Goal: Task Accomplishment & Management: Complete application form

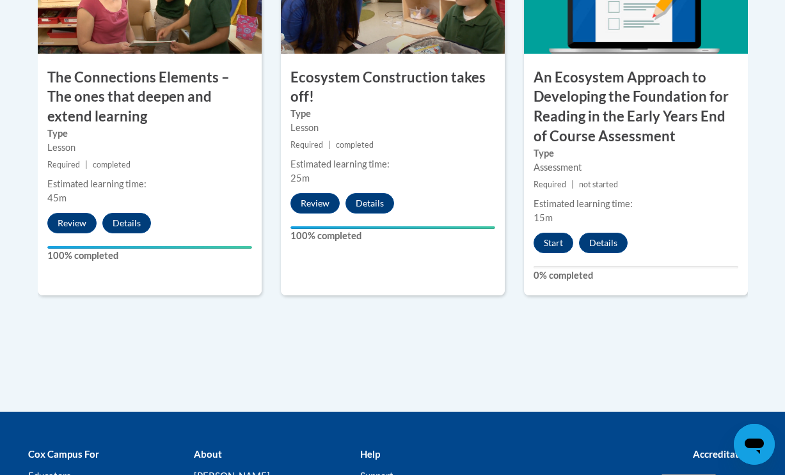
scroll to position [1278, 0]
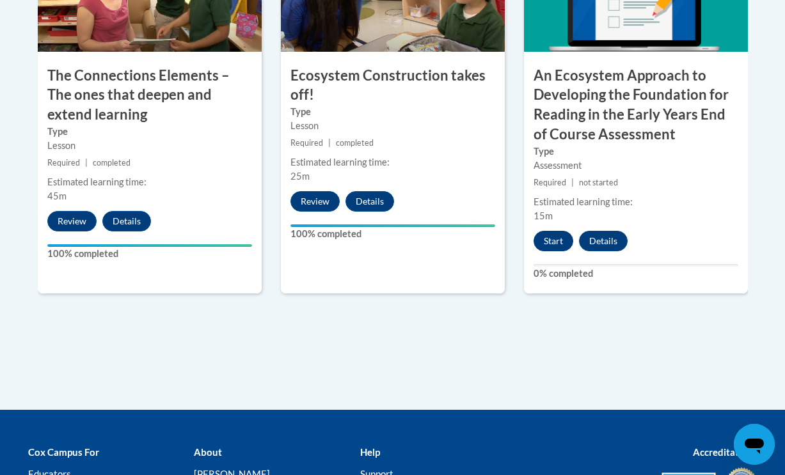
click at [556, 232] on button "Start" at bounding box center [553, 241] width 40 height 20
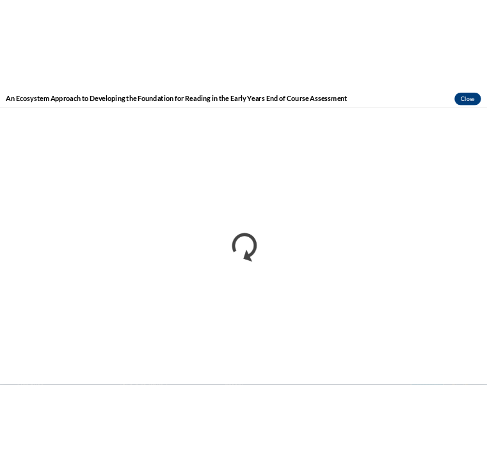
scroll to position [0, 0]
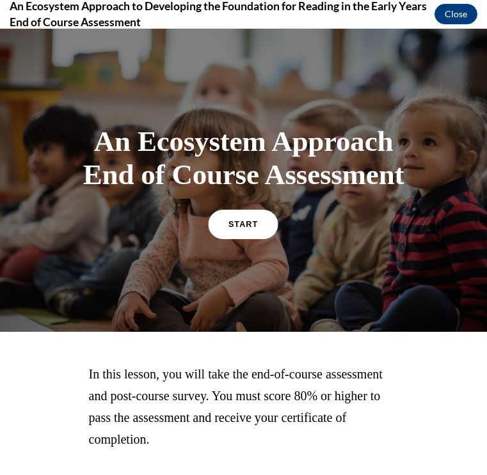
click at [221, 239] on link "START" at bounding box center [243, 223] width 70 height 29
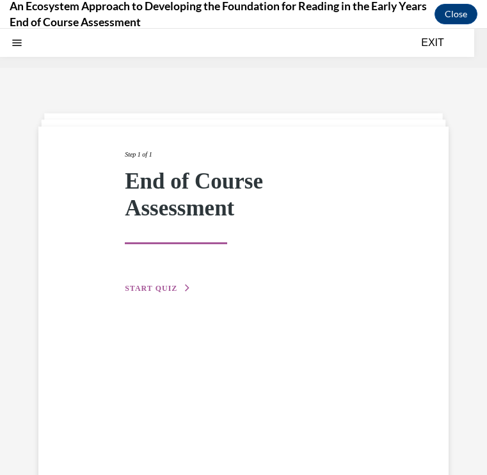
scroll to position [40, 0]
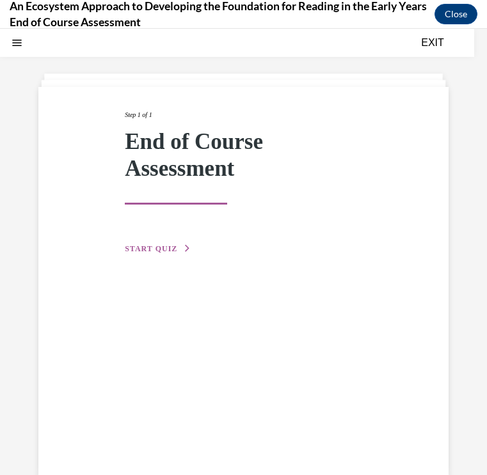
click at [161, 247] on span "START QUIZ" at bounding box center [151, 248] width 52 height 9
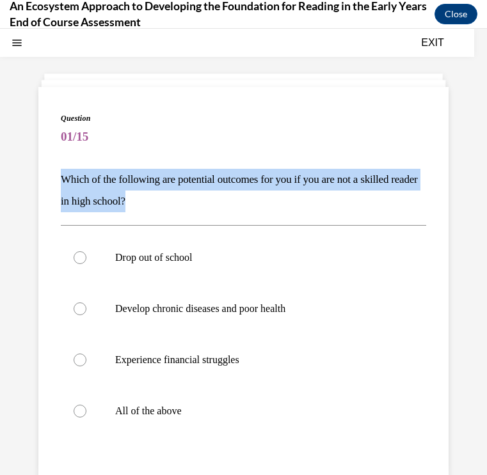
drag, startPoint x: 60, startPoint y: 177, endPoint x: 162, endPoint y: 204, distance: 105.3
click at [162, 204] on div "Question 01/15 Which of the following are potential outcomes for you if you are…" at bounding box center [243, 344] width 410 height 515
copy p "Which of the following are potential outcomes for you if you are not a skilled …"
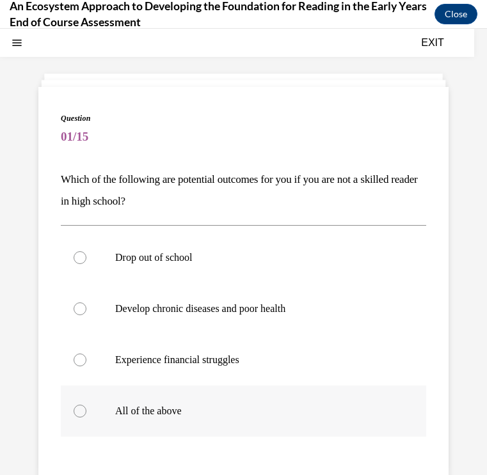
click at [71, 409] on label "All of the above" at bounding box center [243, 411] width 365 height 51
click at [74, 409] on input "All of the above" at bounding box center [80, 411] width 13 height 13
radio input "true"
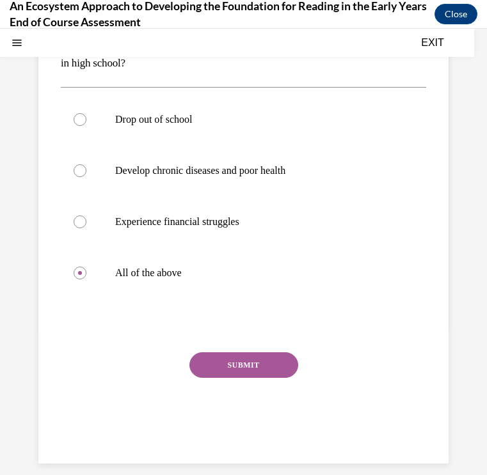
scroll to position [177, 0]
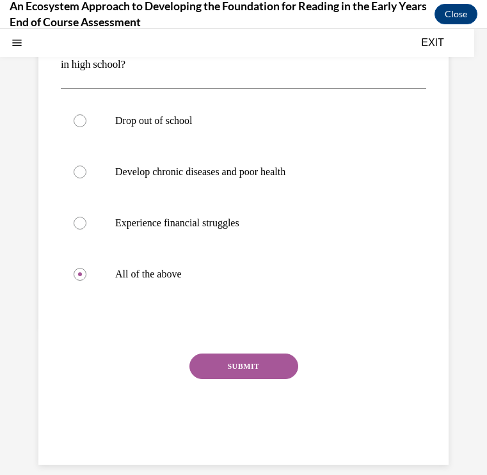
click at [235, 366] on button "SUBMIT" at bounding box center [243, 367] width 109 height 26
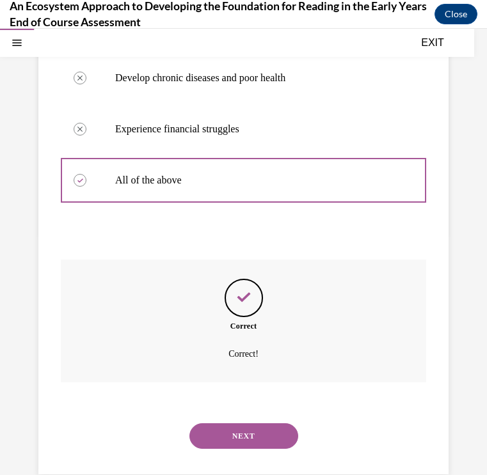
scroll to position [279, 0]
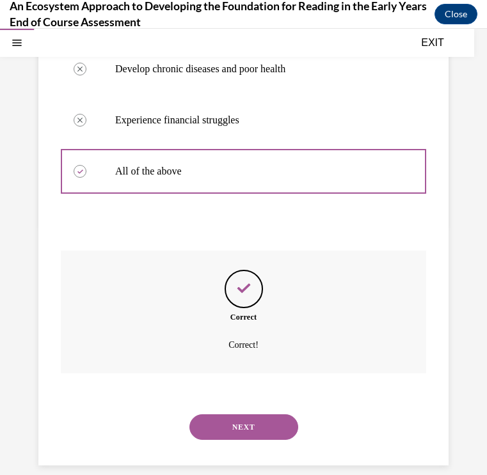
click at [249, 414] on button "NEXT" at bounding box center [243, 427] width 109 height 26
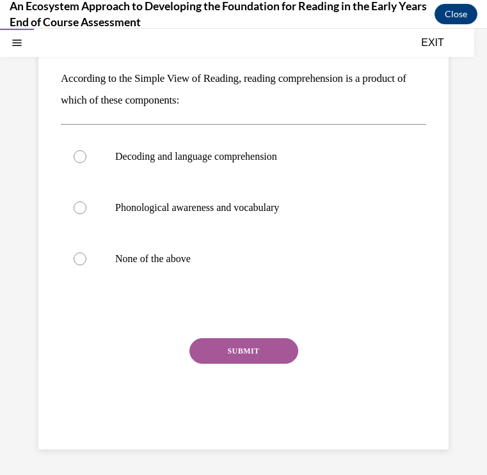
scroll to position [116, 0]
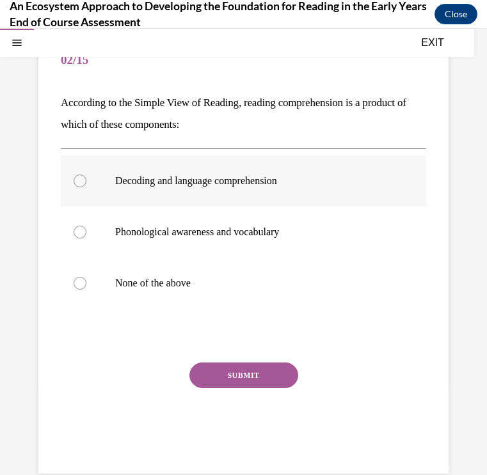
click at [81, 178] on div at bounding box center [80, 181] width 13 height 13
click at [81, 178] on input "Decoding and language comprehension" at bounding box center [80, 181] width 13 height 13
radio input "true"
click at [269, 377] on button "SUBMIT" at bounding box center [243, 376] width 109 height 26
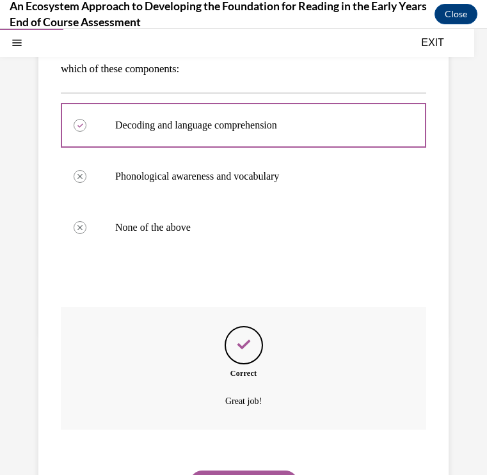
scroll to position [228, 0]
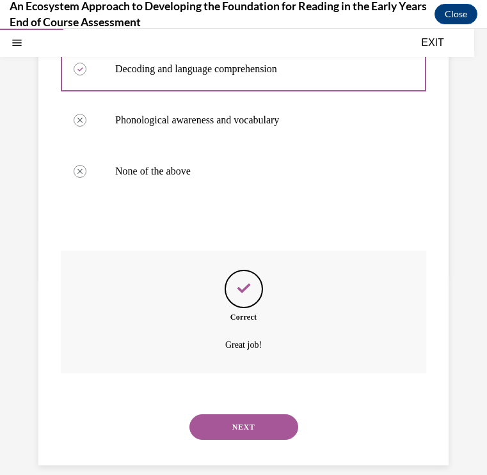
click at [258, 414] on button "NEXT" at bounding box center [243, 427] width 109 height 26
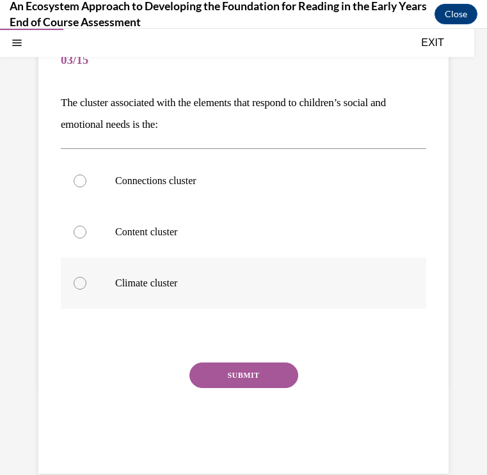
click at [73, 285] on label "Climate cluster" at bounding box center [243, 283] width 365 height 51
click at [74, 285] on input "Climate cluster" at bounding box center [80, 283] width 13 height 13
radio input "true"
click at [212, 379] on button "SUBMIT" at bounding box center [243, 376] width 109 height 26
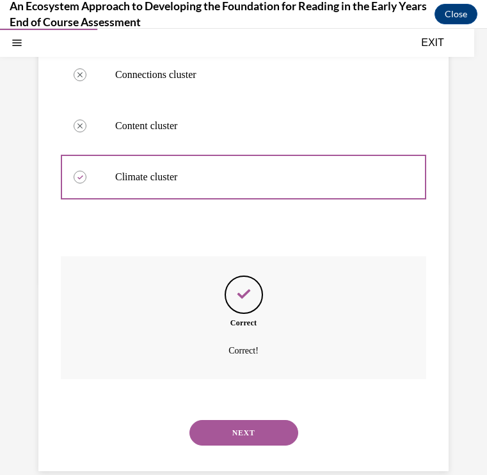
scroll to position [228, 0]
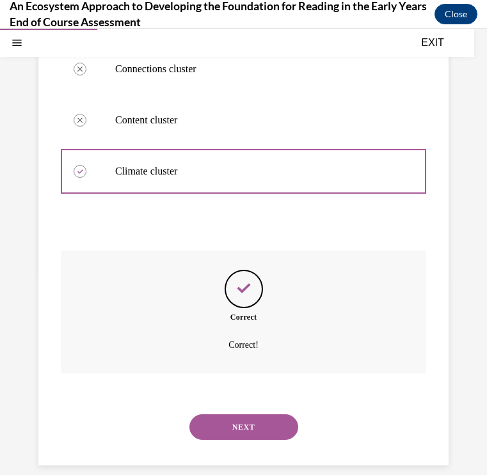
click at [259, 417] on button "NEXT" at bounding box center [243, 427] width 109 height 26
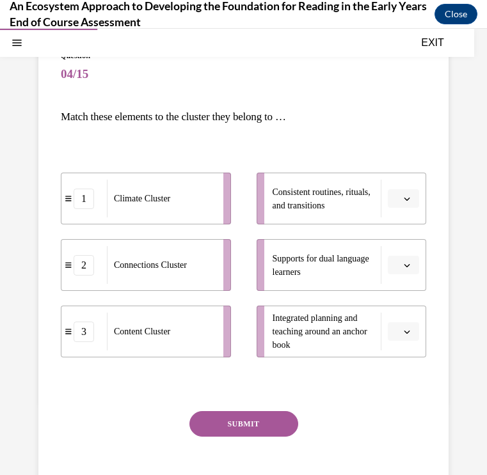
scroll to position [104, 0]
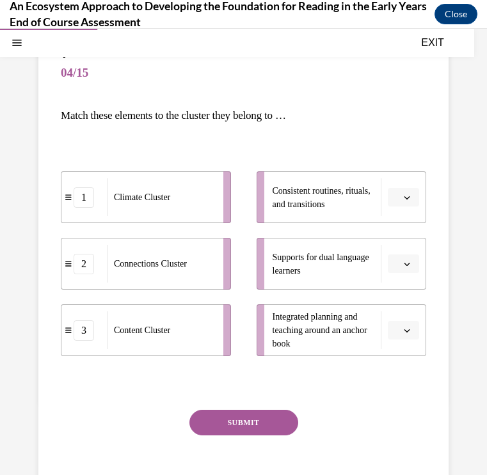
click at [405, 199] on icon "button" at bounding box center [407, 197] width 6 height 6
click at [423, 147] on div "1 Climate Cluster 2 Connections Cluster 3 Content Cluster Consistent routines, …" at bounding box center [243, 251] width 365 height 210
click at [405, 198] on icon "button" at bounding box center [407, 197] width 6 height 3
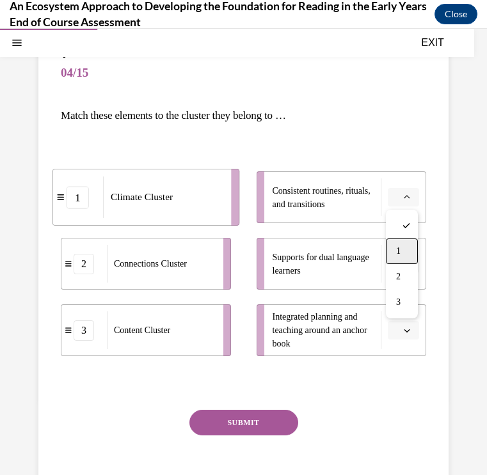
click at [397, 243] on div "1" at bounding box center [402, 252] width 32 height 26
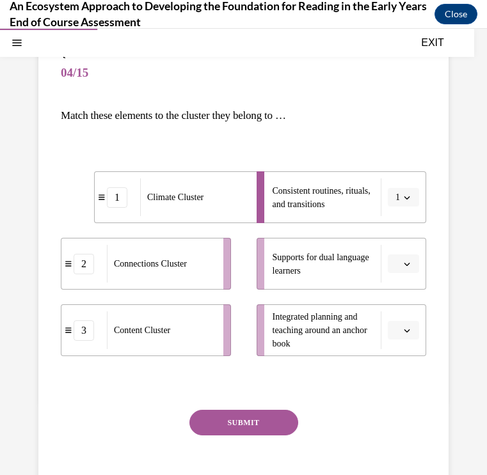
click at [406, 264] on icon "button" at bounding box center [407, 264] width 6 height 6
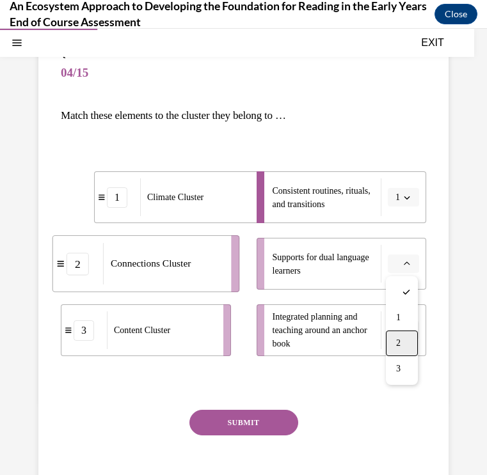
click at [400, 340] on span "2" at bounding box center [398, 343] width 4 height 10
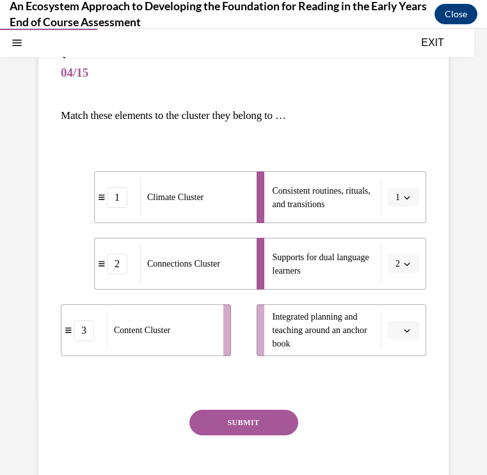
click at [404, 326] on span "button" at bounding box center [406, 330] width 9 height 9
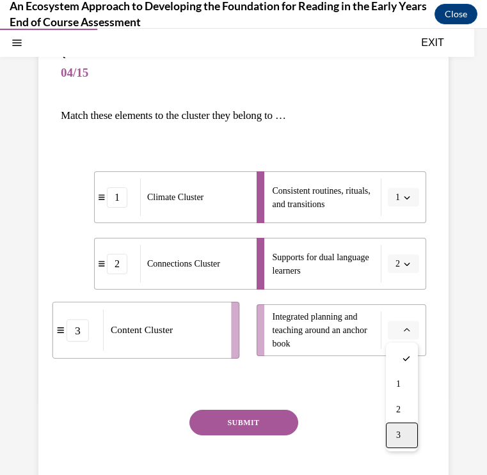
click at [405, 428] on div "3" at bounding box center [402, 436] width 32 height 26
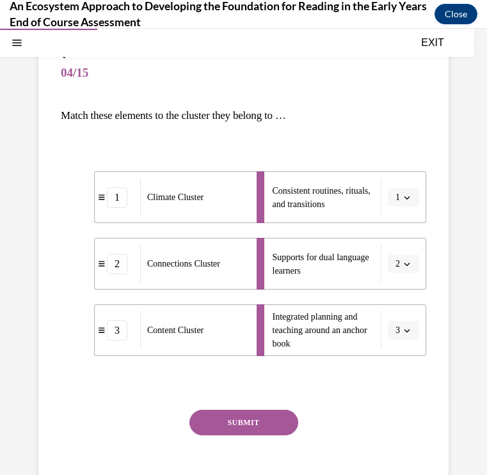
click at [264, 415] on button "SUBMIT" at bounding box center [243, 423] width 109 height 26
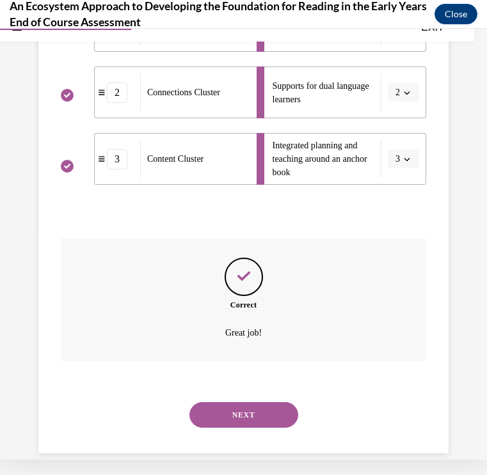
scroll to position [263, 0]
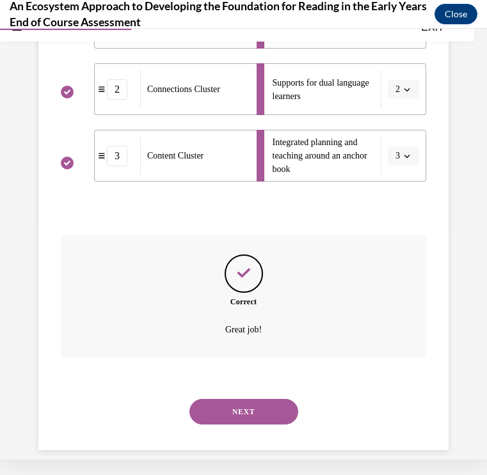
click at [264, 399] on button "NEXT" at bounding box center [243, 412] width 109 height 26
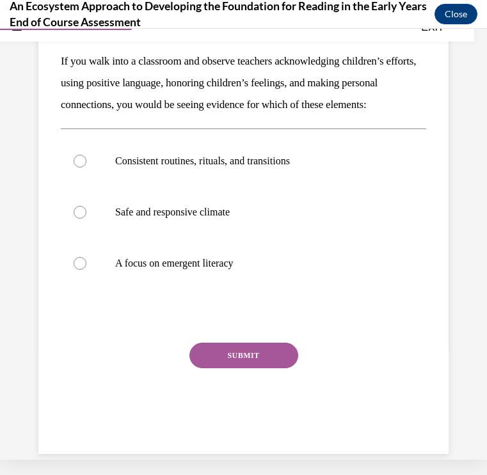
scroll to position [0, 0]
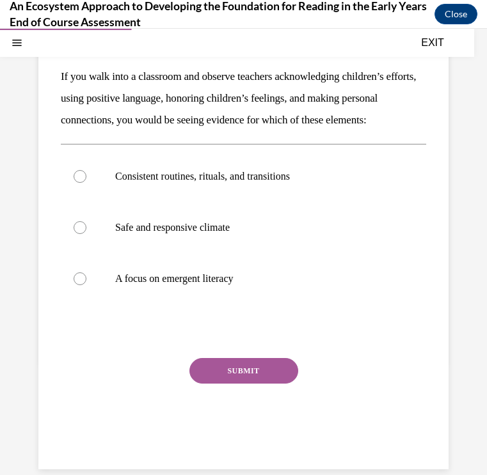
click at [74, 392] on div "SUBMIT" at bounding box center [243, 390] width 365 height 64
click at [80, 391] on div "SUBMIT" at bounding box center [243, 390] width 365 height 64
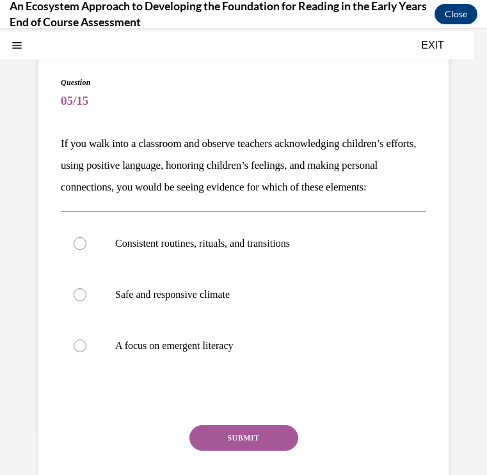
scroll to position [105, 0]
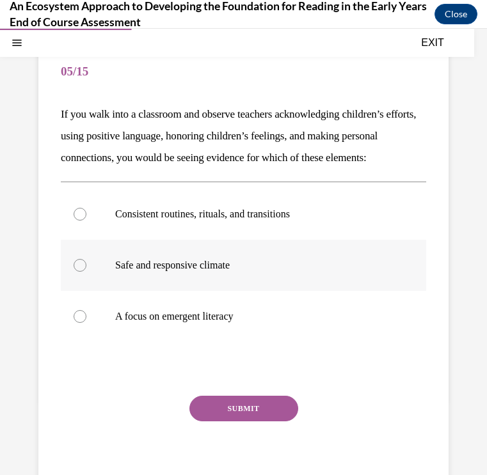
click at [77, 272] on div at bounding box center [80, 265] width 13 height 13
click at [77, 272] on input "Safe and responsive climate" at bounding box center [80, 265] width 13 height 13
radio input "true"
click at [210, 421] on button "SUBMIT" at bounding box center [243, 409] width 109 height 26
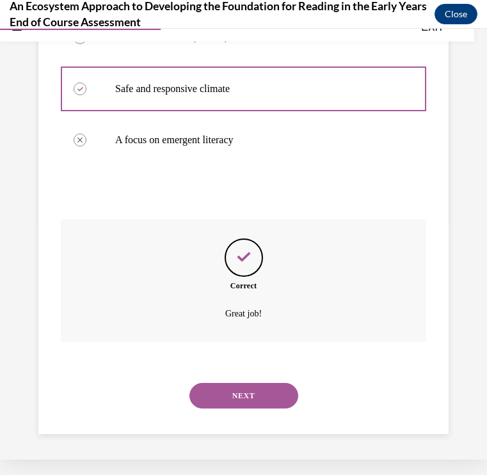
scroll to position [272, 0]
click at [285, 397] on button "NEXT" at bounding box center [243, 396] width 109 height 26
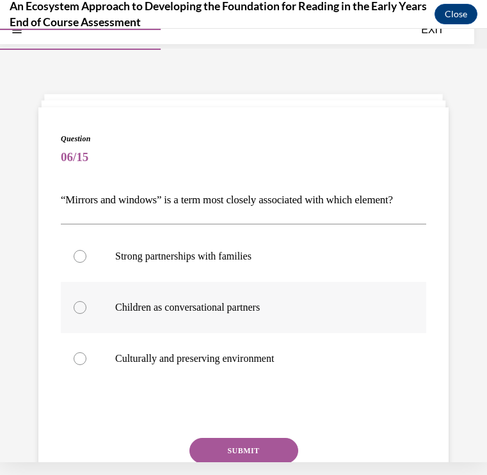
scroll to position [0, 0]
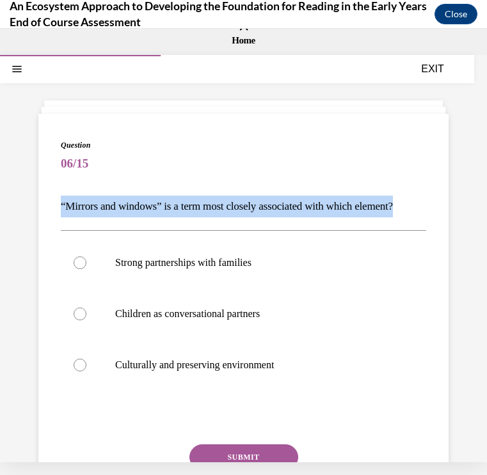
drag, startPoint x: 418, startPoint y: 205, endPoint x: 129, endPoint y: 187, distance: 289.7
click at [129, 187] on div "Question 06/15 “Mirrors and windows” is a term most closely associated with whi…" at bounding box center [243, 344] width 365 height 410
copy p "“Mirrors and windows” is a term most closely associated with which element?"
click at [78, 260] on div at bounding box center [80, 262] width 13 height 13
click at [78, 260] on input "Strong partnerships with families" at bounding box center [80, 262] width 13 height 13
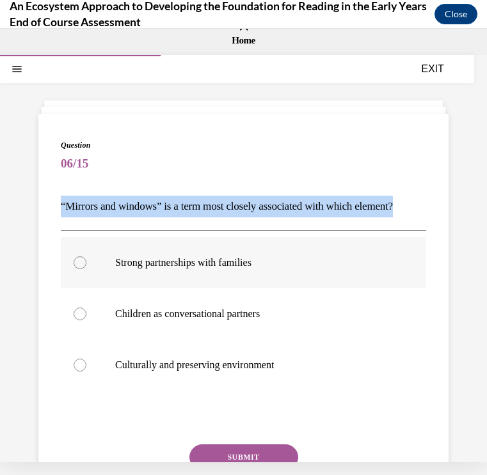
radio input "true"
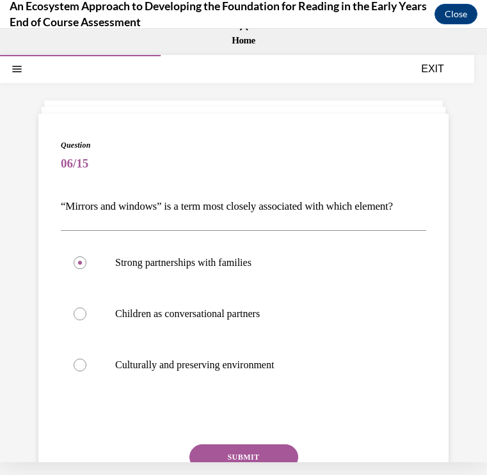
click at [249, 450] on button "SUBMIT" at bounding box center [243, 457] width 109 height 26
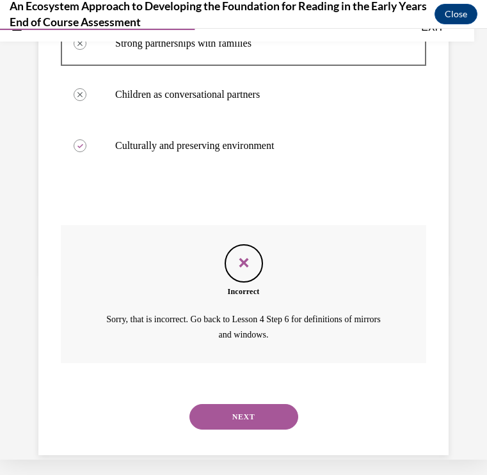
scroll to position [221, 0]
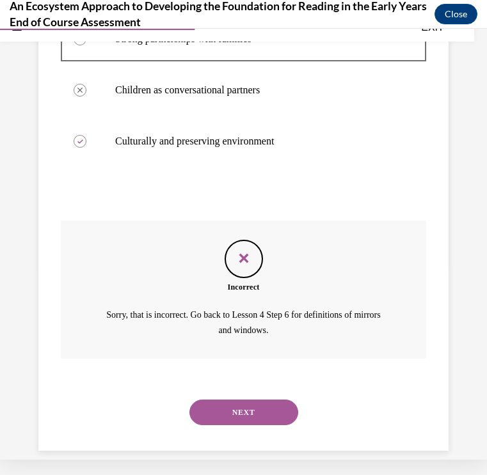
click at [245, 400] on button "NEXT" at bounding box center [243, 413] width 109 height 26
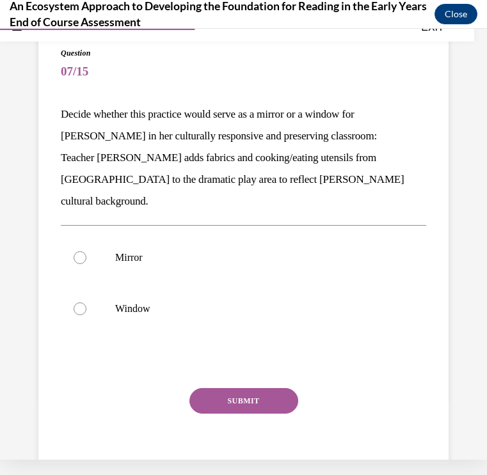
scroll to position [0, 0]
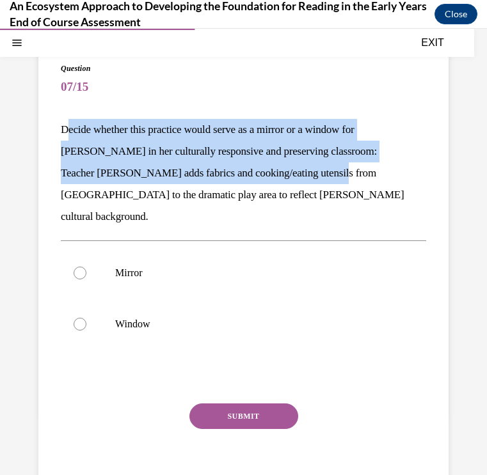
drag, startPoint x: 340, startPoint y: 168, endPoint x: 71, endPoint y: 124, distance: 272.8
click at [71, 124] on div "Decide whether this practice would serve as a mirror or a window for Mei Ling i…" at bounding box center [243, 173] width 365 height 109
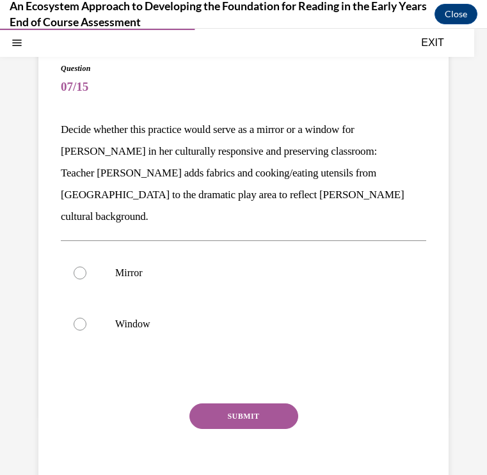
click at [56, 102] on div "Question 07/15 Decide whether this practice would serve as a mirror or a window…" at bounding box center [243, 276] width 410 height 478
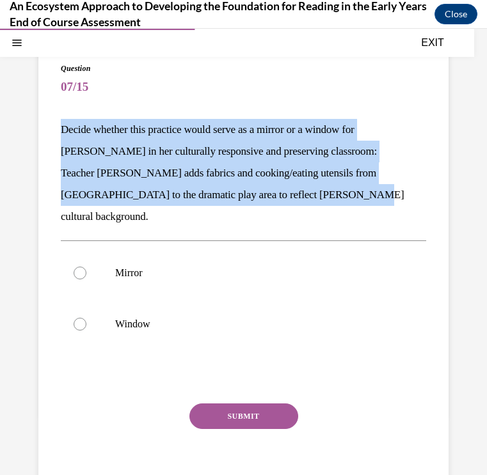
drag, startPoint x: 60, startPoint y: 102, endPoint x: 346, endPoint y: 186, distance: 298.1
click at [346, 186] on div "Question 07/15 Decide whether this practice would serve as a mirror or a window…" at bounding box center [243, 276] width 410 height 478
copy div "Decide whether this practice would serve as a mirror or a window for Mei Ling i…"
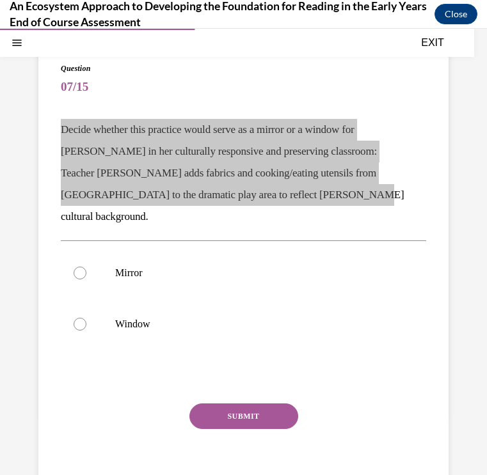
click at [369, 179] on p "Teacher Lilly adds fabrics and cooking/eating utensils from China to the dramat…" at bounding box center [243, 194] width 365 height 65
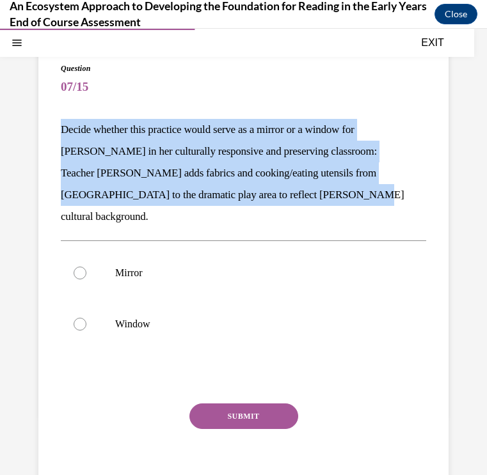
click at [363, 166] on p "Teacher Lilly adds fabrics and cooking/eating utensils from China to the dramat…" at bounding box center [243, 194] width 365 height 65
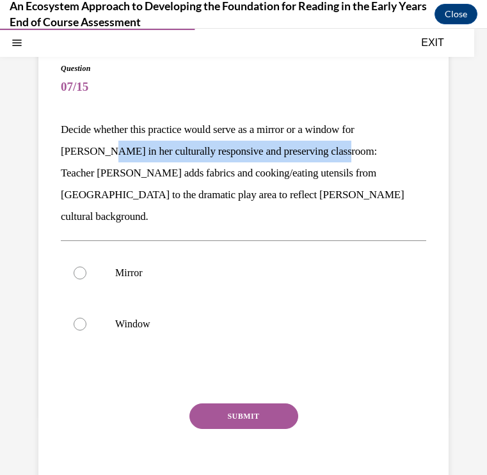
drag, startPoint x: 61, startPoint y: 145, endPoint x: 301, endPoint y: 152, distance: 240.6
click at [302, 152] on p "Decide whether this practice would serve as a mirror or a window for Mei Ling i…" at bounding box center [243, 140] width 365 height 43
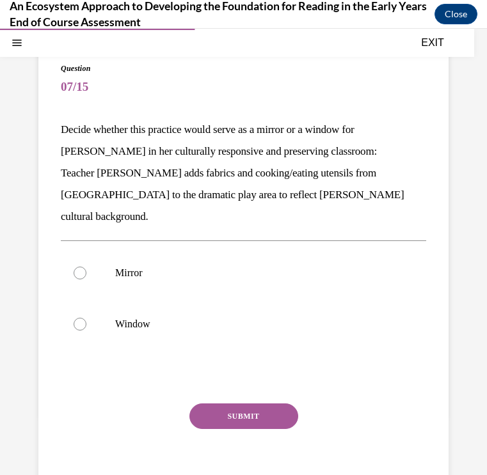
click at [347, 171] on p "Teacher Lilly adds fabrics and cooking/eating utensils from China to the dramat…" at bounding box center [243, 194] width 365 height 65
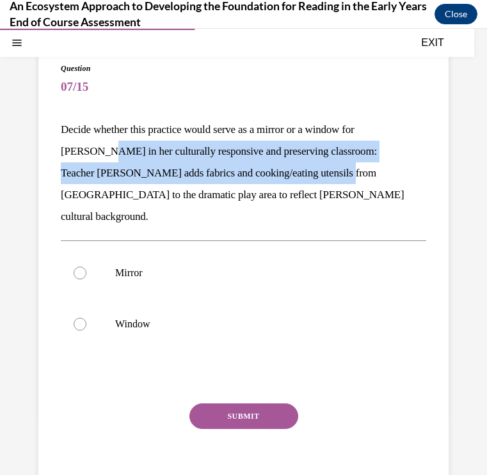
drag, startPoint x: 347, startPoint y: 171, endPoint x: 57, endPoint y: 164, distance: 290.4
click at [57, 164] on div "Question 07/15 Decide whether this practice would serve as a mirror or a window…" at bounding box center [243, 276] width 410 height 478
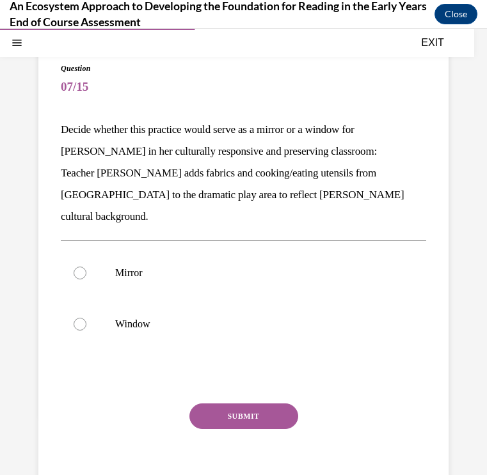
click at [58, 153] on div "Question 07/15 Decide whether this practice would serve as a mirror or a window…" at bounding box center [243, 276] width 410 height 478
drag, startPoint x: 61, startPoint y: 143, endPoint x: 76, endPoint y: 143, distance: 15.3
click at [76, 143] on p "Decide whether this practice would serve as a mirror or a window for Mei Ling i…" at bounding box center [243, 140] width 365 height 43
click at [175, 82] on span "07/15" at bounding box center [243, 87] width 365 height 26
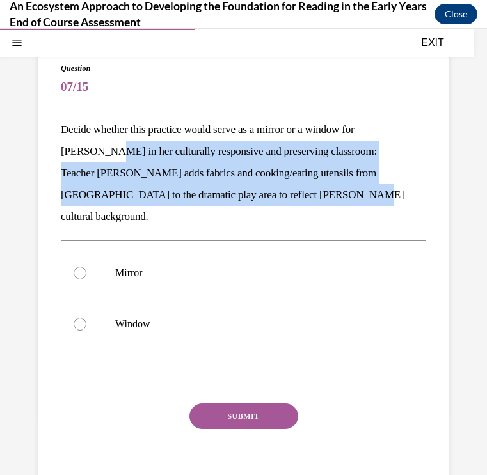
drag, startPoint x: 62, startPoint y: 146, endPoint x: 350, endPoint y: 184, distance: 290.9
click at [350, 184] on div "Decide whether this practice would serve as a mirror or a window for Mei Ling i…" at bounding box center [243, 173] width 365 height 109
copy div "n her culturally responsive and preserving classroom: Teacher Lilly adds fabric…"
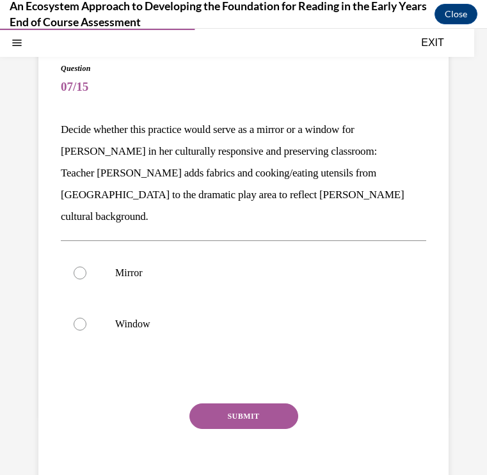
click at [81, 240] on div "Mirror Window" at bounding box center [243, 298] width 365 height 116
click at [49, 207] on div "Question 07/15 Decide whether this practice would serve as a mirror or a window…" at bounding box center [243, 276] width 410 height 478
click at [82, 240] on div "Mirror Window" at bounding box center [243, 298] width 365 height 116
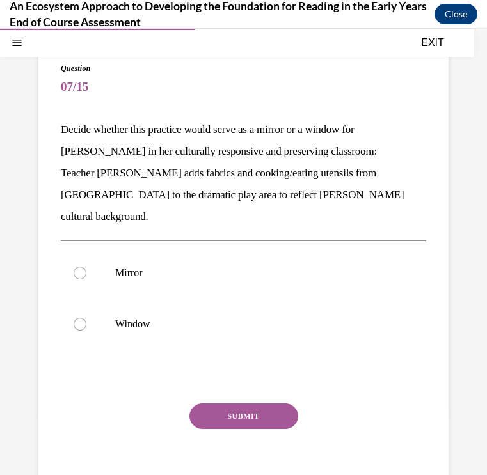
click at [216, 90] on span "07/15" at bounding box center [243, 87] width 365 height 26
click at [114, 247] on label "Mirror" at bounding box center [243, 272] width 365 height 51
click at [86, 267] on input "Mirror" at bounding box center [80, 273] width 13 height 13
radio input "true"
click at [227, 365] on div "Question 07/15 Decide whether this practice would serve as a mirror or a window…" at bounding box center [243, 286] width 365 height 446
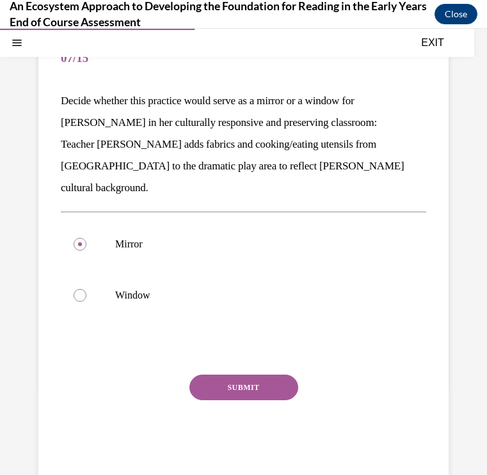
scroll to position [118, 0]
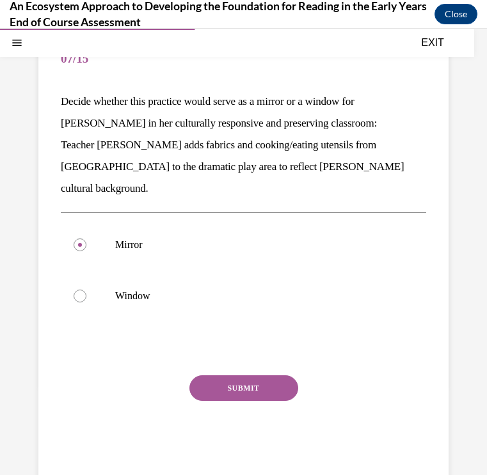
click at [242, 375] on button "SUBMIT" at bounding box center [243, 388] width 109 height 26
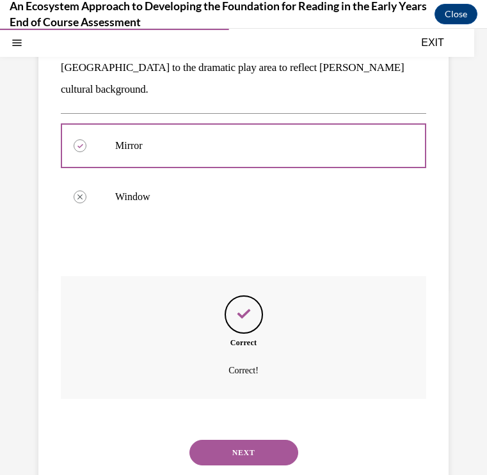
scroll to position [221, 0]
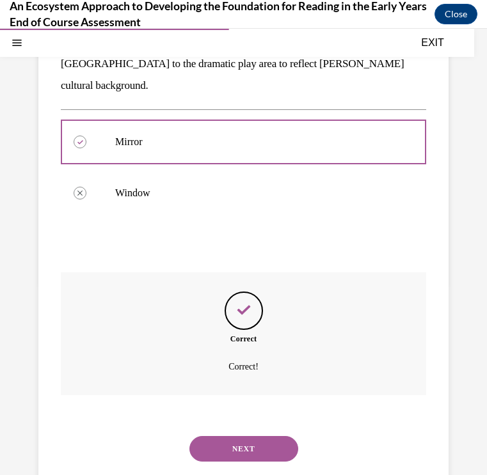
click at [267, 436] on button "NEXT" at bounding box center [243, 449] width 109 height 26
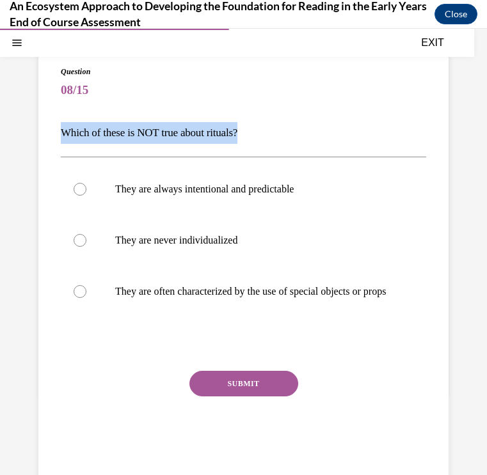
drag, startPoint x: 256, startPoint y: 132, endPoint x: 61, endPoint y: 132, distance: 194.4
click at [61, 132] on p "Which of these is NOT true about rituals?" at bounding box center [243, 133] width 365 height 22
copy p "Which of these is NOT true about rituals?"
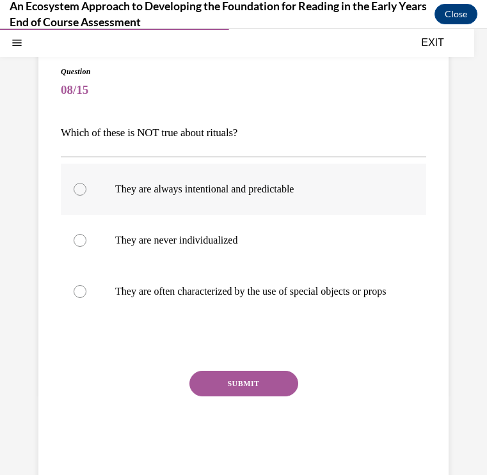
click at [79, 189] on div at bounding box center [80, 189] width 13 height 13
click at [79, 189] on input "They are always intentional and predictable" at bounding box center [80, 189] width 13 height 13
radio input "true"
click at [263, 395] on button "SUBMIT" at bounding box center [243, 384] width 109 height 26
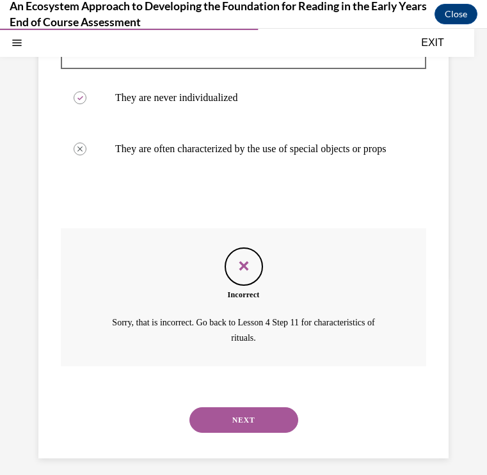
scroll to position [234, 0]
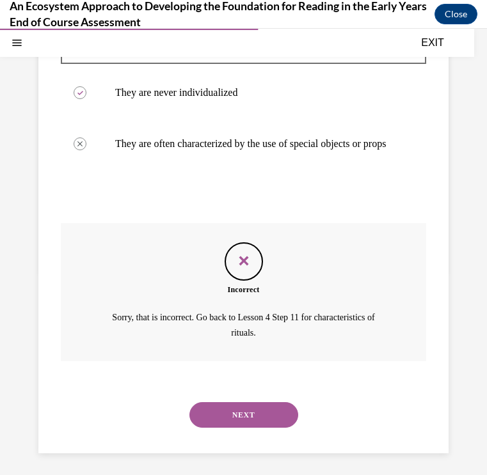
click at [263, 405] on button "NEXT" at bounding box center [243, 415] width 109 height 26
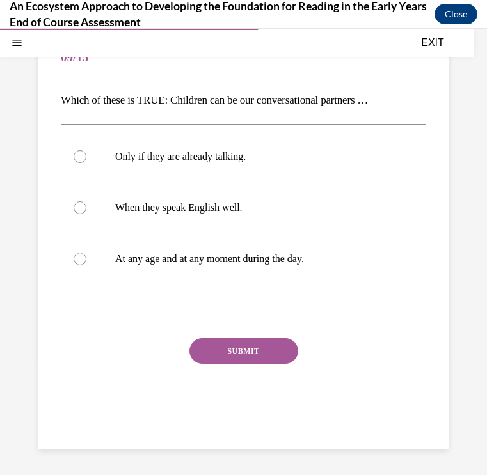
scroll to position [104, 0]
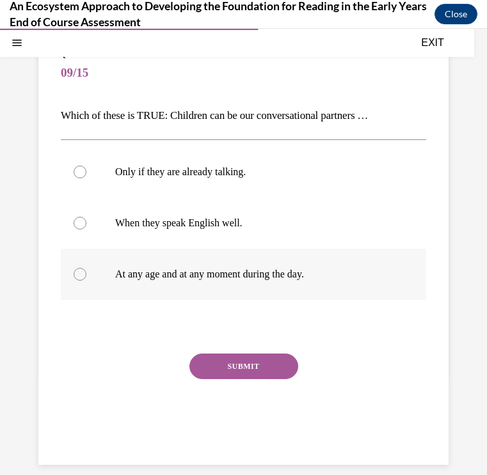
click at [228, 279] on p "At any age and at any moment during the day." at bounding box center [254, 274] width 279 height 13
click at [86, 279] on input "At any age and at any moment during the day." at bounding box center [80, 274] width 13 height 13
radio input "true"
click at [235, 371] on button "SUBMIT" at bounding box center [243, 367] width 109 height 26
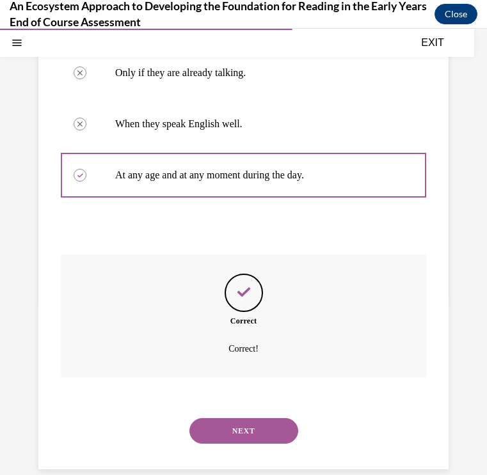
scroll to position [207, 0]
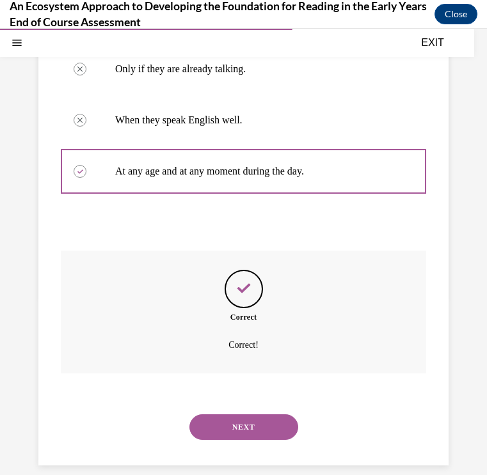
click at [237, 414] on button "NEXT" at bounding box center [243, 427] width 109 height 26
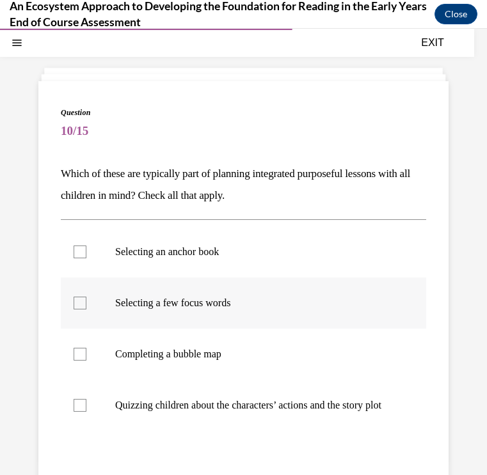
scroll to position [46, 0]
click at [273, 198] on p "Which of these are typically part of planning integrated purposeful lessons wit…" at bounding box center [243, 183] width 365 height 43
click at [271, 196] on p "Which of these are typically part of planning integrated purposeful lessons wit…" at bounding box center [243, 183] width 365 height 43
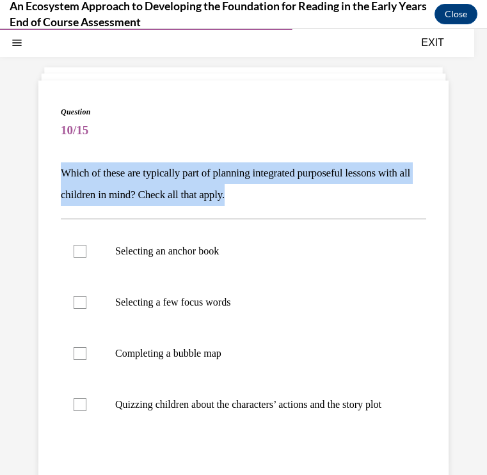
drag, startPoint x: 271, startPoint y: 196, endPoint x: 53, endPoint y: 167, distance: 220.0
click at [53, 167] on div "Question 10/15 Which of these are typically part of planning integrated purpose…" at bounding box center [243, 338] width 410 height 515
copy p "Which of these are typically part of planning integrated purposeful lessons wit…"
click at [76, 247] on div at bounding box center [80, 251] width 13 height 13
click at [76, 247] on input "Selecting an anchor book" at bounding box center [80, 251] width 13 height 13
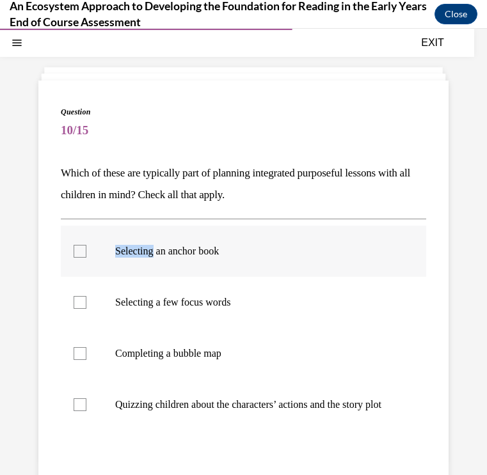
click at [76, 247] on div at bounding box center [80, 251] width 13 height 13
click at [76, 247] on input "Selecting an anchor book" at bounding box center [80, 251] width 13 height 13
click at [76, 252] on div at bounding box center [80, 251] width 13 height 13
click at [76, 252] on input "Selecting an anchor book" at bounding box center [80, 251] width 13 height 13
checkbox input "true"
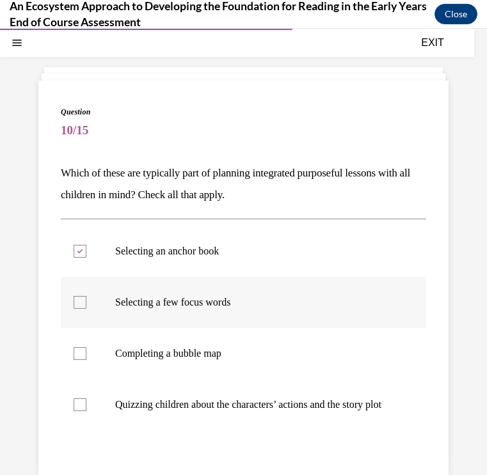
click at [79, 303] on div at bounding box center [80, 302] width 13 height 13
click at [79, 303] on input "Selecting a few focus words" at bounding box center [80, 302] width 13 height 13
checkbox input "true"
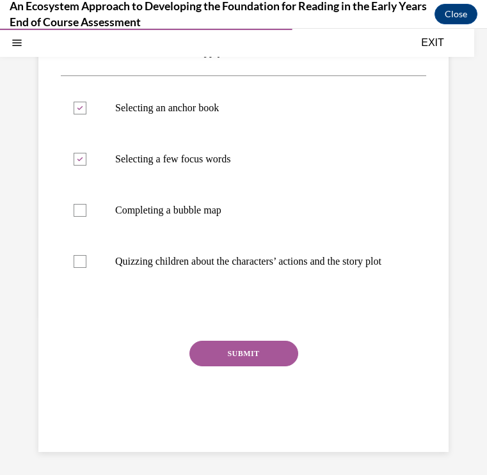
click at [201, 360] on button "SUBMIT" at bounding box center [243, 354] width 109 height 26
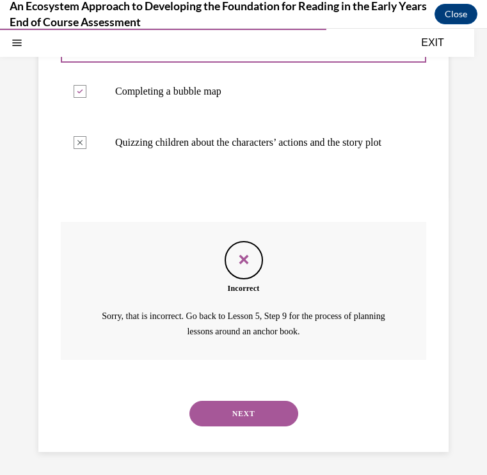
scroll to position [307, 0]
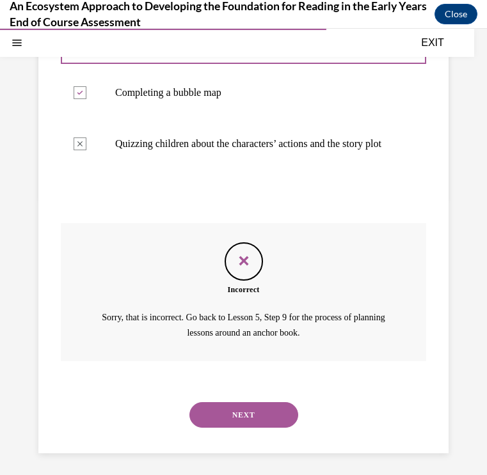
click at [273, 414] on button "NEXT" at bounding box center [243, 415] width 109 height 26
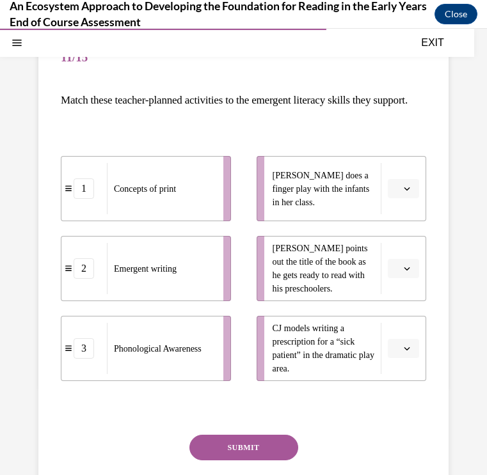
scroll to position [121, 0]
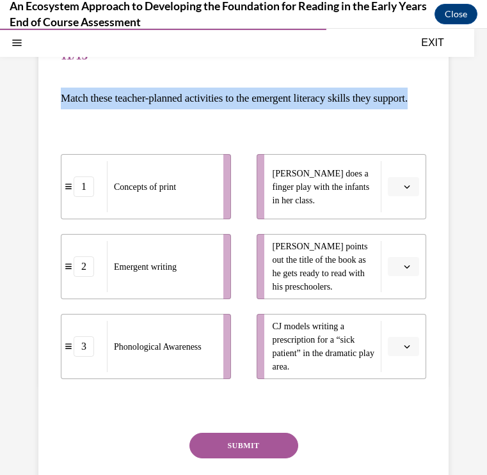
drag, startPoint x: 63, startPoint y: 98, endPoint x: 120, endPoint y: 129, distance: 64.7
click at [120, 109] on p "Match these teacher-planned activities to the emergent literacy skills they sup…" at bounding box center [243, 99] width 365 height 22
copy p "Match these teacher-planned activities to the emergent literacy skills they sup…"
click at [414, 196] on button "button" at bounding box center [403, 186] width 31 height 19
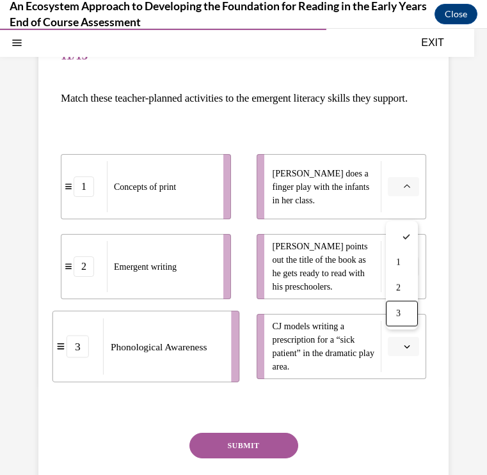
click at [443, 336] on div "Question 11/15 Match these teacher-planned activities to the emergent literacy …" at bounding box center [243, 275] width 410 height 538
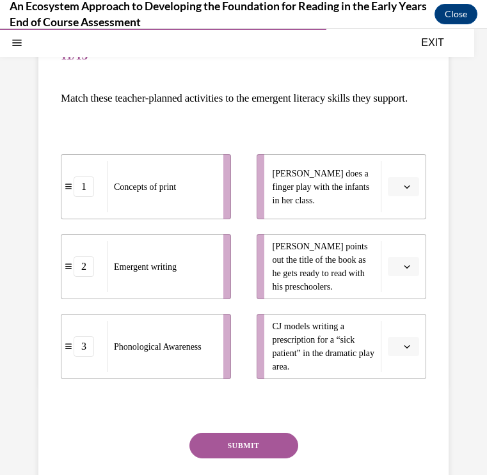
click at [406, 196] on button "button" at bounding box center [403, 186] width 31 height 19
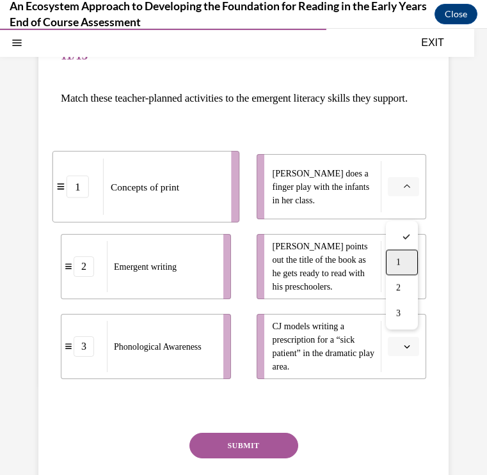
click at [398, 256] on div "1" at bounding box center [402, 263] width 32 height 26
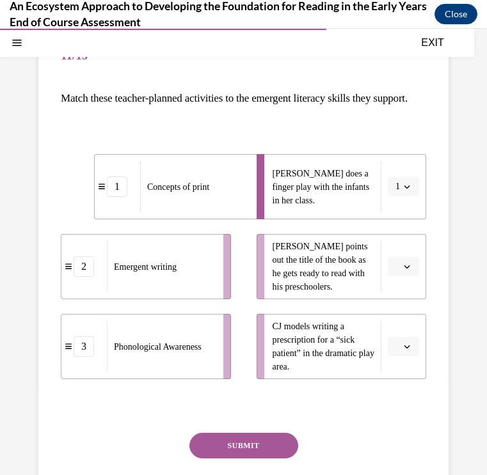
click at [400, 276] on button "button" at bounding box center [403, 266] width 31 height 19
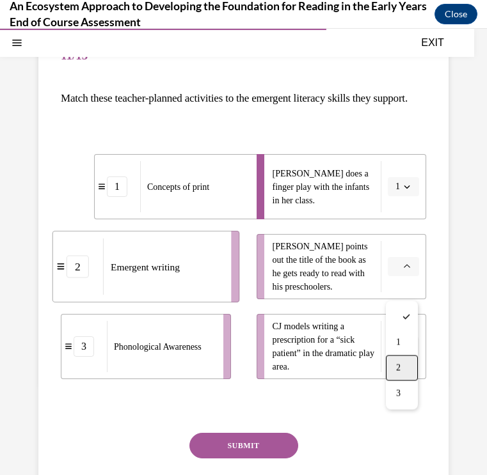
click at [399, 362] on div "2" at bounding box center [402, 369] width 32 height 26
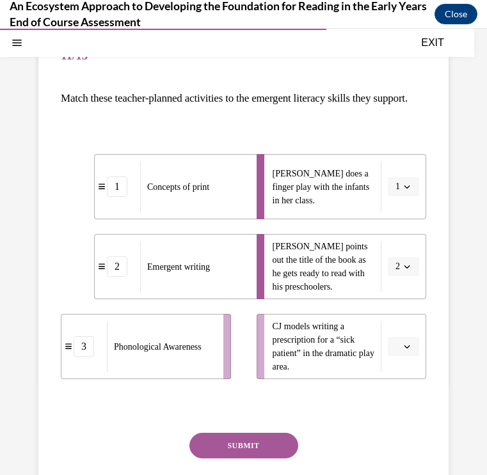
click at [402, 356] on button "button" at bounding box center [403, 346] width 31 height 19
click at [405, 285] on div "1" at bounding box center [402, 289] width 32 height 26
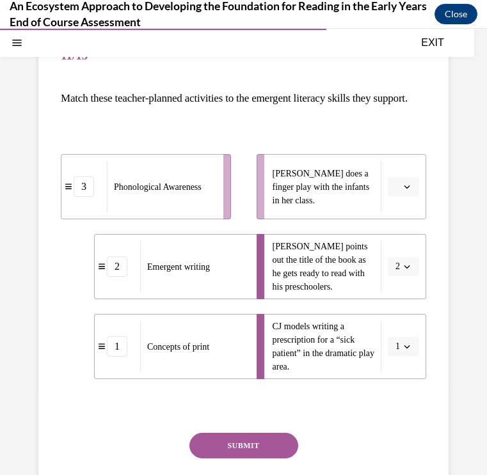
click at [408, 270] on icon "button" at bounding box center [407, 266] width 6 height 6
click at [400, 339] on div "1" at bounding box center [399, 343] width 32 height 26
click at [403, 191] on span "button" at bounding box center [406, 186] width 9 height 9
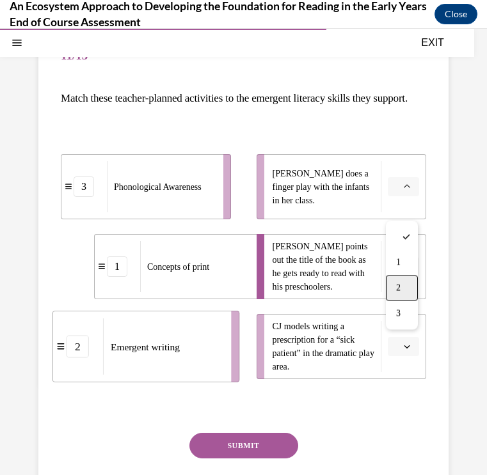
click at [409, 290] on div "2" at bounding box center [402, 289] width 32 height 26
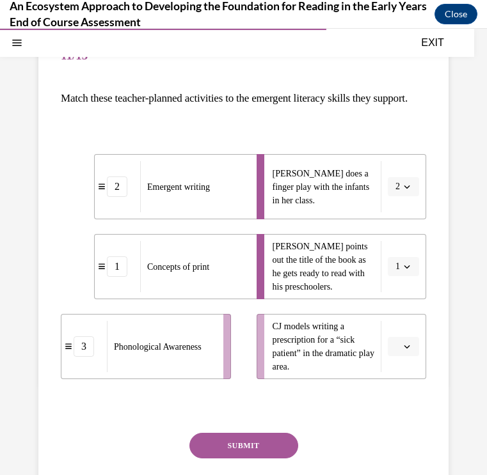
click at [401, 356] on button "button" at bounding box center [403, 346] width 31 height 19
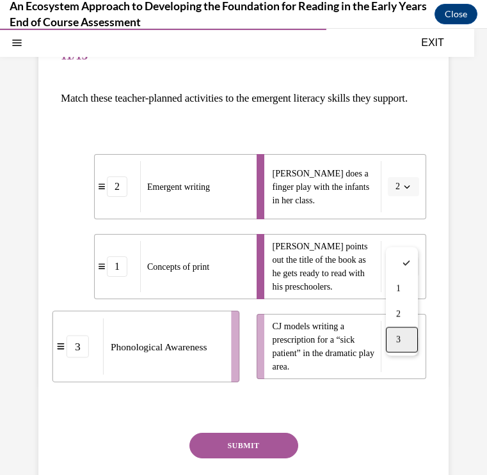
click at [398, 338] on span "3" at bounding box center [398, 340] width 4 height 10
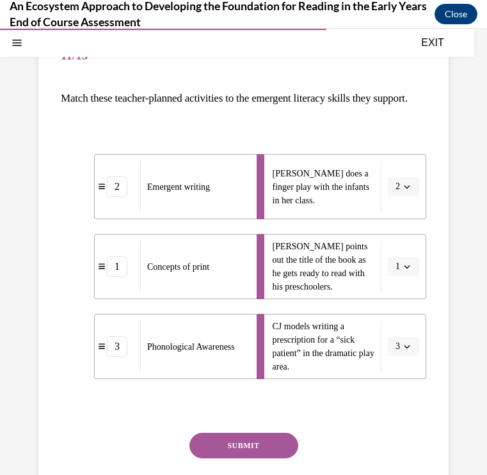
click at [269, 458] on button "SUBMIT" at bounding box center [243, 446] width 109 height 26
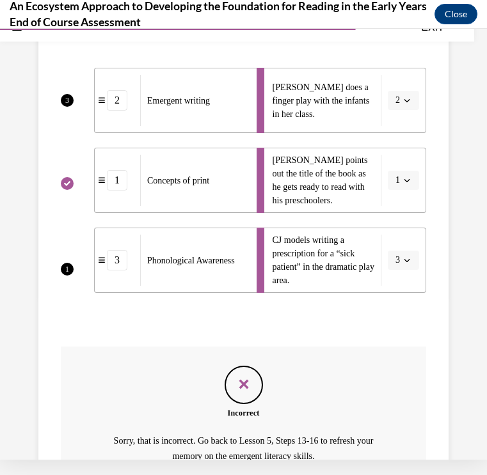
scroll to position [194, 0]
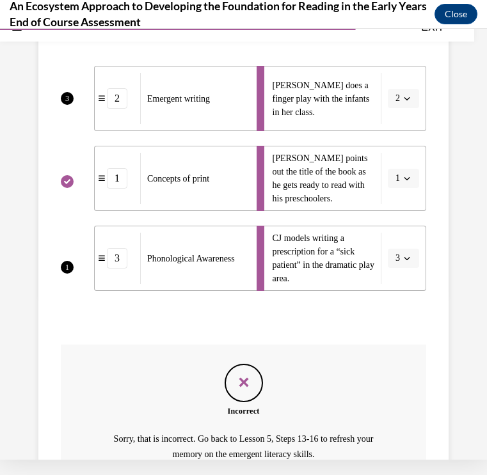
click at [70, 105] on span "3" at bounding box center [67, 98] width 13 height 13
click at [77, 212] on ul "2 Emergent writing 1 Concepts of print 3 Phonological Awareness" at bounding box center [152, 178] width 183 height 225
click at [75, 211] on ul "2 Emergent writing 1 Concepts of print 3 Phonological Awareness" at bounding box center [152, 178] width 183 height 225
click at [68, 274] on span "1" at bounding box center [67, 267] width 13 height 13
click at [402, 278] on li "CJ models writing a prescription for a “sick patient” in the dramatic play area…" at bounding box center [341, 258] width 170 height 65
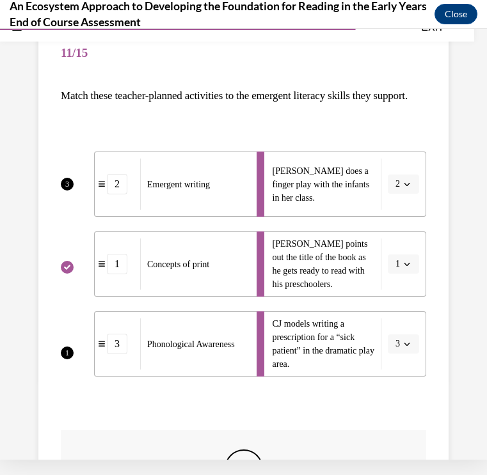
scroll to position [110, 0]
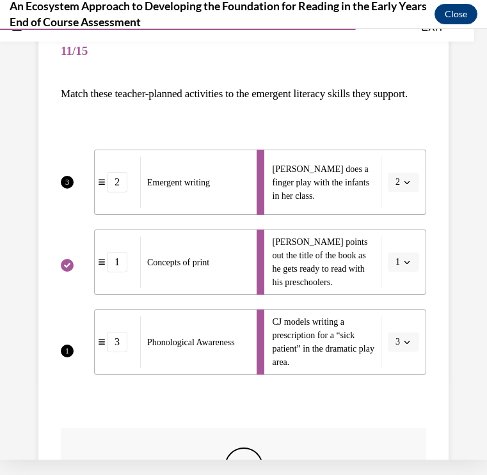
click at [266, 215] on li "Lulu does a finger play with the infants in her class. 2" at bounding box center [341, 182] width 170 height 65
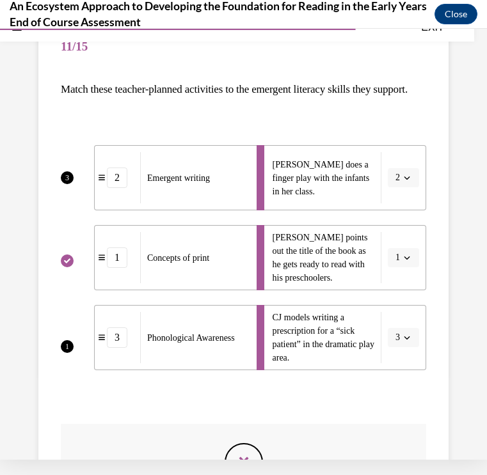
scroll to position [118, 0]
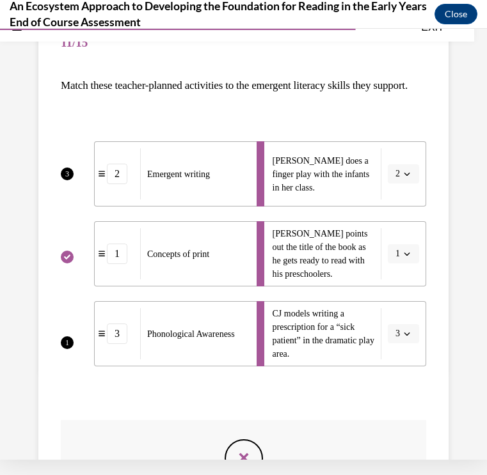
click at [462, 349] on div "Question 11/15 Match these teacher-planned activities to the emergent literacy …" at bounding box center [243, 305] width 487 height 741
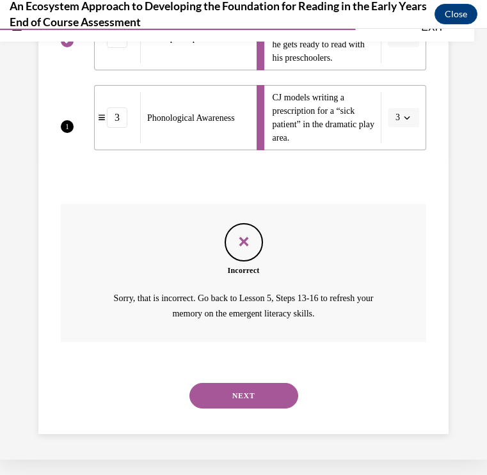
click at [255, 386] on button "NEXT" at bounding box center [243, 396] width 109 height 26
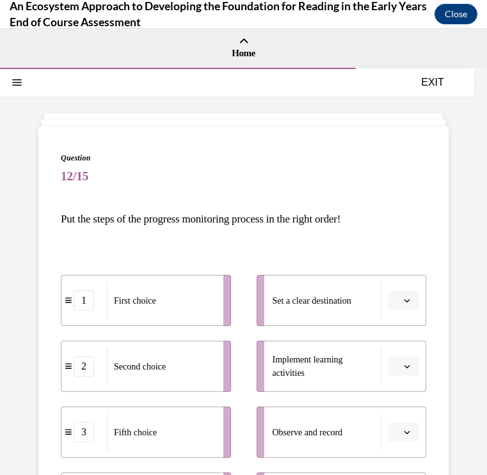
scroll to position [0, 0]
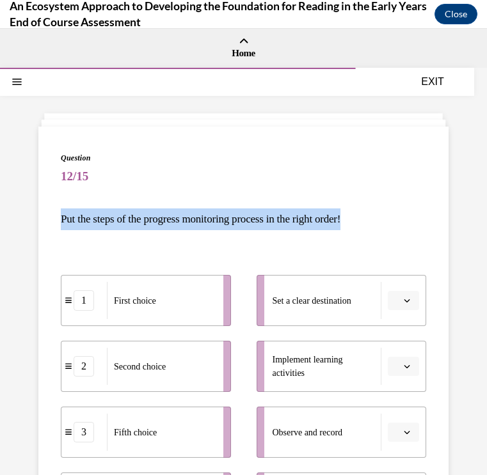
drag, startPoint x: 376, startPoint y: 217, endPoint x: 216, endPoint y: 197, distance: 161.7
click at [216, 197] on div "Question 12/15 Put the steps of the progress monitoring process in the right or…" at bounding box center [243, 450] width 365 height 596
copy p "Put the steps of the progress monitoring process in the right order!"
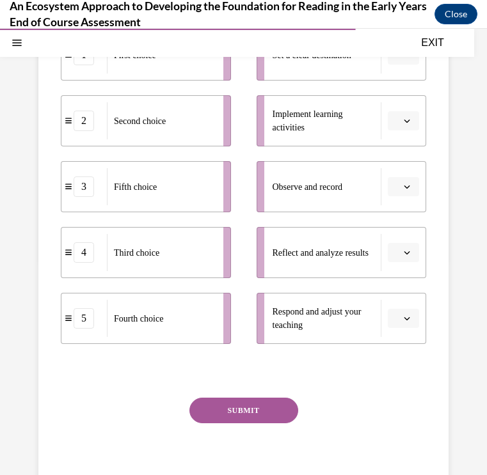
scroll to position [261, 0]
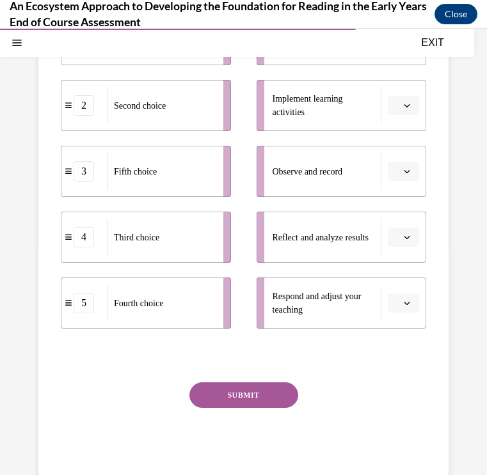
click at [242, 389] on button "SUBMIT" at bounding box center [243, 395] width 109 height 26
click at [400, 302] on button "button" at bounding box center [403, 303] width 31 height 19
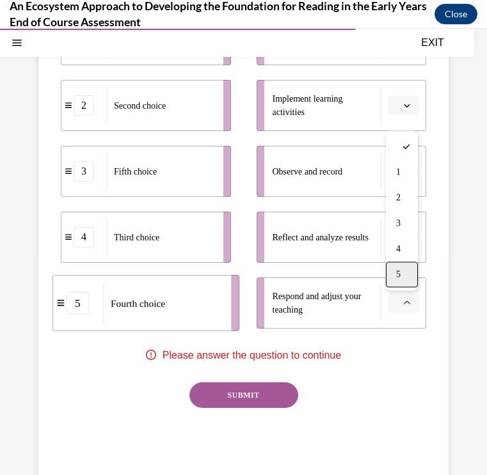
click at [404, 265] on div "5" at bounding box center [402, 275] width 32 height 26
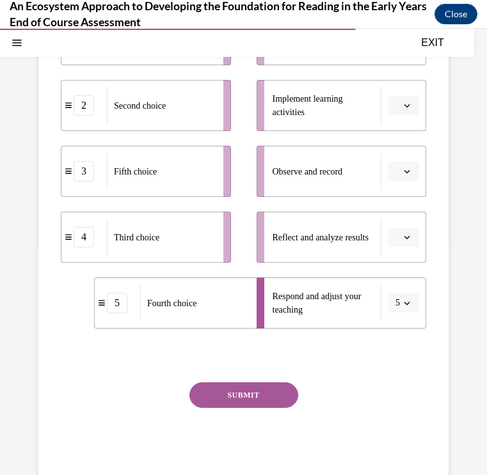
click at [273, 393] on button "SUBMIT" at bounding box center [243, 395] width 109 height 26
click at [414, 231] on button "button" at bounding box center [403, 237] width 31 height 19
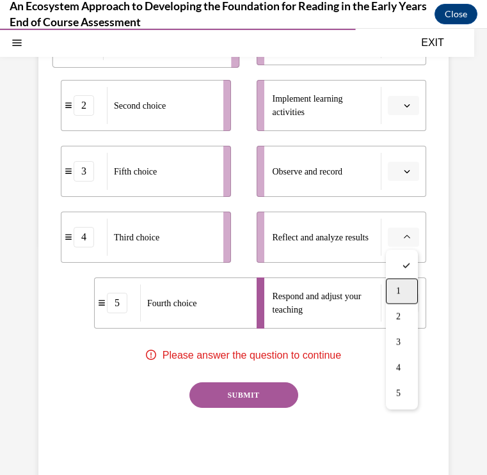
click at [404, 292] on div "1" at bounding box center [402, 292] width 32 height 26
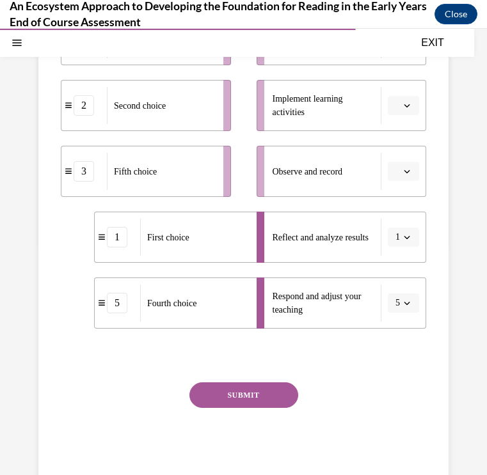
click at [409, 169] on icon "button" at bounding box center [407, 171] width 6 height 6
click at [405, 290] on div "4" at bounding box center [402, 303] width 32 height 26
click at [407, 97] on button "button" at bounding box center [403, 105] width 31 height 19
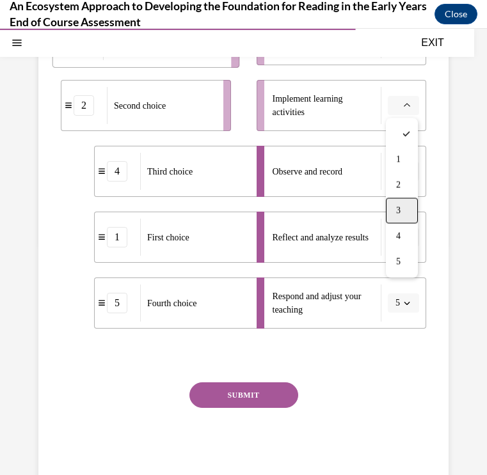
click at [402, 209] on div "3" at bounding box center [402, 211] width 32 height 26
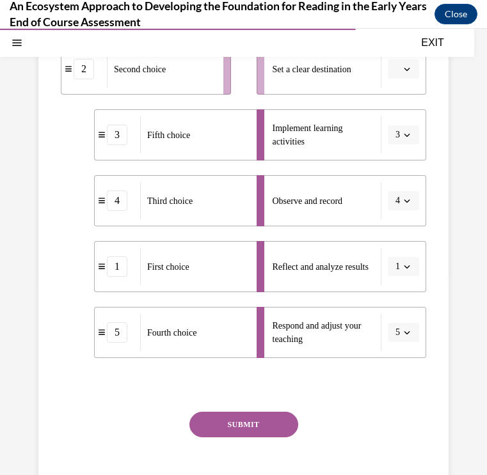
scroll to position [209, 0]
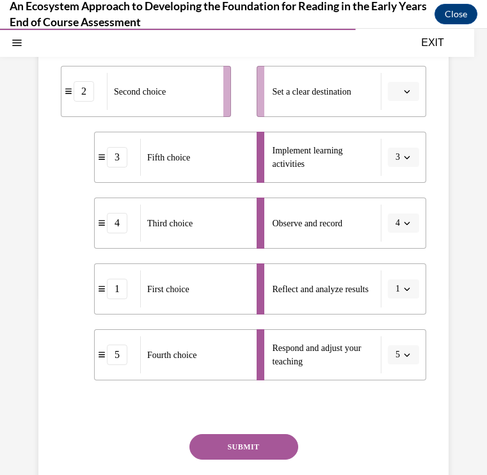
click at [408, 84] on button "button" at bounding box center [403, 91] width 31 height 19
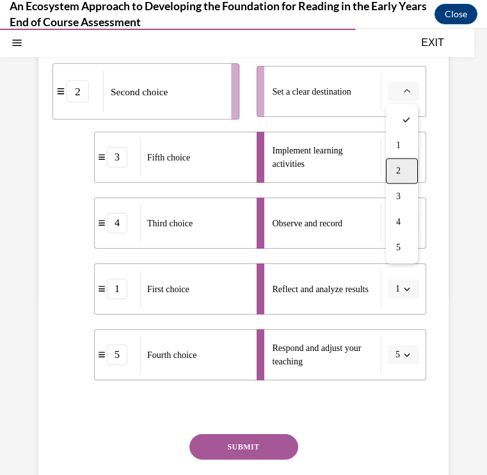
click at [402, 168] on div "2" at bounding box center [402, 172] width 32 height 26
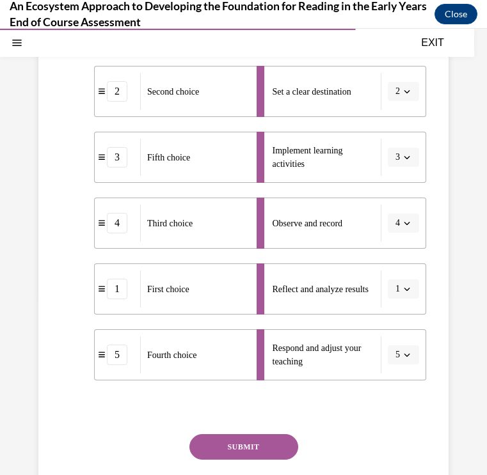
click at [258, 444] on button "SUBMIT" at bounding box center [243, 447] width 109 height 26
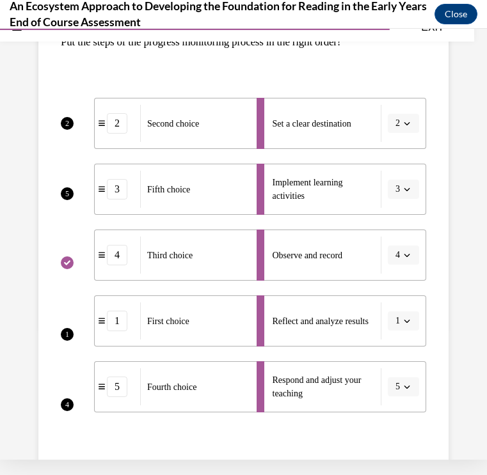
scroll to position [162, 0]
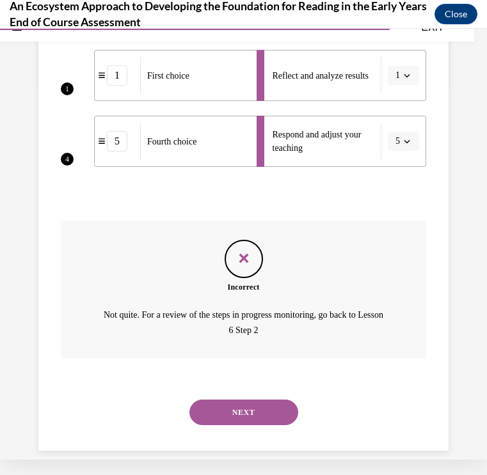
click at [283, 400] on button "NEXT" at bounding box center [243, 413] width 109 height 26
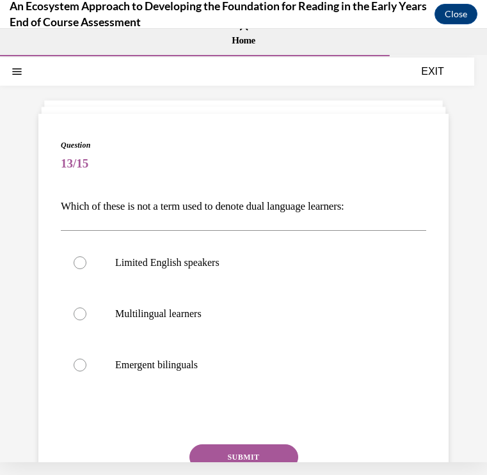
scroll to position [0, 0]
click at [228, 362] on p "Emergent bilinguals" at bounding box center [254, 365] width 279 height 13
click at [86, 362] on input "Emergent bilinguals" at bounding box center [80, 365] width 13 height 13
radio input "true"
click at [242, 459] on button "SUBMIT" at bounding box center [243, 457] width 109 height 26
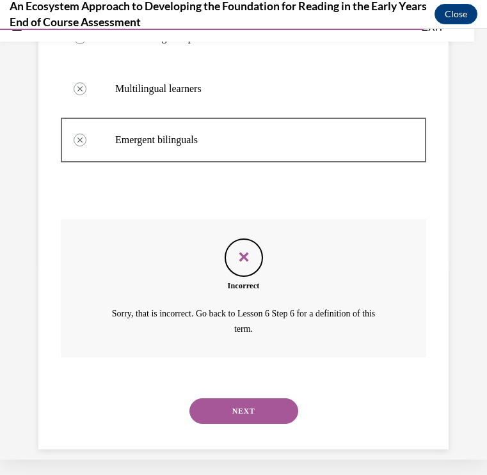
scroll to position [221, 0]
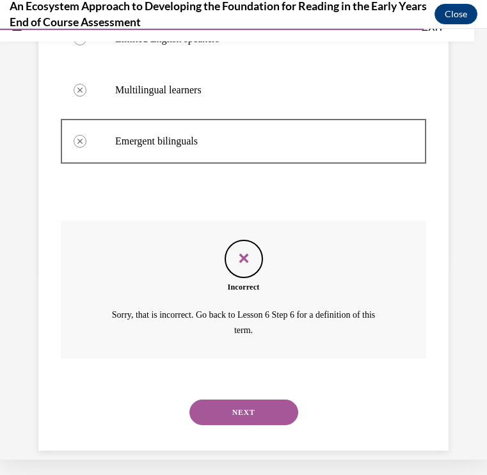
click at [260, 400] on button "NEXT" at bounding box center [243, 413] width 109 height 26
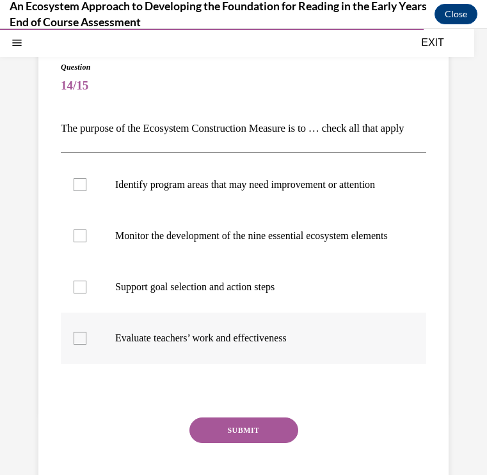
scroll to position [104, 0]
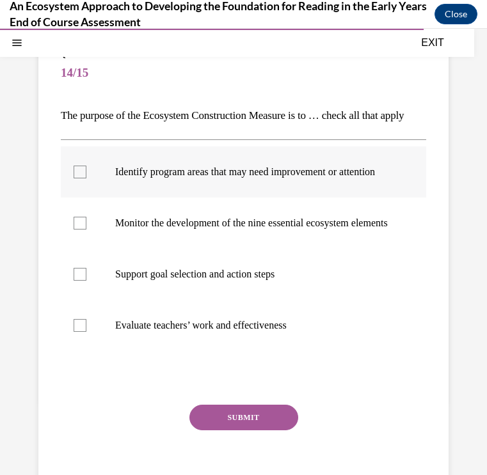
click at [77, 178] on div at bounding box center [80, 172] width 13 height 13
click at [77, 178] on input "Identify program areas that may need improvement or attention" at bounding box center [80, 172] width 13 height 13
checkbox input "true"
click at [81, 281] on div at bounding box center [80, 274] width 13 height 13
click at [81, 281] on input "Support goal selection and action steps" at bounding box center [80, 274] width 13 height 13
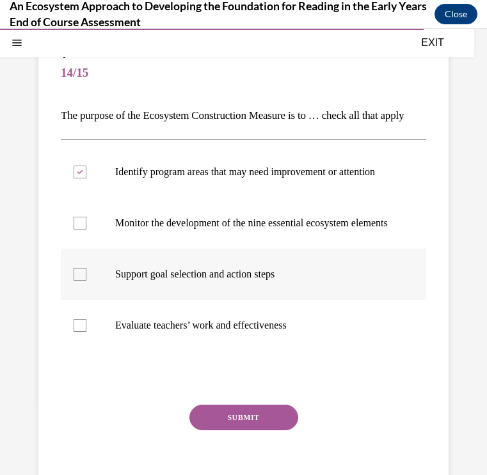
checkbox input "true"
click at [228, 430] on button "SUBMIT" at bounding box center [243, 418] width 109 height 26
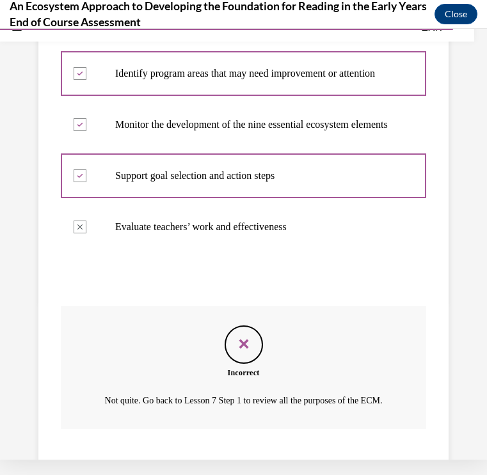
scroll to position [207, 0]
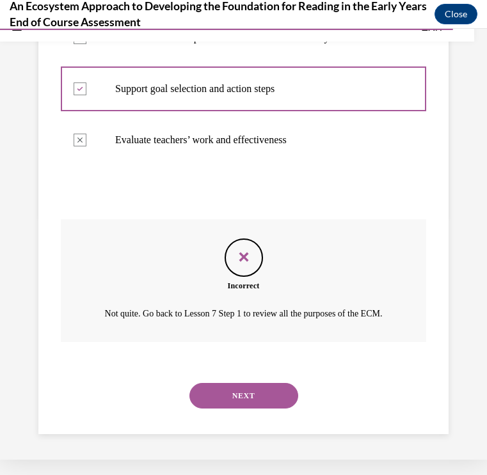
click at [260, 387] on button "NEXT" at bounding box center [243, 396] width 109 height 26
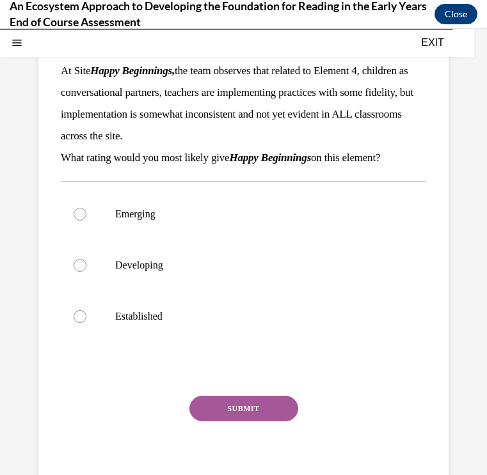
scroll to position [175, 0]
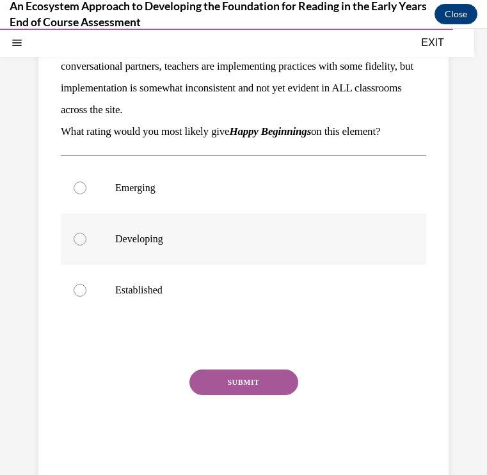
click at [168, 255] on label "Developing" at bounding box center [243, 239] width 365 height 51
click at [86, 246] on input "Developing" at bounding box center [80, 239] width 13 height 13
radio input "true"
click at [249, 373] on button "SUBMIT" at bounding box center [243, 383] width 109 height 26
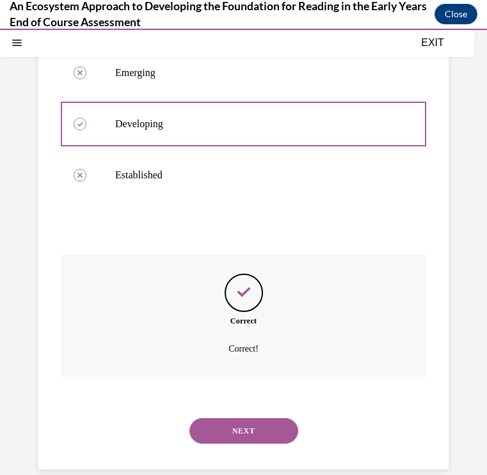
scroll to position [294, 0]
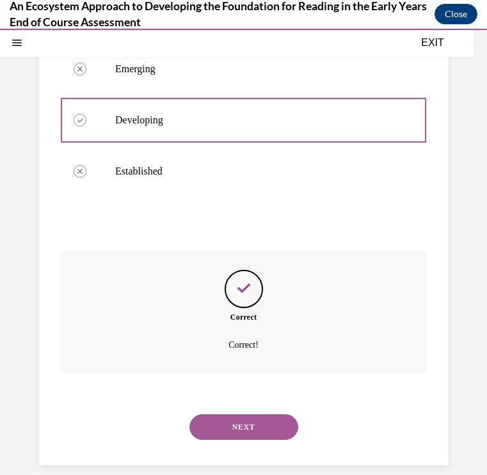
click at [250, 418] on button "NEXT" at bounding box center [243, 427] width 109 height 26
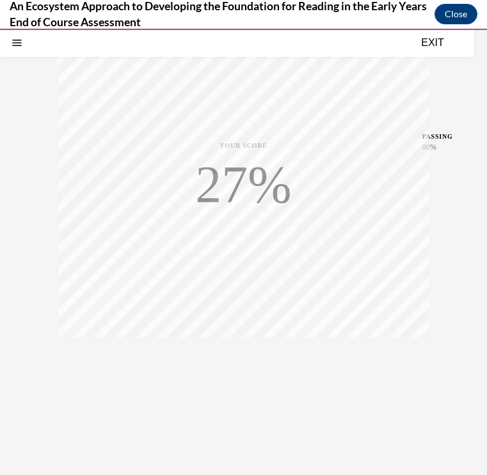
scroll to position [192, 0]
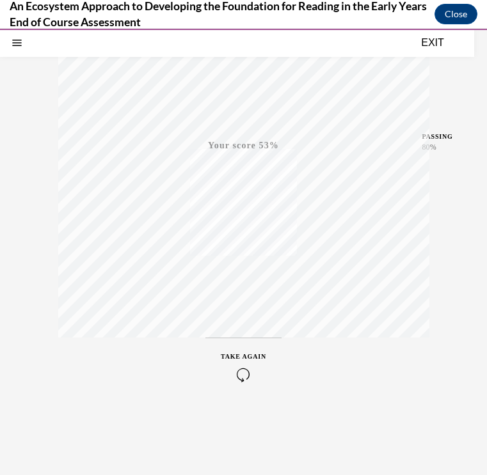
click at [247, 372] on icon "button" at bounding box center [243, 375] width 45 height 14
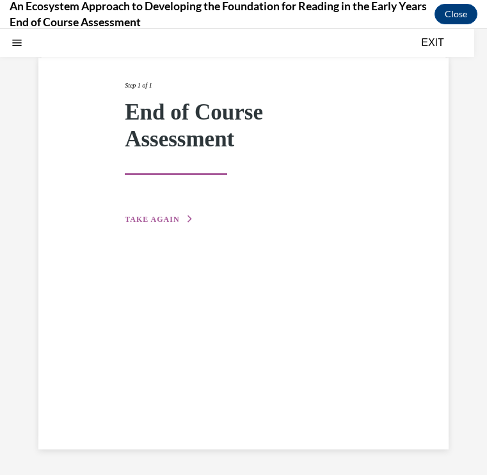
scroll to position [69, 0]
click at [157, 216] on span "TAKE AGAIN" at bounding box center [152, 219] width 54 height 9
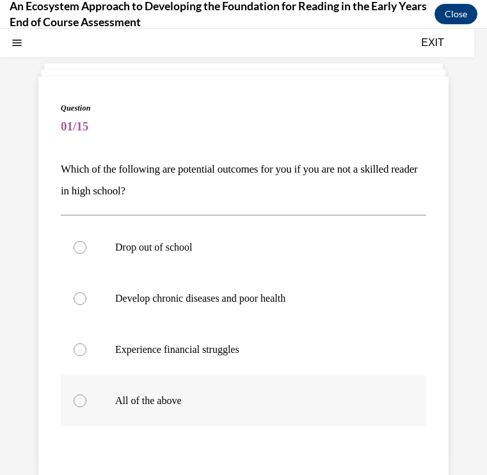
click at [118, 386] on label "All of the above" at bounding box center [243, 400] width 365 height 51
click at [86, 395] on input "All of the above" at bounding box center [80, 401] width 13 height 13
radio input "true"
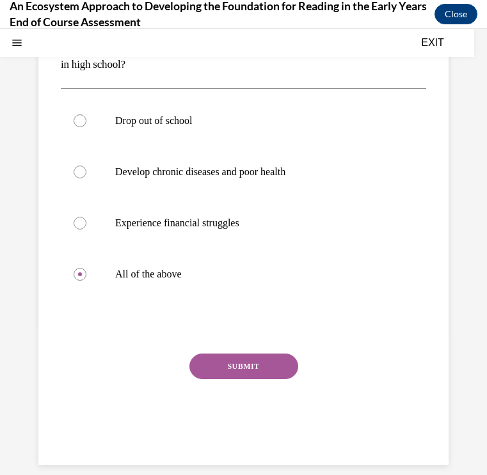
click at [218, 367] on button "SUBMIT" at bounding box center [243, 367] width 109 height 26
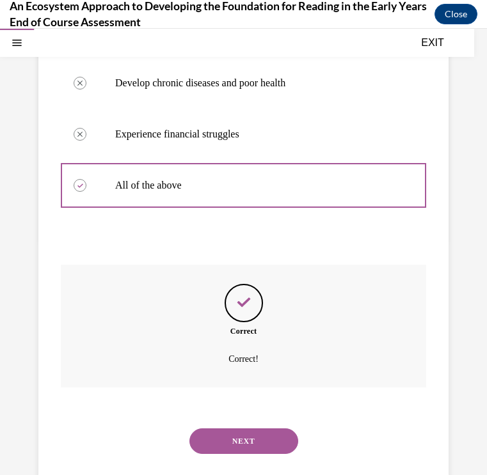
scroll to position [279, 0]
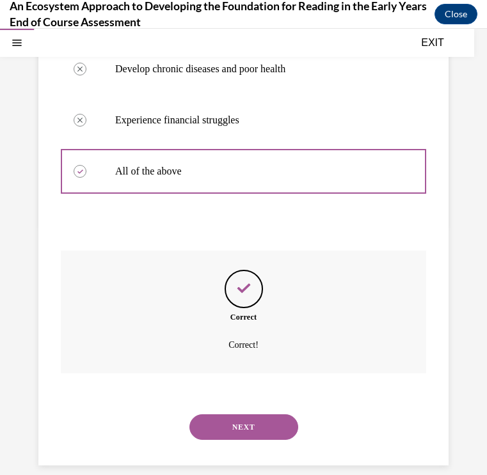
click at [223, 414] on button "NEXT" at bounding box center [243, 427] width 109 height 26
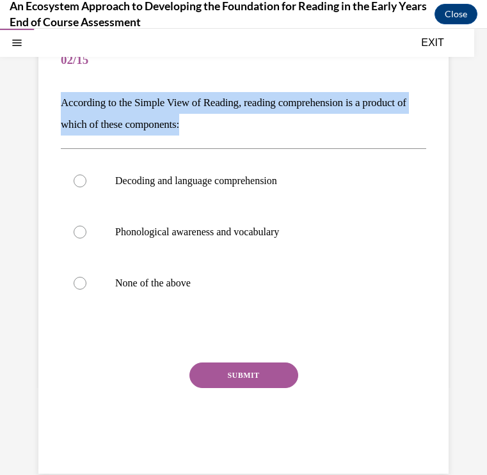
drag, startPoint x: 61, startPoint y: 102, endPoint x: 209, endPoint y: 123, distance: 149.9
click at [209, 123] on p "According to the Simple View of Reading, reading comprehension is a product of …" at bounding box center [243, 113] width 365 height 43
copy p "According to the Simple View of Reading, reading comprehension is a product of …"
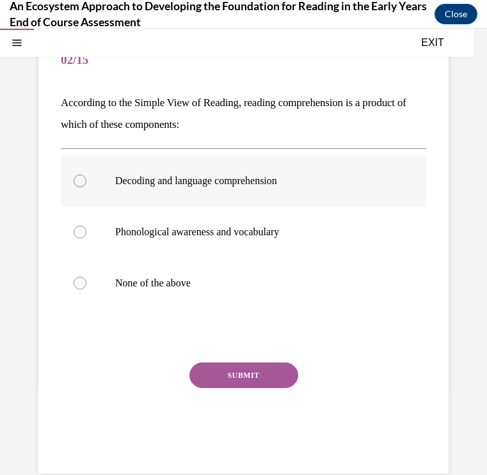
click at [84, 189] on label "Decoding and language comprehension" at bounding box center [243, 180] width 365 height 51
click at [84, 187] on input "Decoding and language comprehension" at bounding box center [80, 181] width 13 height 13
radio input "true"
click at [246, 372] on button "SUBMIT" at bounding box center [243, 376] width 109 height 26
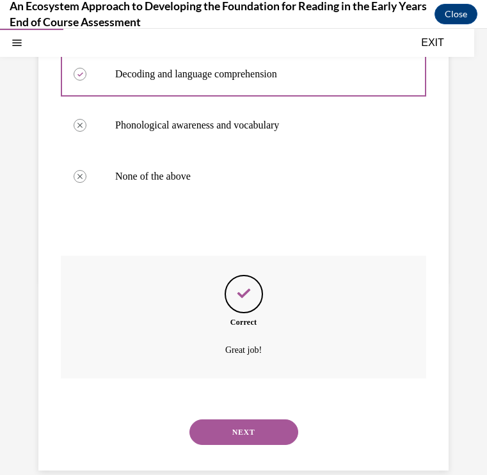
scroll to position [228, 0]
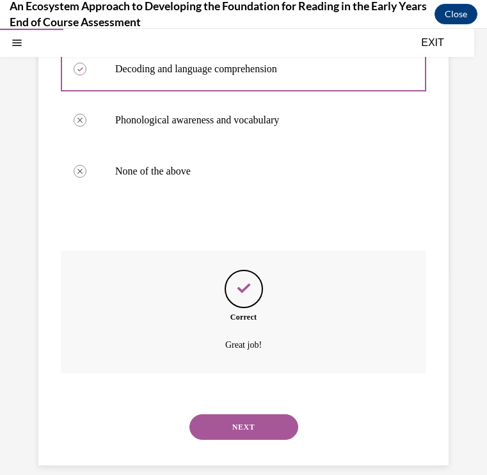
click at [244, 414] on button "NEXT" at bounding box center [243, 427] width 109 height 26
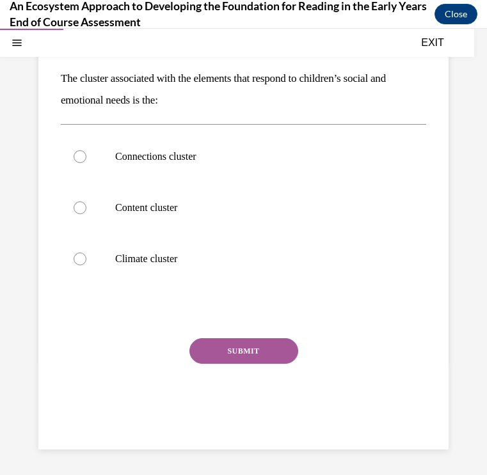
scroll to position [108, 0]
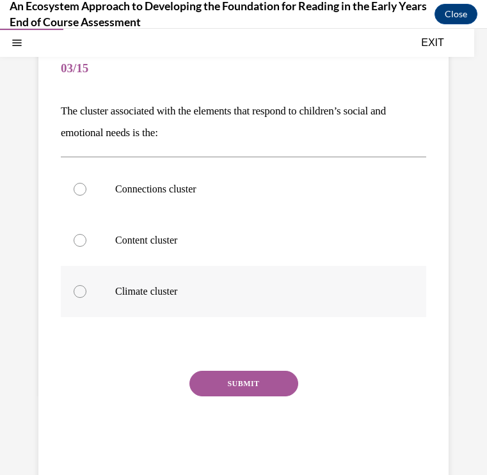
click at [88, 282] on label "Climate cluster" at bounding box center [243, 291] width 365 height 51
click at [86, 285] on input "Climate cluster" at bounding box center [80, 291] width 13 height 13
radio input "true"
click at [208, 373] on button "SUBMIT" at bounding box center [243, 384] width 109 height 26
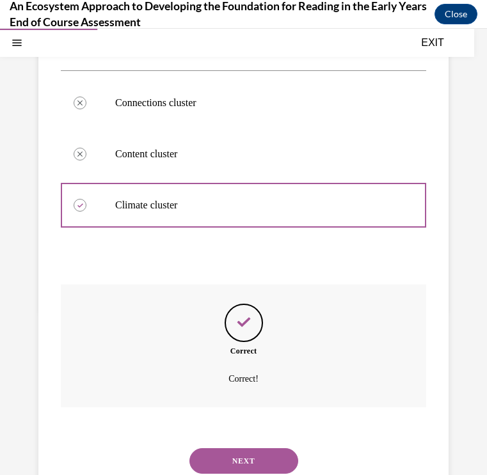
scroll to position [228, 0]
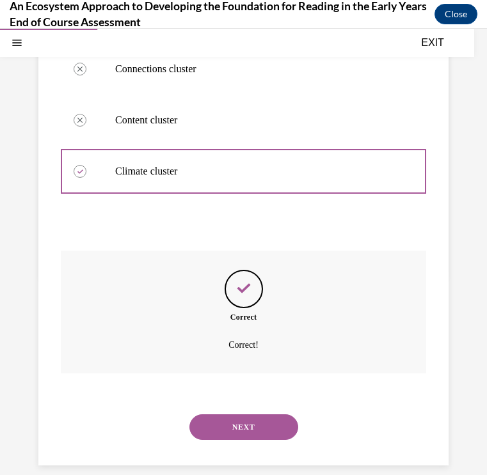
click at [277, 414] on button "NEXT" at bounding box center [243, 427] width 109 height 26
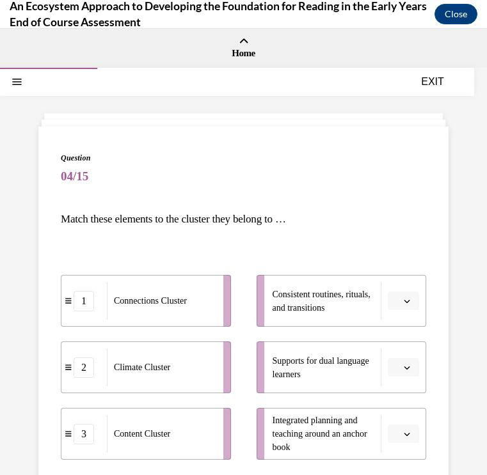
click at [398, 300] on span "Please select an option" at bounding box center [397, 301] width 4 height 13
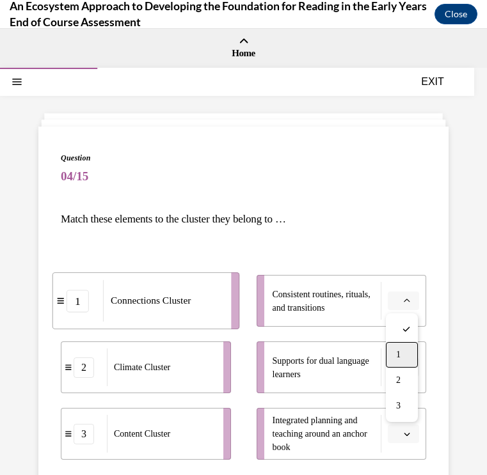
click at [400, 350] on span "1" at bounding box center [398, 355] width 4 height 10
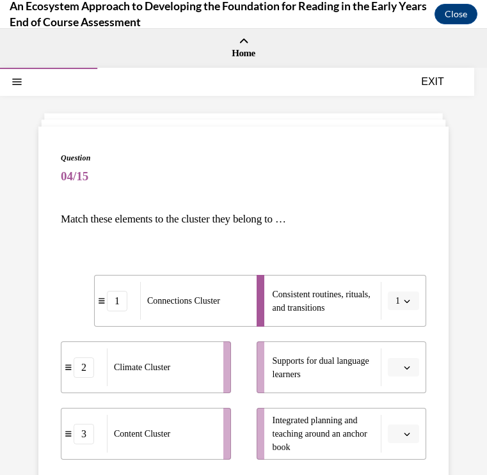
click at [404, 300] on span "button" at bounding box center [406, 301] width 9 height 9
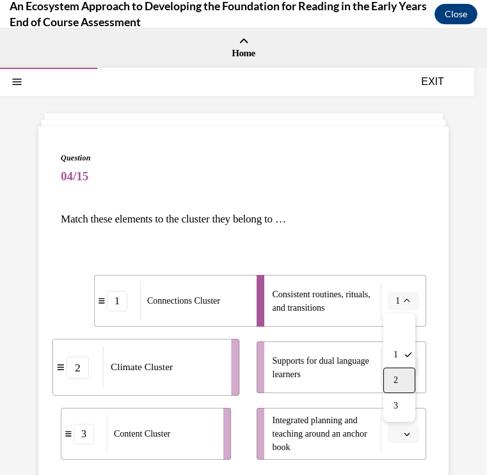
click at [391, 379] on div "2" at bounding box center [399, 381] width 32 height 26
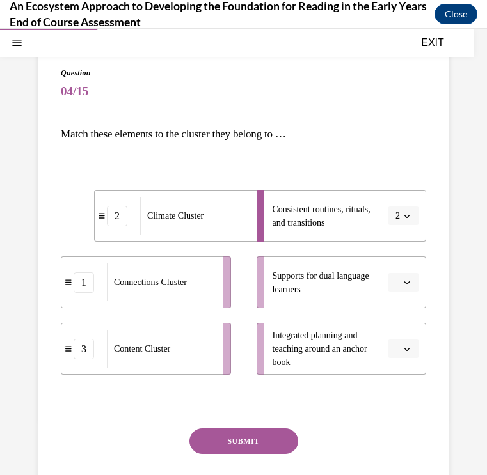
scroll to position [86, 0]
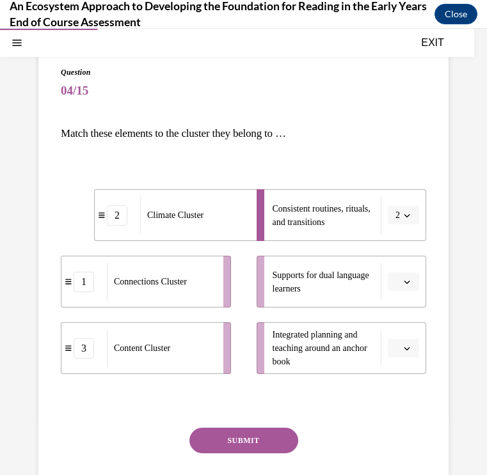
click at [406, 281] on icon "button" at bounding box center [407, 282] width 6 height 6
click at [403, 357] on div "2" at bounding box center [402, 362] width 32 height 26
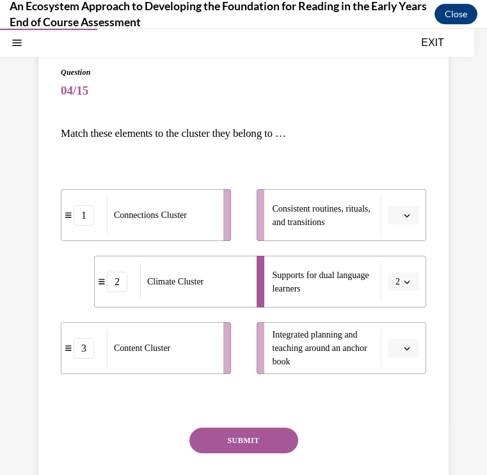
click at [411, 347] on button "button" at bounding box center [403, 348] width 31 height 19
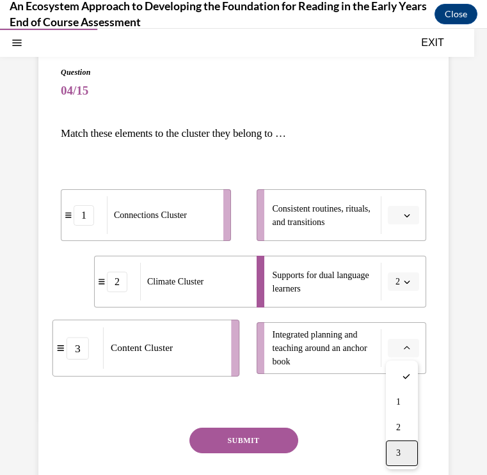
click at [396, 448] on span "3" at bounding box center [398, 453] width 4 height 10
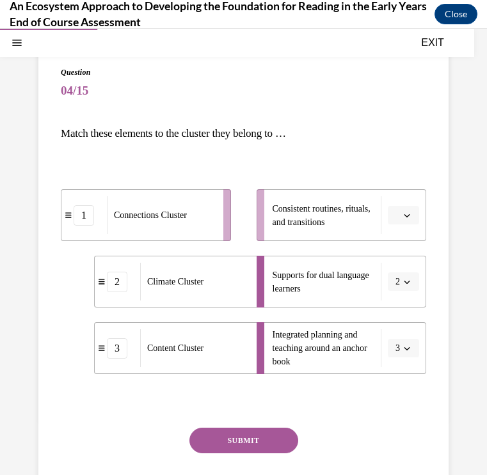
click at [412, 218] on button "button" at bounding box center [403, 215] width 31 height 19
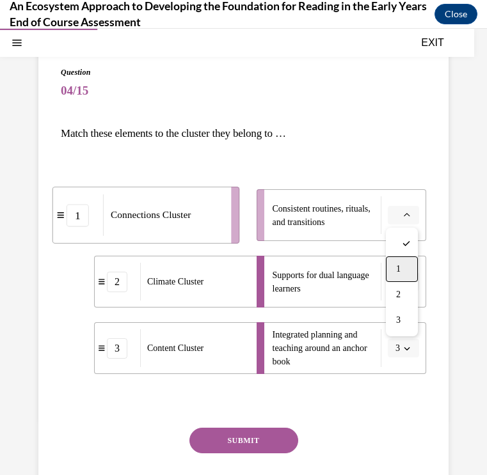
click at [400, 271] on span "1" at bounding box center [398, 269] width 4 height 10
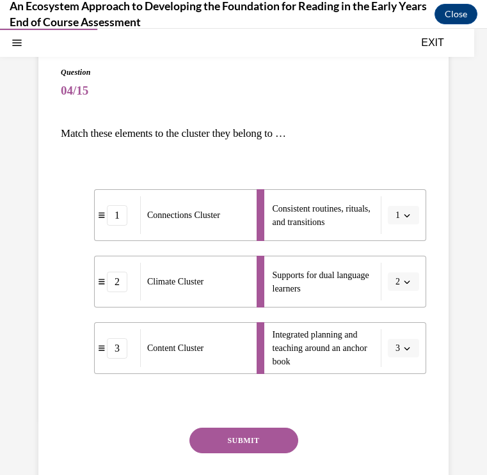
click at [270, 435] on button "SUBMIT" at bounding box center [243, 441] width 109 height 26
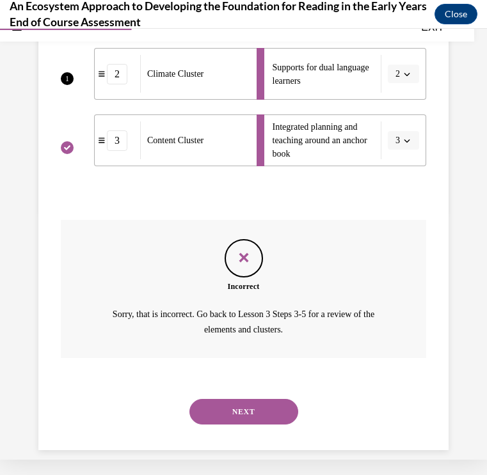
scroll to position [278, 0]
click at [267, 400] on button "NEXT" at bounding box center [243, 413] width 109 height 26
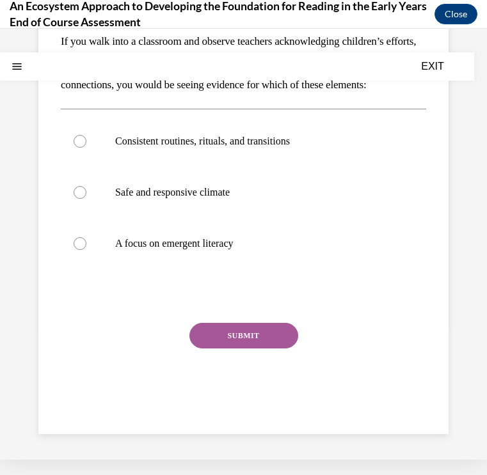
scroll to position [0, 0]
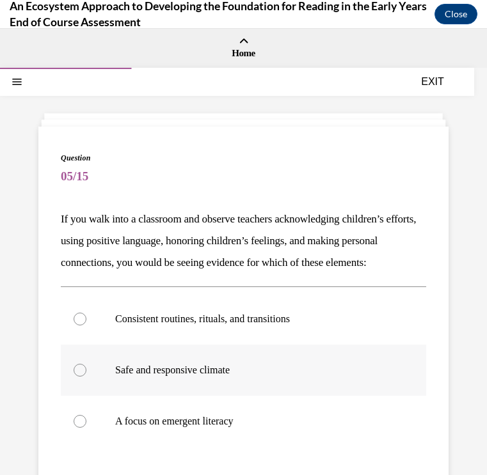
click at [81, 377] on div at bounding box center [80, 370] width 13 height 13
click at [81, 377] on input "Safe and responsive climate" at bounding box center [80, 370] width 13 height 13
radio input "true"
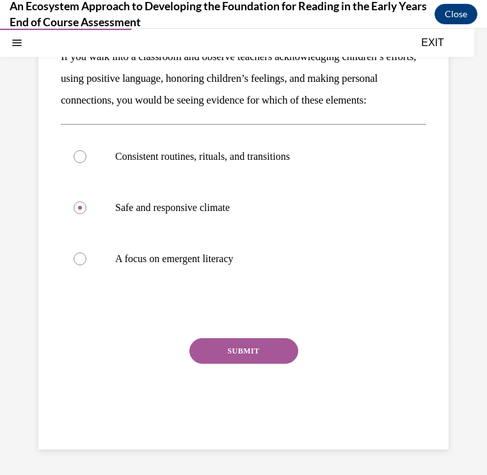
click at [239, 364] on button "SUBMIT" at bounding box center [243, 351] width 109 height 26
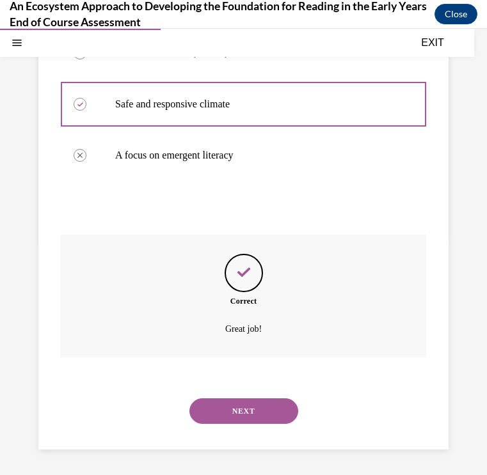
scroll to position [272, 0]
click at [278, 402] on button "NEXT" at bounding box center [243, 411] width 109 height 26
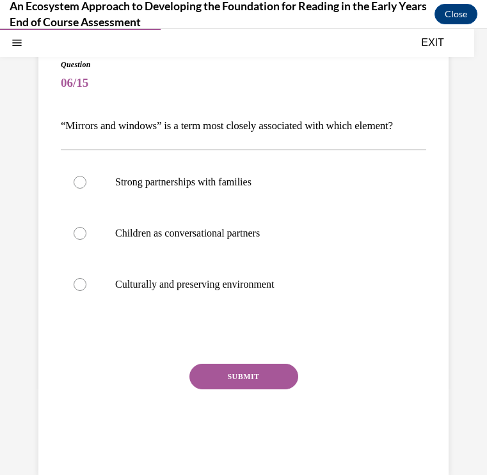
scroll to position [102, 0]
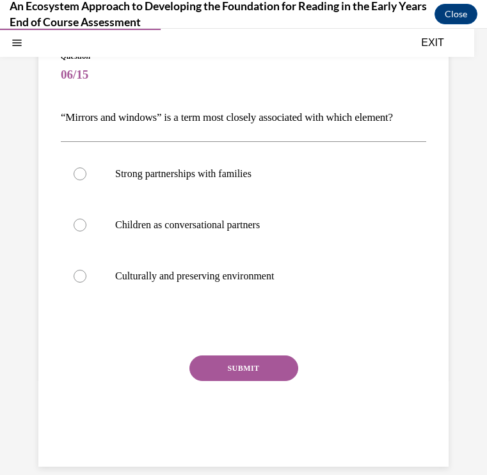
click at [418, 118] on p "“Mirrors and windows” is a term most closely associated with which element?" at bounding box center [243, 118] width 365 height 22
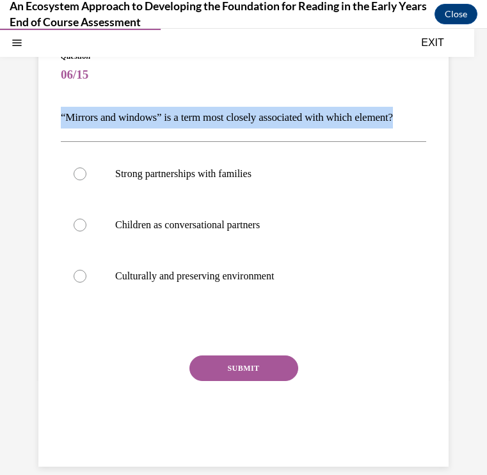
drag, startPoint x: 418, startPoint y: 118, endPoint x: 57, endPoint y: 115, distance: 360.7
click at [57, 115] on div "Question 06/15 “Mirrors and windows” is a term most closely associated with whi…" at bounding box center [243, 246] width 410 height 442
copy p "“Mirrors and windows” is a term most closely associated with which element?"
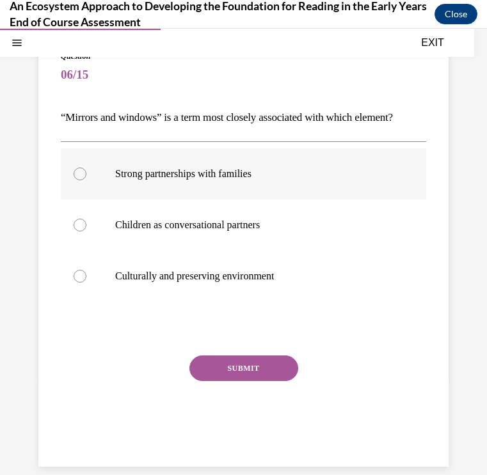
click at [102, 178] on label "Strong partnerships with families" at bounding box center [243, 173] width 365 height 51
click at [86, 178] on input "Strong partnerships with families" at bounding box center [80, 174] width 13 height 13
radio input "true"
click at [260, 363] on button "SUBMIT" at bounding box center [243, 369] width 109 height 26
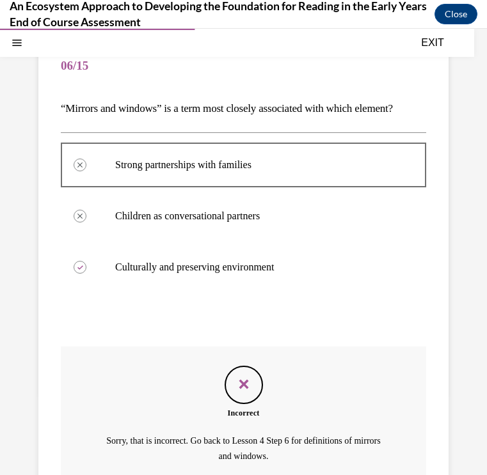
scroll to position [92, 0]
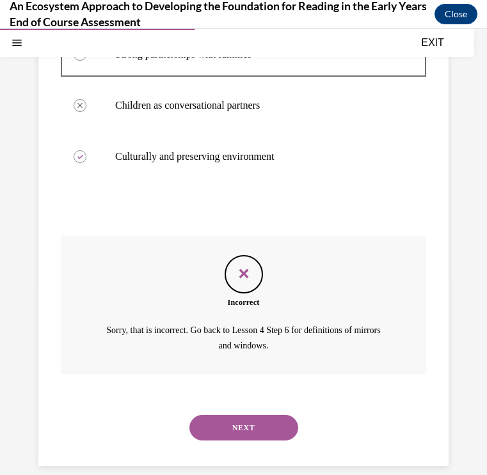
click at [271, 415] on button "NEXT" at bounding box center [243, 428] width 109 height 26
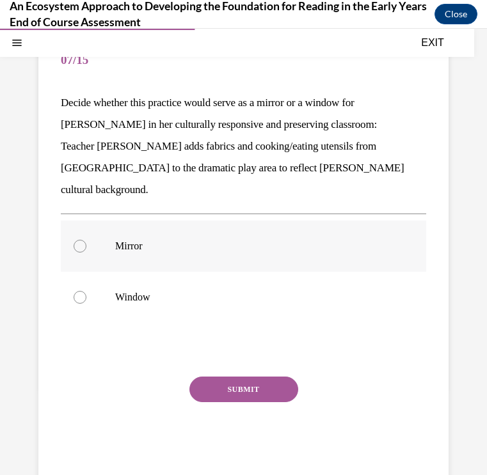
click at [279, 231] on label "Mirror" at bounding box center [243, 246] width 365 height 51
click at [86, 240] on input "Mirror" at bounding box center [80, 246] width 13 height 13
radio input "true"
click at [264, 377] on button "SUBMIT" at bounding box center [243, 390] width 109 height 26
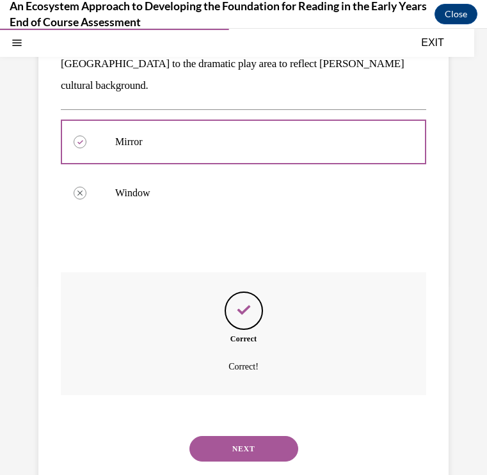
click at [255, 436] on button "NEXT" at bounding box center [243, 449] width 109 height 26
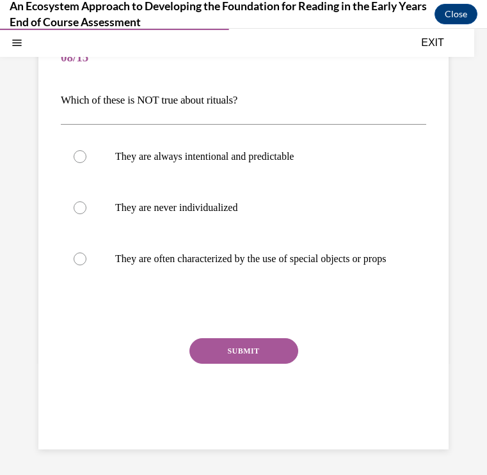
scroll to position [105, 0]
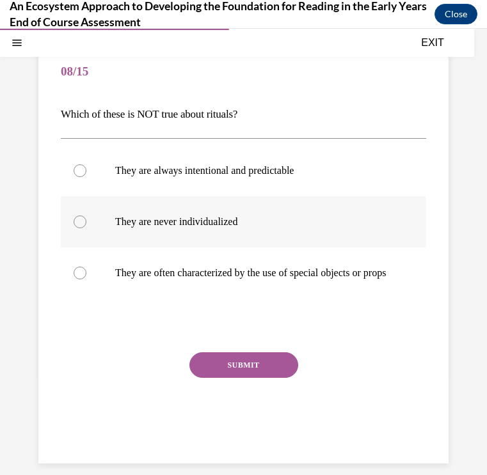
click at [214, 223] on p "They are never individualized" at bounding box center [254, 222] width 279 height 13
click at [86, 223] on input "They are never individualized" at bounding box center [80, 222] width 13 height 13
radio input "true"
click at [236, 375] on button "SUBMIT" at bounding box center [243, 365] width 109 height 26
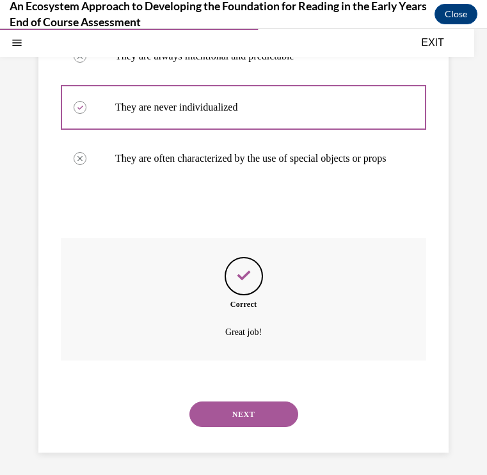
click at [261, 415] on button "NEXT" at bounding box center [243, 415] width 109 height 26
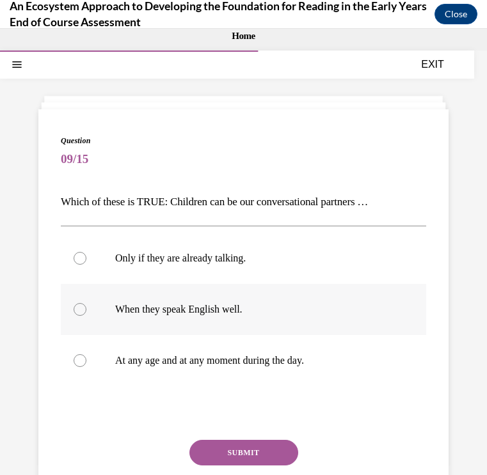
scroll to position [17, 0]
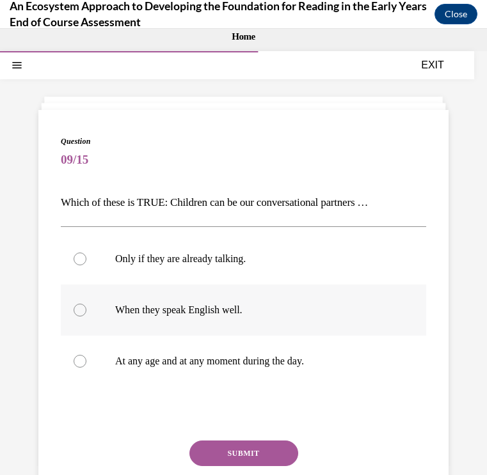
click at [245, 307] on p "When they speak English well." at bounding box center [254, 310] width 279 height 13
click at [86, 307] on input "When they speak English well." at bounding box center [80, 310] width 13 height 13
radio input "true"
click at [256, 446] on button "SUBMIT" at bounding box center [243, 454] width 109 height 26
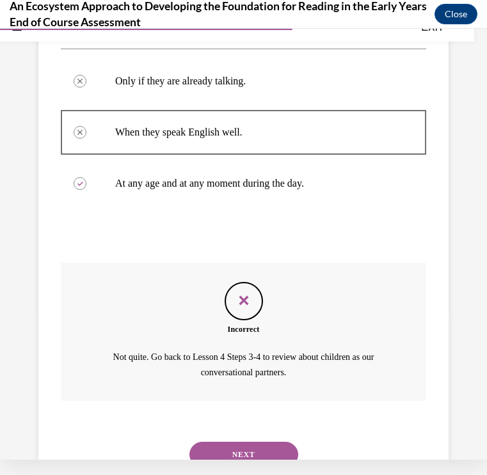
scroll to position [204, 0]
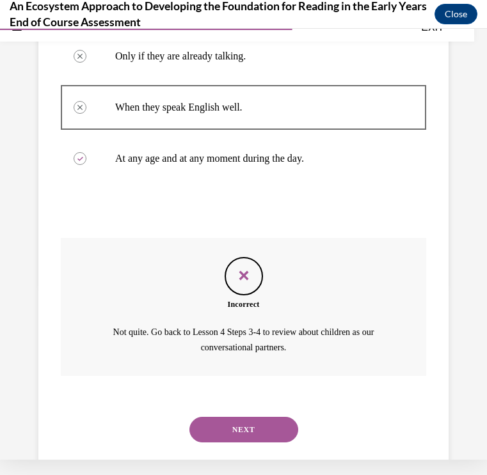
click at [271, 418] on button "NEXT" at bounding box center [243, 430] width 109 height 26
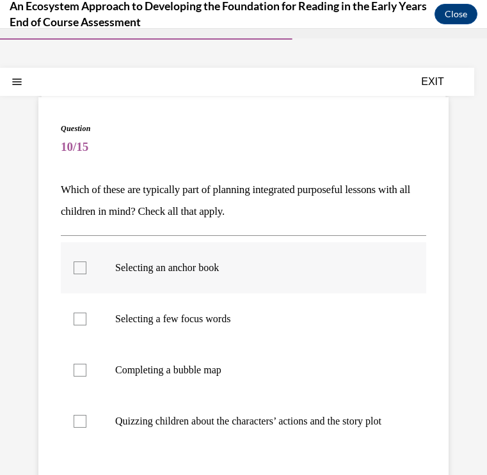
scroll to position [32, 0]
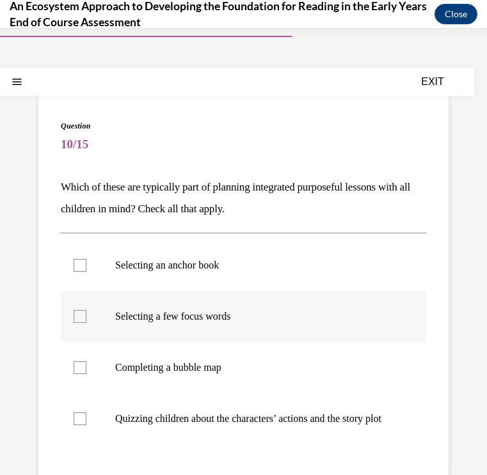
click at [79, 309] on label "Selecting a few focus words" at bounding box center [243, 316] width 365 height 51
click at [79, 310] on input "Selecting a few focus words" at bounding box center [80, 316] width 13 height 13
checkbox input "true"
click at [77, 268] on div at bounding box center [80, 265] width 13 height 13
click at [77, 268] on input "Selecting an anchor book" at bounding box center [80, 265] width 13 height 13
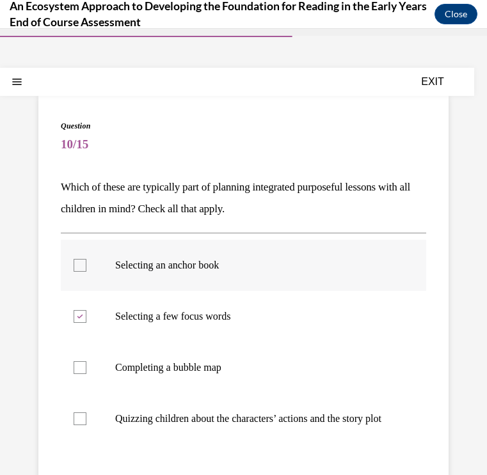
checkbox input "true"
click at [76, 368] on div at bounding box center [80, 367] width 13 height 13
click at [76, 368] on input "Completing a bubble map" at bounding box center [80, 367] width 13 height 13
checkbox input "true"
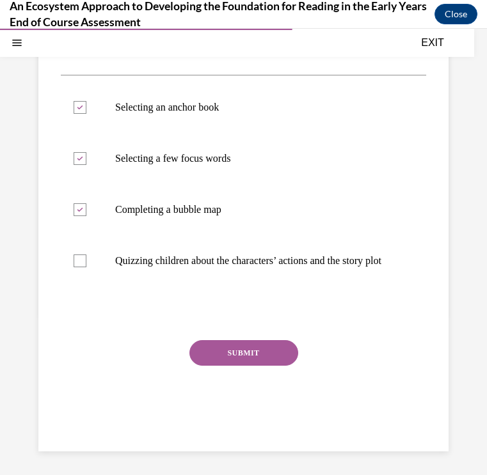
click at [283, 355] on button "SUBMIT" at bounding box center [243, 353] width 109 height 26
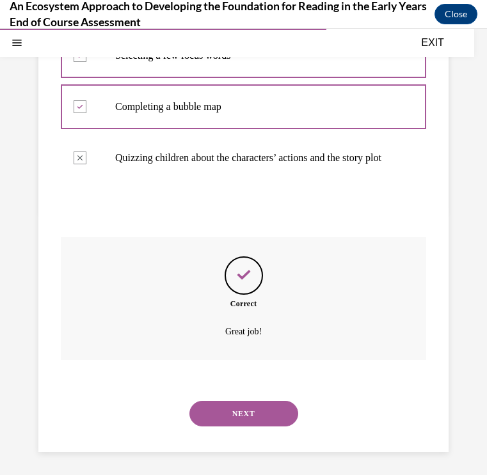
scroll to position [292, 0]
click at [271, 409] on button "NEXT" at bounding box center [243, 415] width 109 height 26
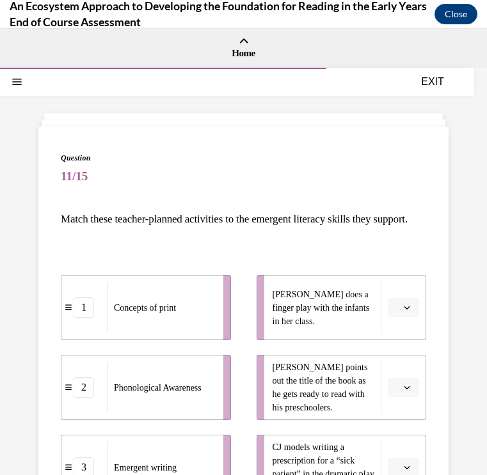
click at [398, 314] on span "Please select an option" at bounding box center [397, 307] width 4 height 13
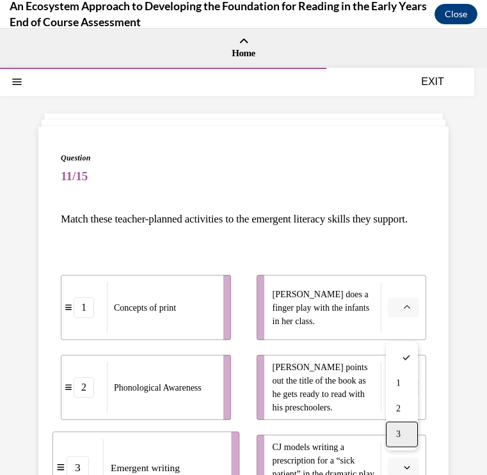
click at [399, 430] on span "3" at bounding box center [398, 435] width 4 height 10
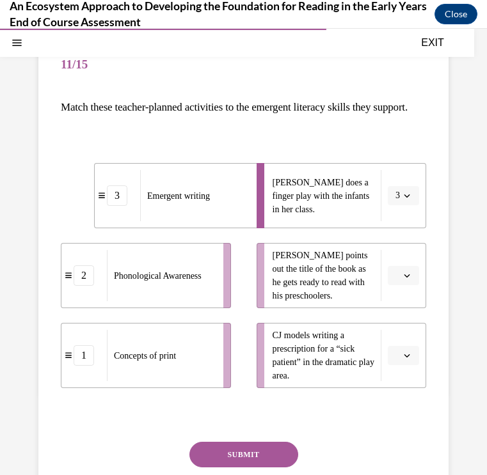
scroll to position [113, 0]
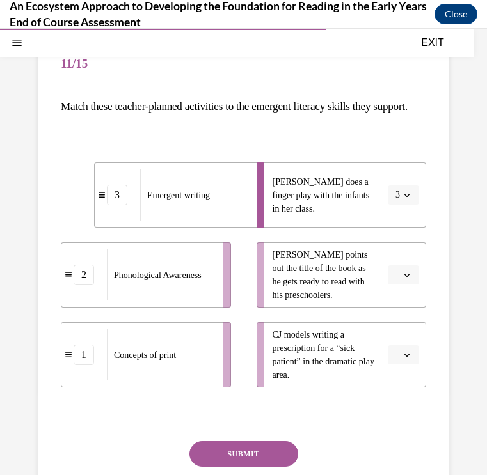
click at [400, 285] on button "button" at bounding box center [403, 274] width 31 height 19
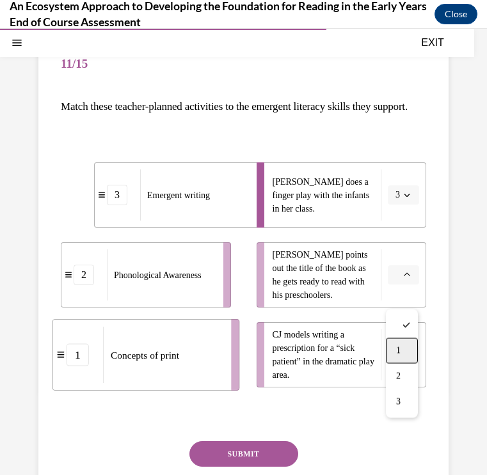
click at [395, 345] on div "1" at bounding box center [402, 351] width 32 height 26
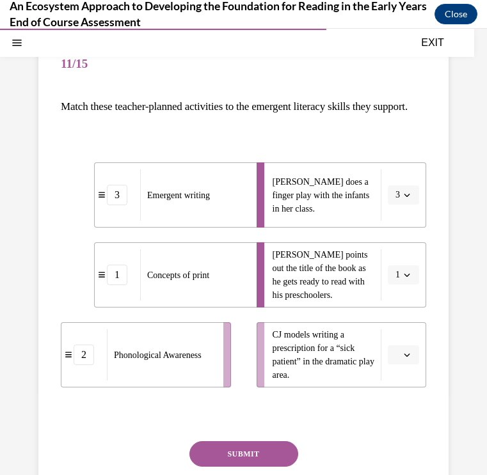
click at [403, 359] on span "button" at bounding box center [406, 354] width 9 height 9
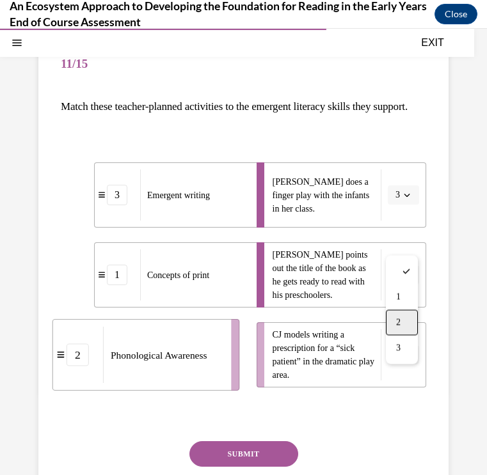
click at [398, 326] on span "2" at bounding box center [398, 323] width 4 height 10
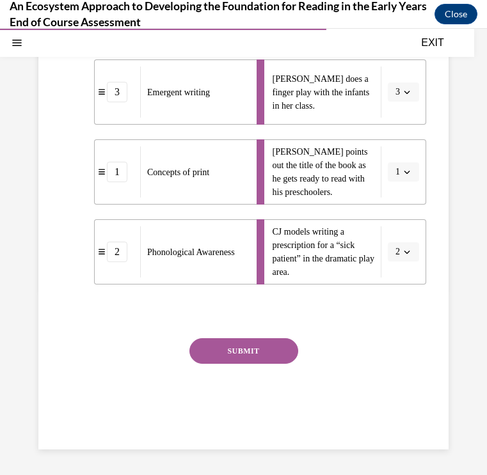
click at [270, 360] on button "SUBMIT" at bounding box center [243, 351] width 109 height 26
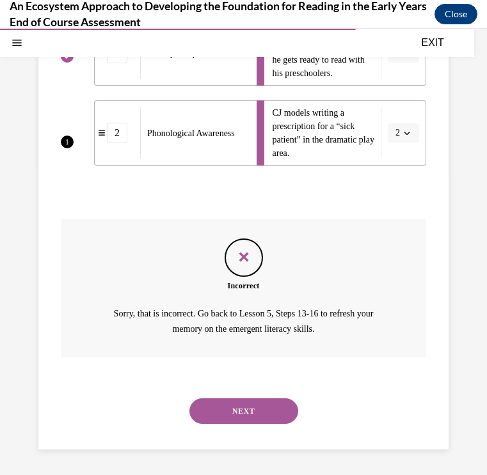
scroll to position [340, 0]
click at [255, 405] on button "NEXT" at bounding box center [243, 411] width 109 height 26
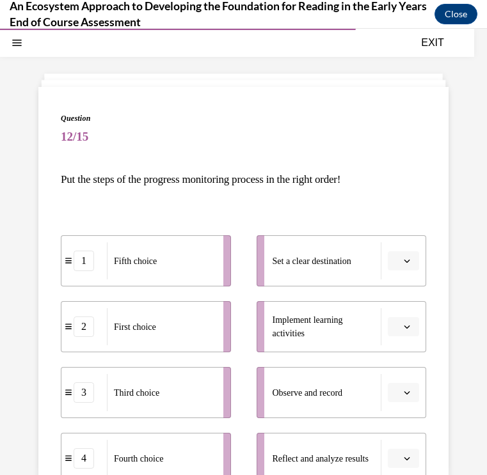
scroll to position [45, 0]
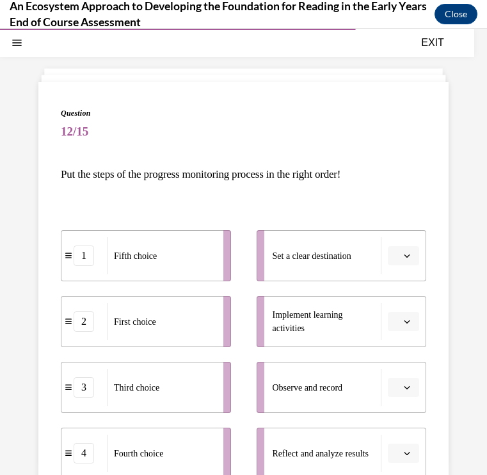
click at [405, 255] on icon "button" at bounding box center [407, 256] width 6 height 6
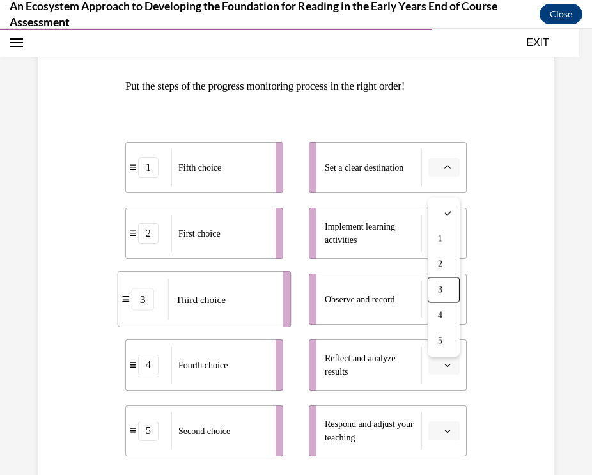
scroll to position [242, 0]
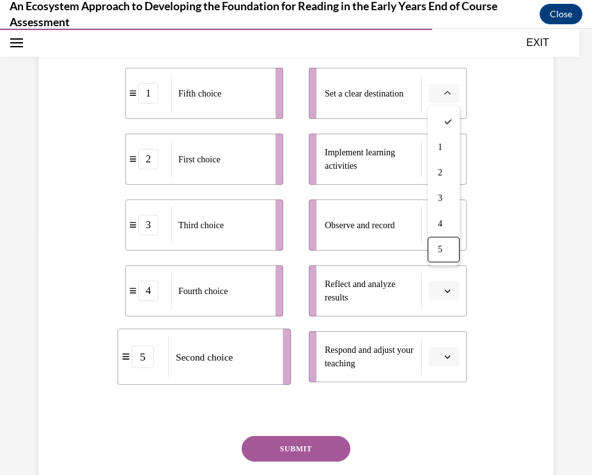
click at [517, 169] on div "Question 12/15 Put the steps of the progress monitoring process in the right or…" at bounding box center [296, 219] width 522 height 644
click at [453, 161] on button "button" at bounding box center [443, 159] width 31 height 19
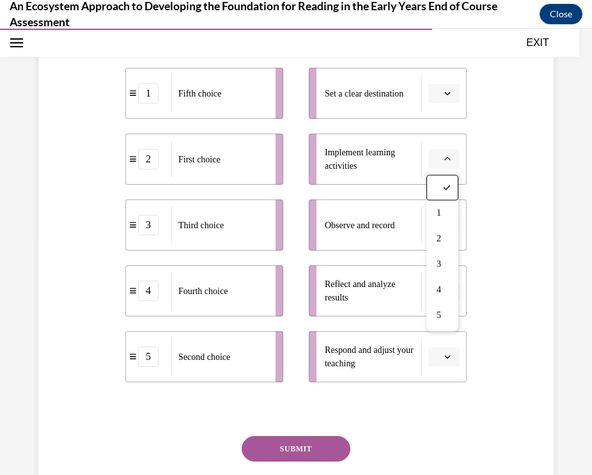
click at [451, 87] on button "button" at bounding box center [443, 93] width 31 height 19
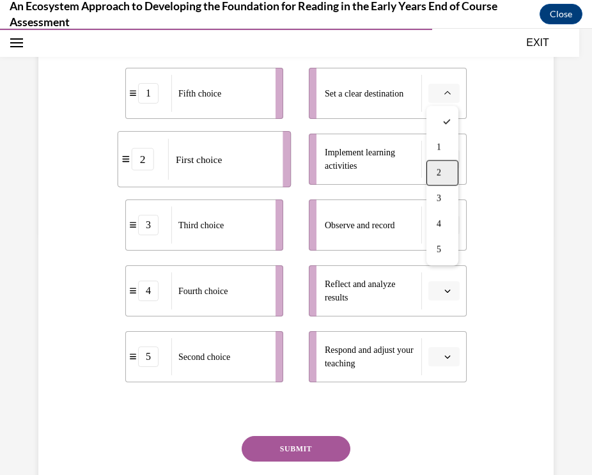
click at [438, 174] on span "2" at bounding box center [439, 173] width 4 height 10
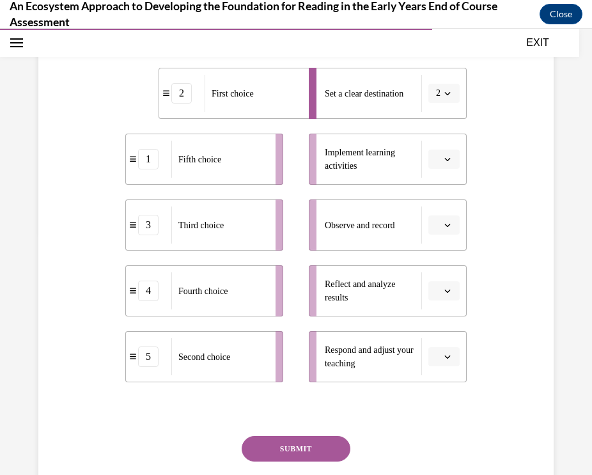
click at [443, 157] on span "button" at bounding box center [447, 159] width 9 height 9
click at [439, 311] on span "5" at bounding box center [439, 316] width 4 height 10
click at [454, 222] on button "button" at bounding box center [443, 225] width 31 height 19
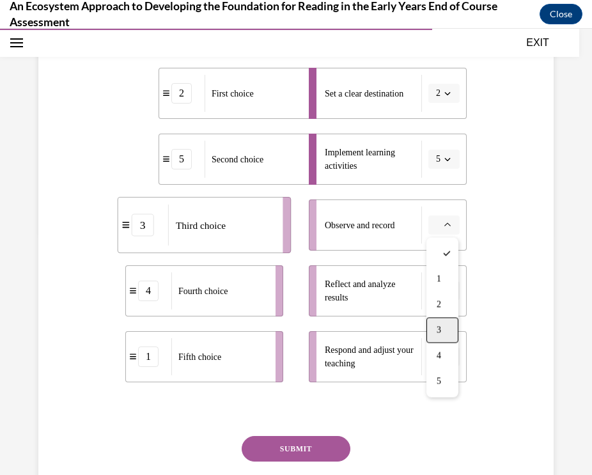
click at [436, 328] on div "3" at bounding box center [443, 331] width 32 height 26
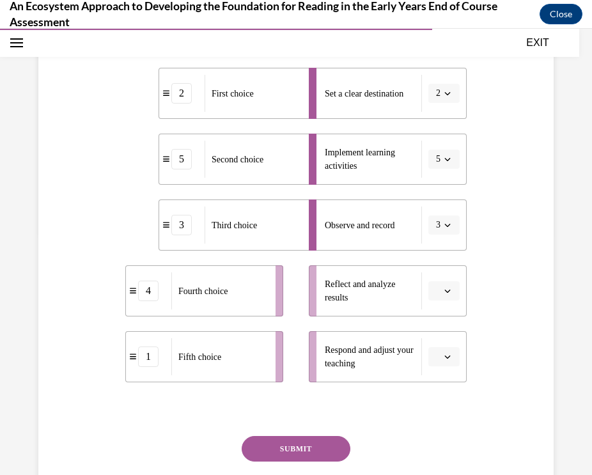
click at [450, 291] on icon "button" at bounding box center [448, 291] width 6 height 3
click at [445, 339] on div "1" at bounding box center [443, 346] width 32 height 26
click at [453, 357] on button "button" at bounding box center [443, 356] width 31 height 19
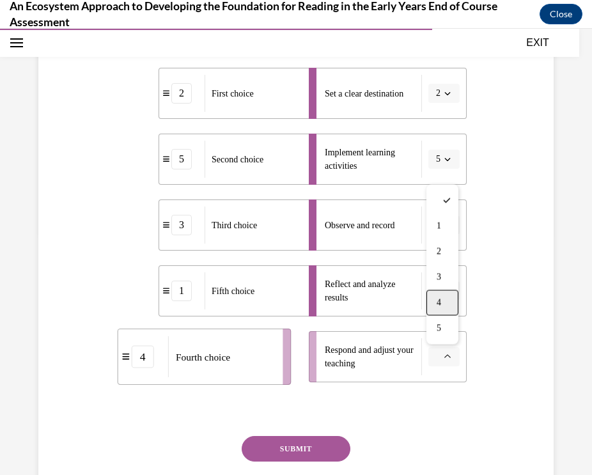
click at [446, 294] on div "4" at bounding box center [443, 303] width 32 height 26
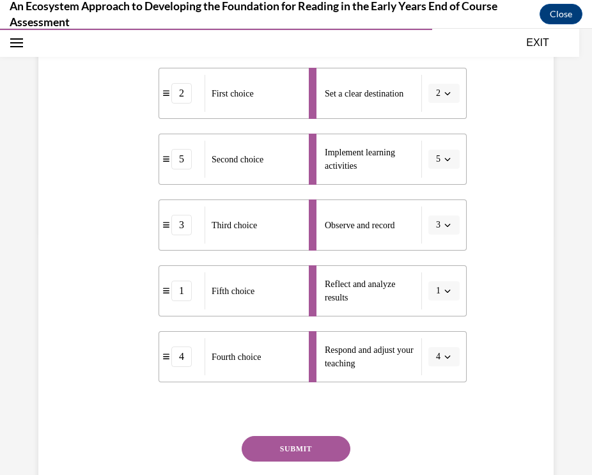
click at [315, 439] on button "SUBMIT" at bounding box center [296, 449] width 109 height 26
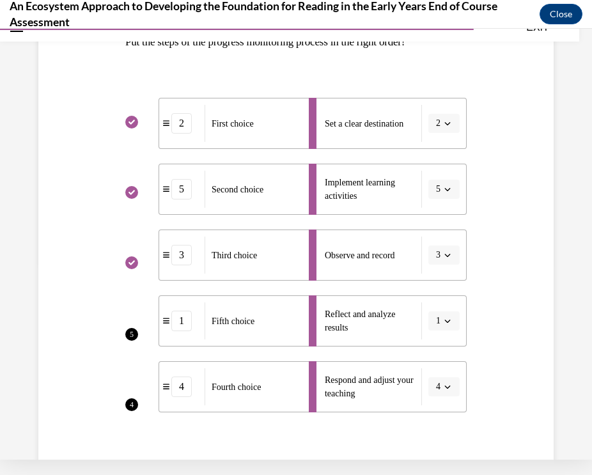
scroll to position [191, 0]
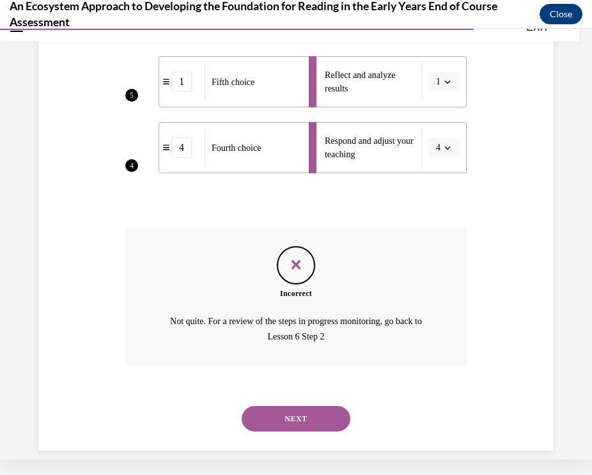
click at [324, 406] on button "NEXT" at bounding box center [296, 419] width 109 height 26
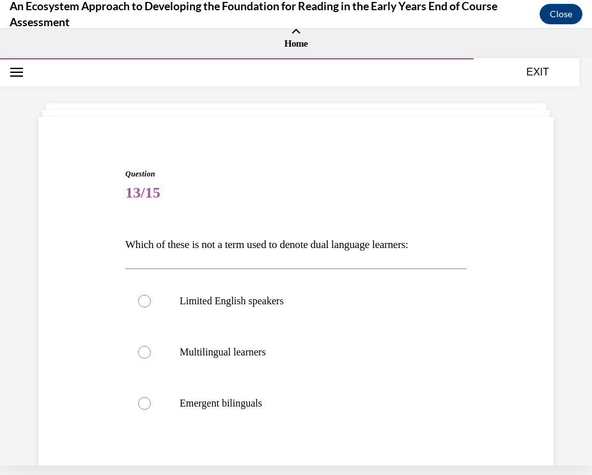
scroll to position [0, 0]
click at [201, 307] on p "Limited English speakers" at bounding box center [307, 301] width 255 height 13
click at [151, 307] on input "Limited English speakers" at bounding box center [144, 301] width 13 height 13
radio input "true"
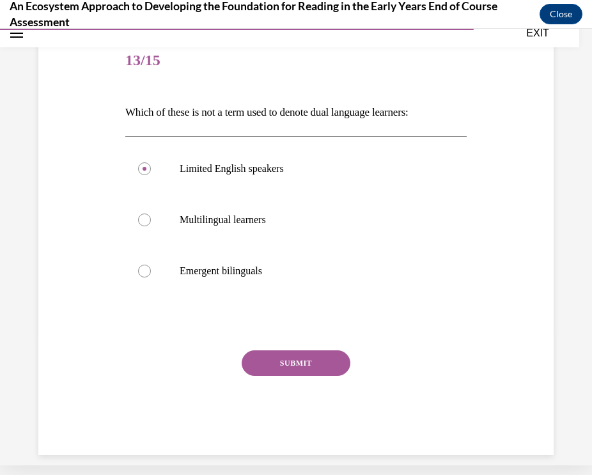
click at [305, 366] on button "SUBMIT" at bounding box center [296, 363] width 109 height 26
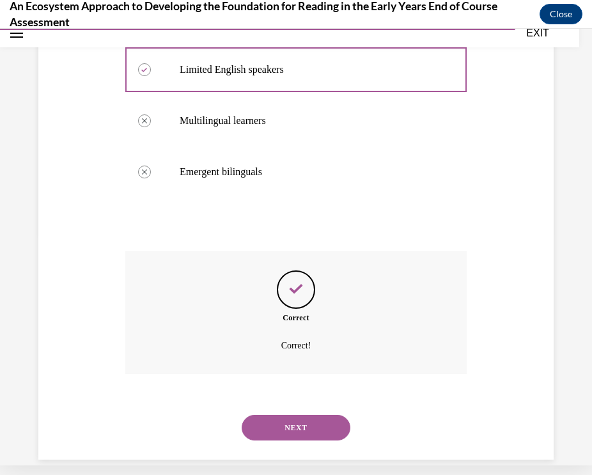
scroll to position [235, 0]
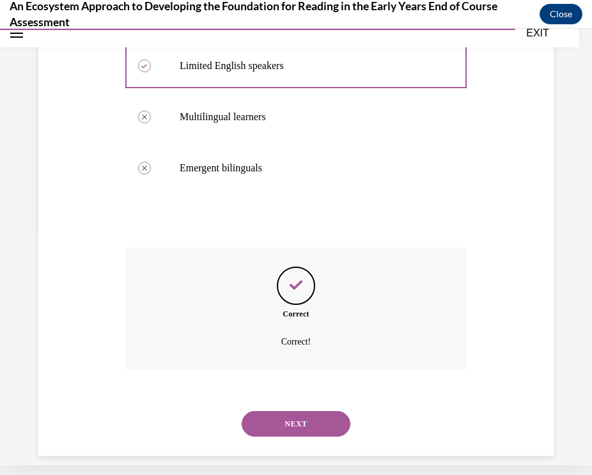
click at [308, 411] on button "NEXT" at bounding box center [296, 424] width 109 height 26
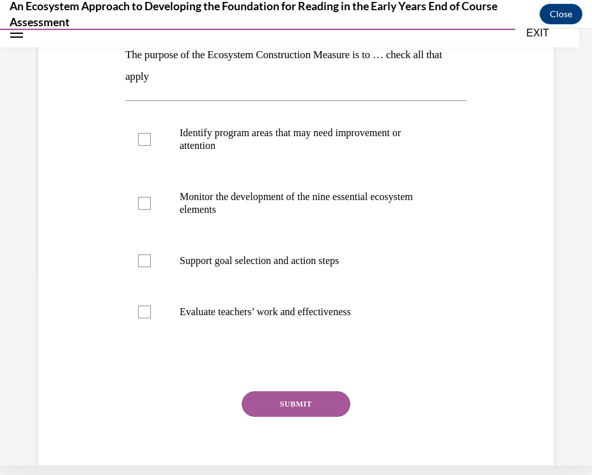
scroll to position [0, 0]
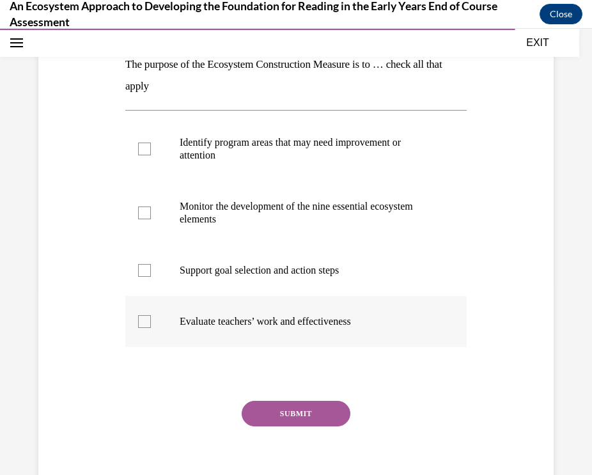
click at [142, 344] on label "Evaluate teachers’ work and effectiveness" at bounding box center [295, 321] width 341 height 51
click at [142, 328] on input "Evaluate teachers’ work and effectiveness" at bounding box center [144, 321] width 13 height 13
click at [143, 338] on label "Evaluate teachers’ work and effectiveness" at bounding box center [295, 321] width 341 height 51
click at [143, 328] on input "Evaluate teachers’ work and effectiveness" at bounding box center [144, 321] width 13 height 13
checkbox input "false"
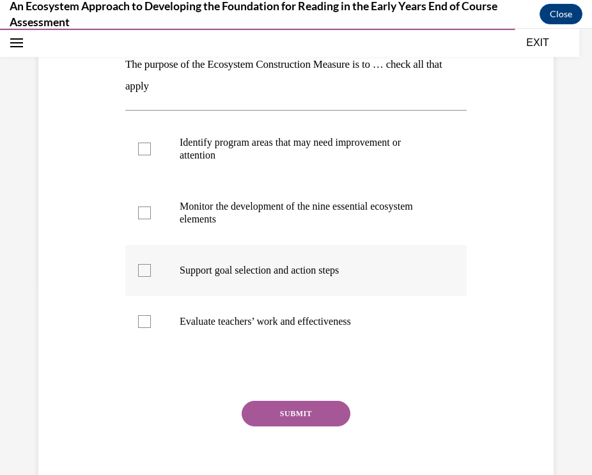
click at [295, 246] on label "Support goal selection and action steps" at bounding box center [295, 270] width 341 height 51
click at [151, 264] on input "Support goal selection and action steps" at bounding box center [144, 270] width 13 height 13
checkbox input "true"
click at [146, 341] on label "Evaluate teachers’ work and effectiveness" at bounding box center [295, 321] width 341 height 51
click at [146, 328] on input "Evaluate teachers’ work and effectiveness" at bounding box center [144, 321] width 13 height 13
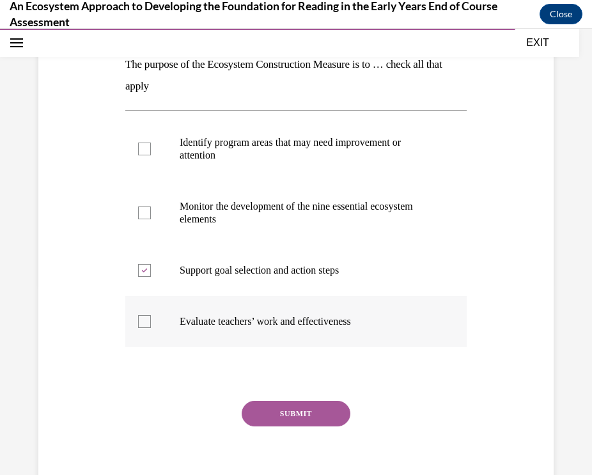
checkbox input "true"
click at [141, 387] on div "Question 14/15 The purpose of the Ecosystem Construction Measure is to … check …" at bounding box center [295, 247] width 341 height 518
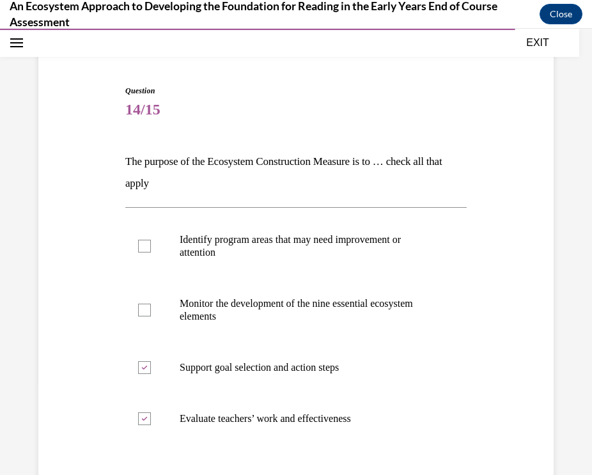
scroll to position [120, 0]
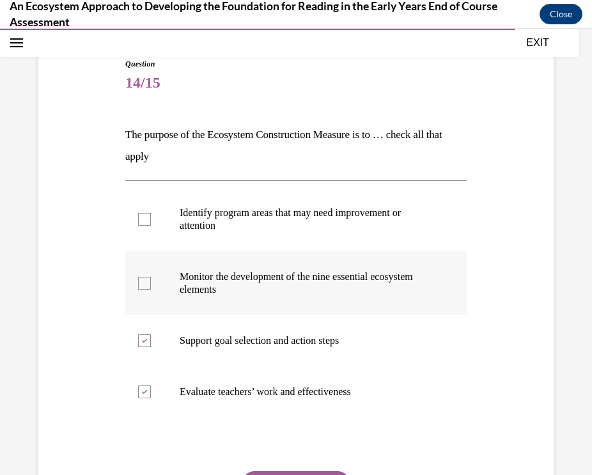
click at [143, 289] on div at bounding box center [144, 283] width 13 height 13
click at [143, 289] on input "Monitor the development of the nine essential ecosystem elements" at bounding box center [144, 283] width 13 height 13
checkbox input "true"
click at [147, 224] on div at bounding box center [144, 219] width 13 height 13
click at [147, 224] on input "Identify program areas that may need improvement or attention" at bounding box center [144, 219] width 13 height 13
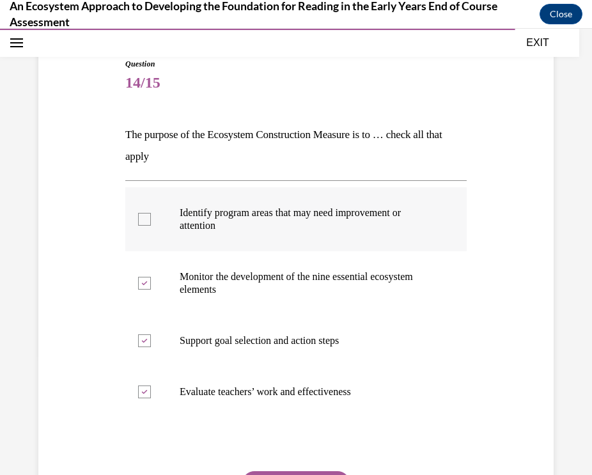
checkbox input "true"
click at [147, 391] on icon at bounding box center [144, 392] width 6 height 4
click at [147, 391] on input "Evaluate teachers’ work and effectiveness" at bounding box center [144, 392] width 13 height 13
checkbox input "false"
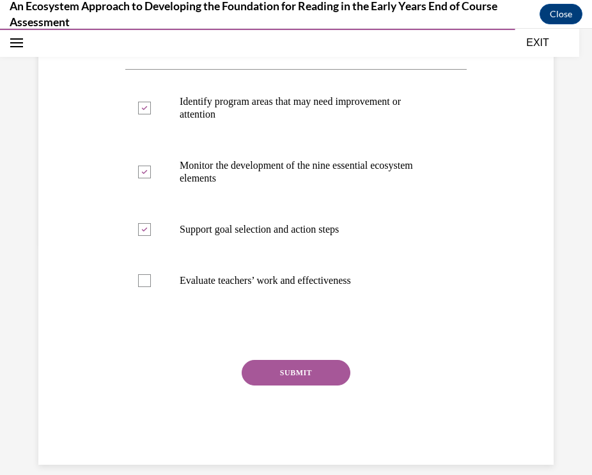
click at [321, 371] on button "SUBMIT" at bounding box center [296, 373] width 109 height 26
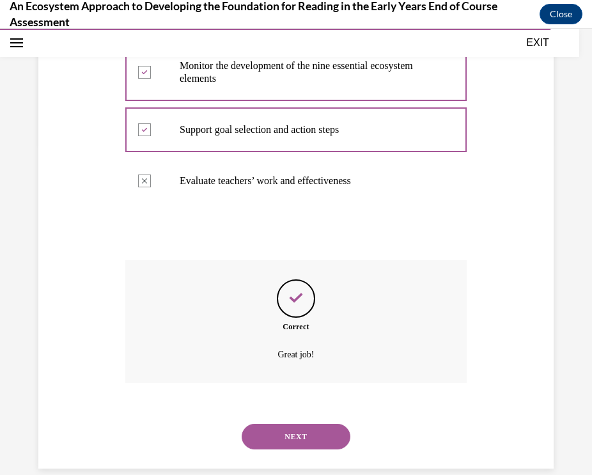
scroll to position [334, 0]
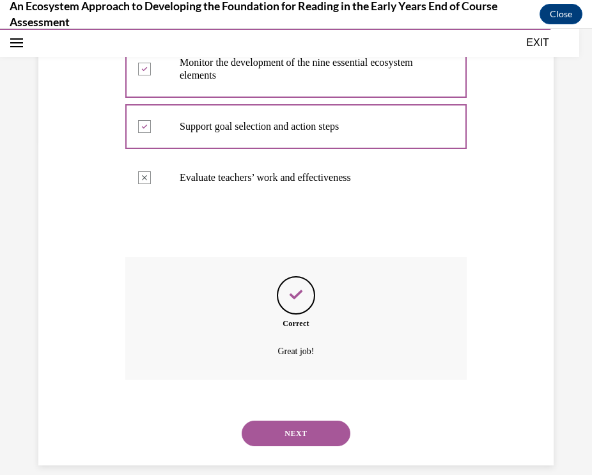
click at [308, 423] on button "NEXT" at bounding box center [296, 434] width 109 height 26
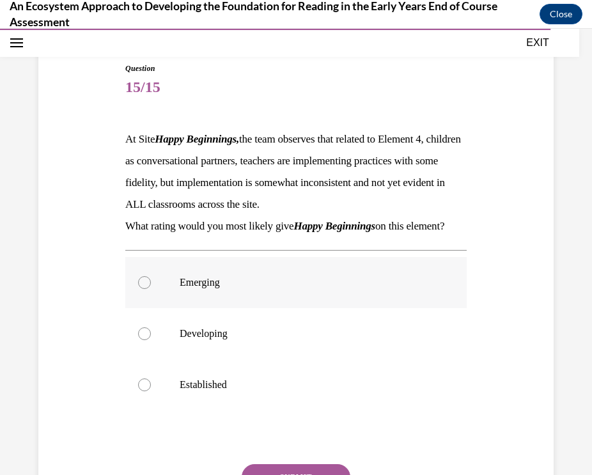
scroll to position [125, 0]
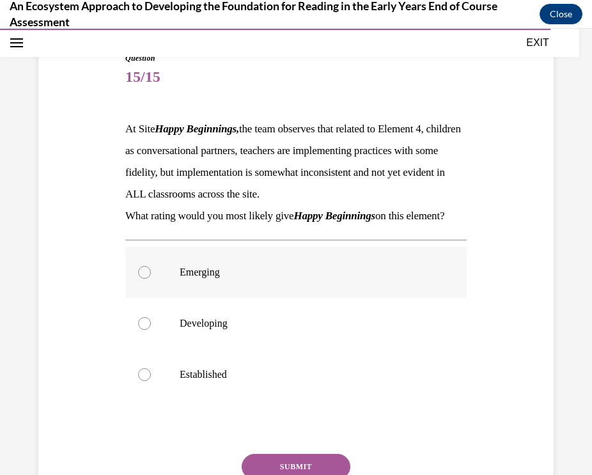
click at [145, 279] on div at bounding box center [144, 272] width 13 height 13
click at [145, 279] on input "Emerging" at bounding box center [144, 272] width 13 height 13
radio input "true"
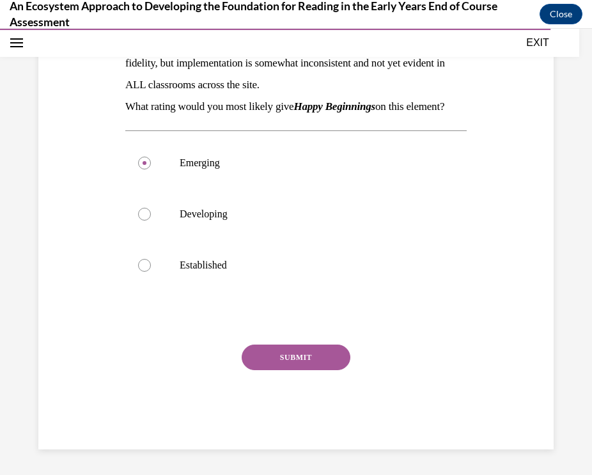
click at [317, 370] on button "SUBMIT" at bounding box center [296, 358] width 109 height 26
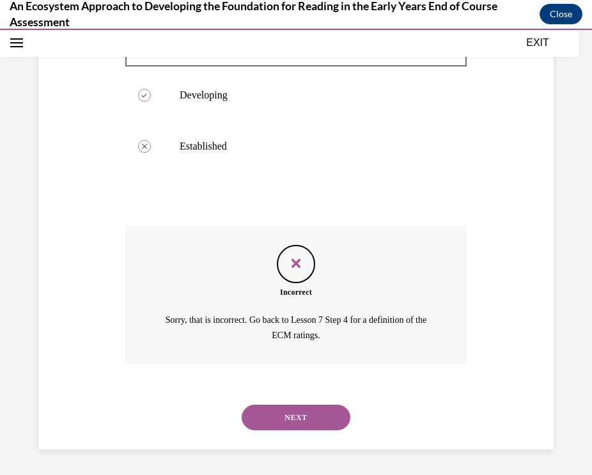
scroll to position [359, 0]
click at [328, 425] on button "NEXT" at bounding box center [296, 418] width 109 height 26
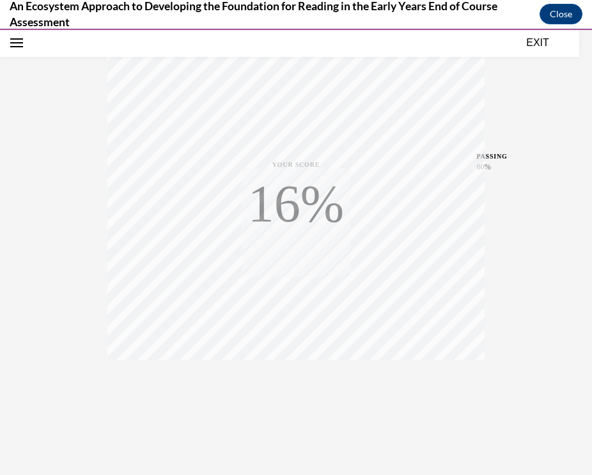
scroll to position [209, 0]
click at [293, 393] on icon "button" at bounding box center [296, 397] width 45 height 14
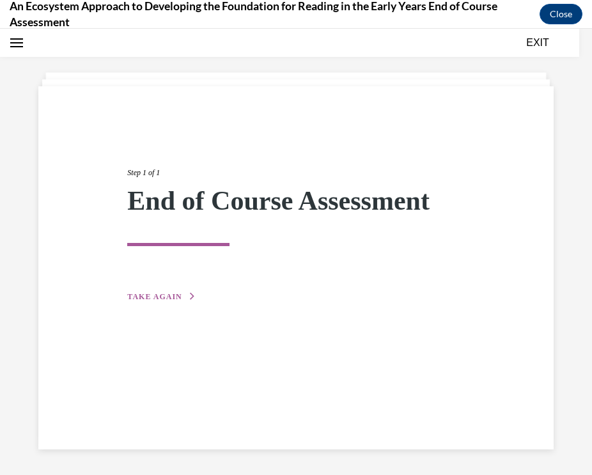
click at [164, 297] on span "TAKE AGAIN" at bounding box center [154, 296] width 54 height 9
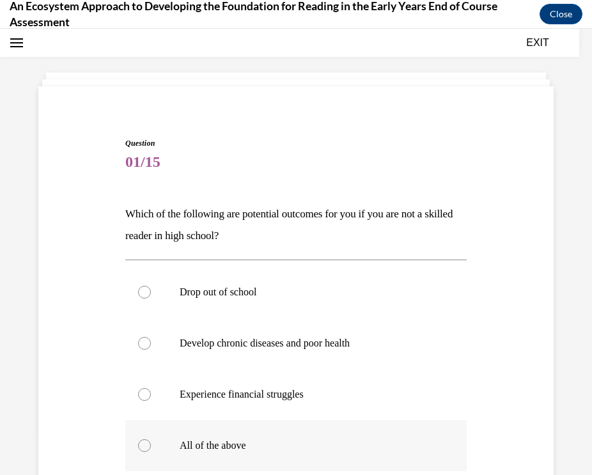
click at [149, 446] on div at bounding box center [144, 445] width 13 height 13
click at [149, 446] on input "All of the above" at bounding box center [144, 445] width 13 height 13
radio input "true"
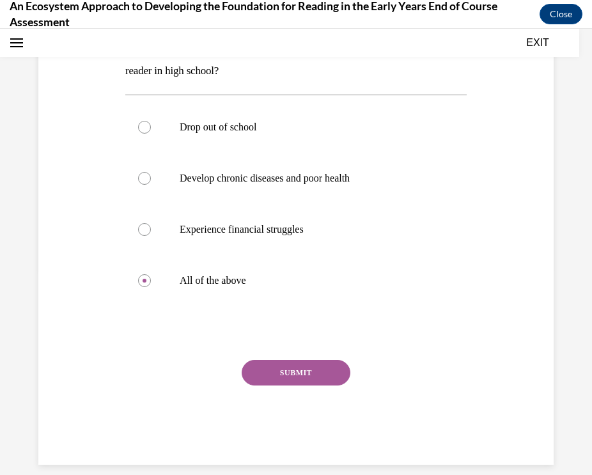
click at [262, 373] on button "SUBMIT" at bounding box center [296, 373] width 109 height 26
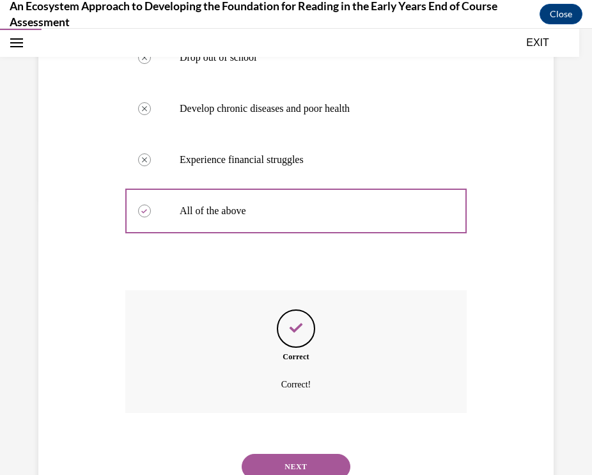
scroll to position [308, 0]
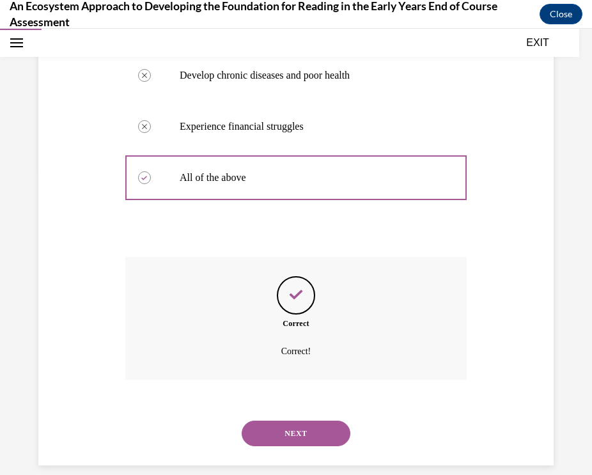
click at [274, 421] on button "NEXT" at bounding box center [296, 434] width 109 height 26
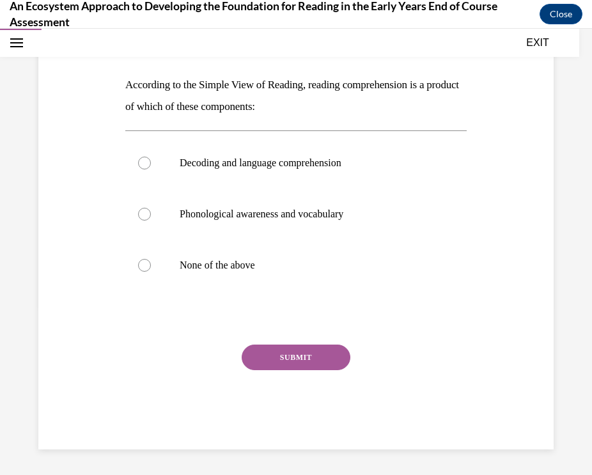
scroll to position [142, 0]
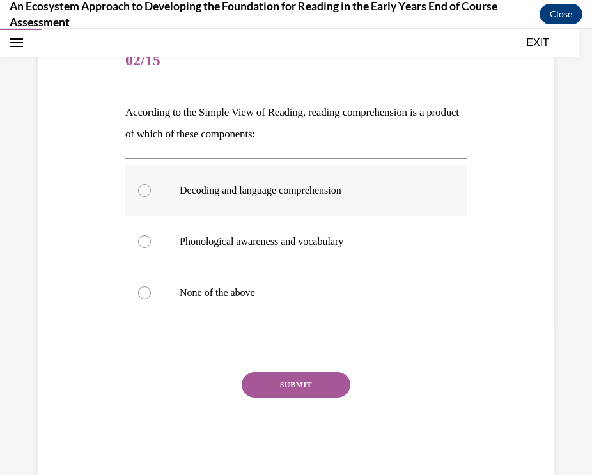
click at [138, 197] on label "Decoding and language comprehension" at bounding box center [295, 190] width 341 height 51
click at [138, 197] on input "Decoding and language comprehension" at bounding box center [144, 190] width 13 height 13
radio input "true"
click at [307, 381] on button "SUBMIT" at bounding box center [296, 385] width 109 height 26
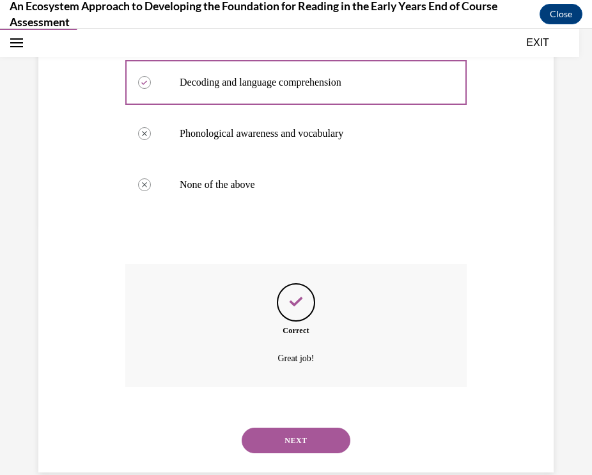
scroll to position [257, 0]
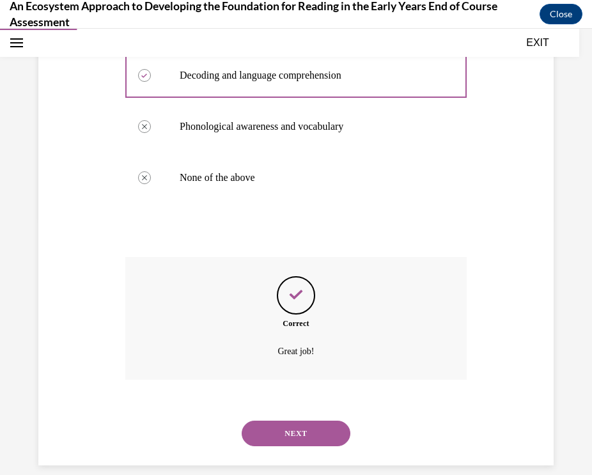
click at [304, 421] on button "NEXT" at bounding box center [296, 434] width 109 height 26
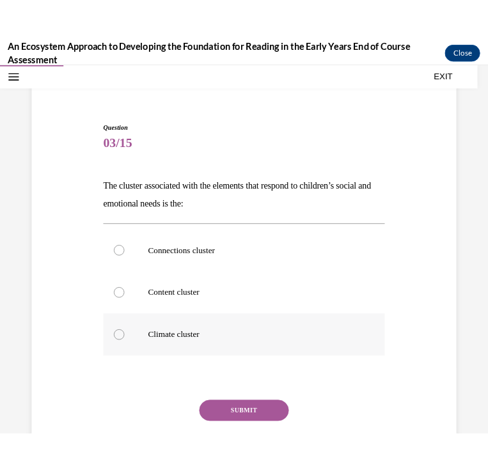
scroll to position [87, 0]
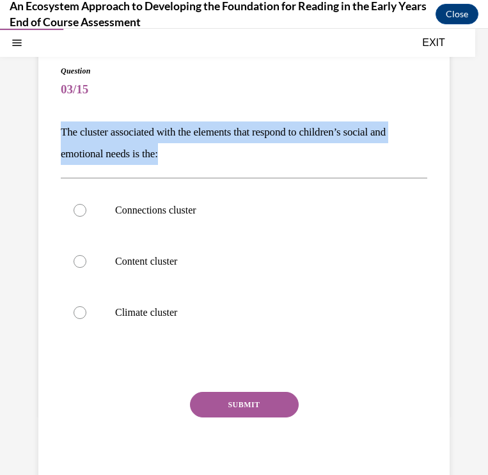
drag, startPoint x: 167, startPoint y: 152, endPoint x: 62, endPoint y: 116, distance: 110.8
click at [62, 116] on div "Question 03/15 The cluster associated with the elements that respond to childre…" at bounding box center [244, 281] width 366 height 432
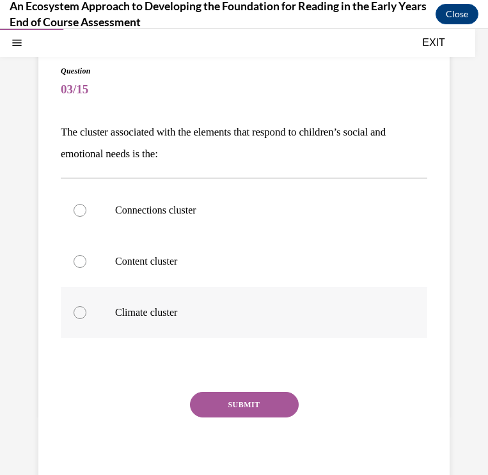
click at [84, 315] on div at bounding box center [80, 312] width 13 height 13
click at [84, 315] on input "Climate cluster" at bounding box center [80, 312] width 13 height 13
radio input "true"
click at [267, 404] on button "SUBMIT" at bounding box center [244, 405] width 109 height 26
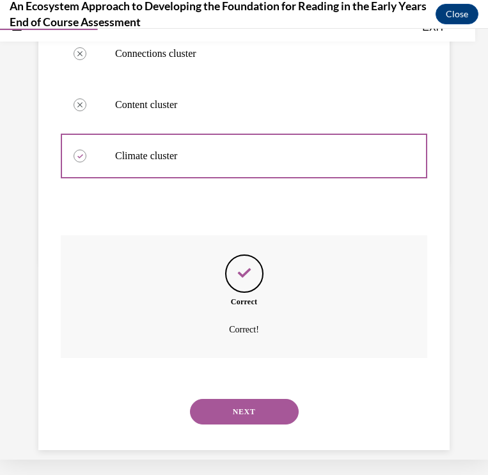
click at [267, 399] on button "NEXT" at bounding box center [244, 412] width 109 height 26
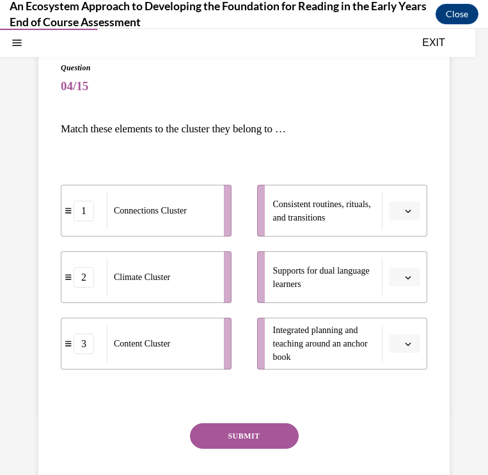
scroll to position [91, 0]
click at [409, 209] on icon "button" at bounding box center [408, 210] width 6 height 6
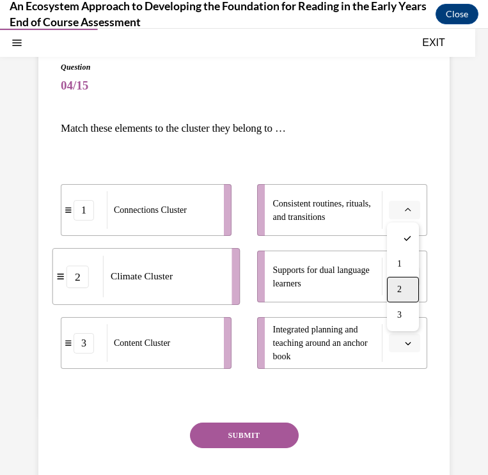
click at [409, 285] on div "2" at bounding box center [403, 290] width 32 height 26
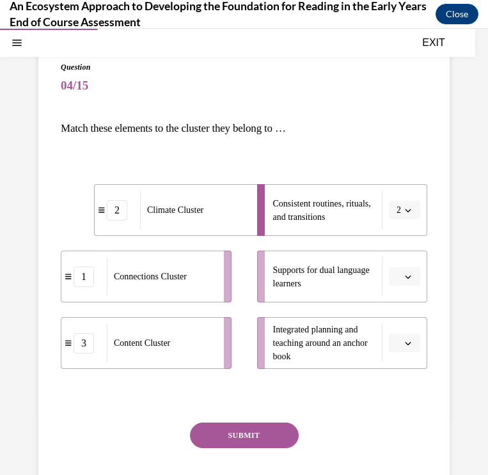
click at [403, 276] on button "button" at bounding box center [404, 276] width 31 height 19
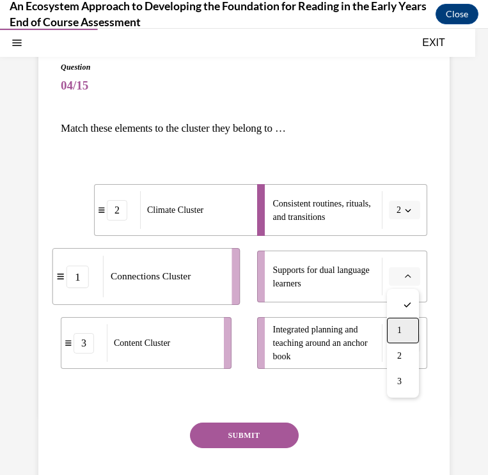
click at [407, 329] on div "1" at bounding box center [403, 331] width 32 height 26
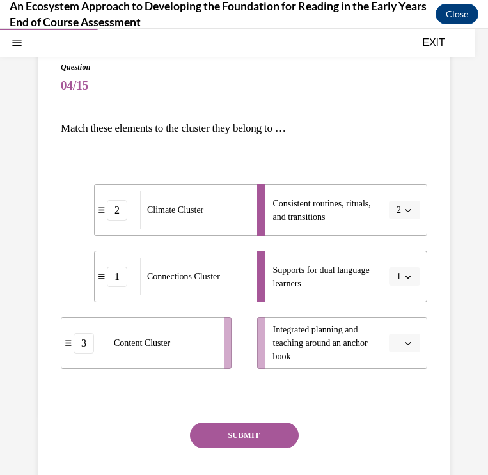
click at [411, 347] on span "button" at bounding box center [408, 343] width 9 height 9
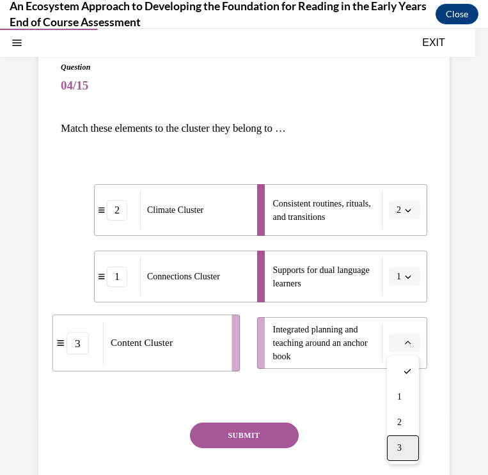
click at [400, 448] on span "3" at bounding box center [399, 448] width 4 height 10
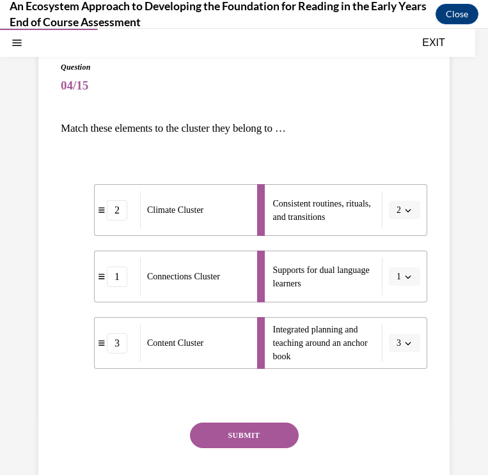
click at [272, 430] on button "SUBMIT" at bounding box center [244, 436] width 109 height 26
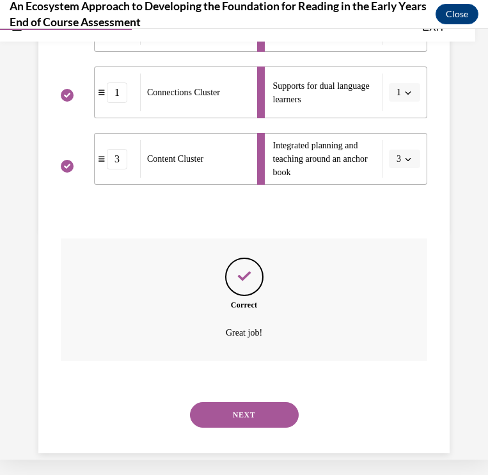
scroll to position [263, 0]
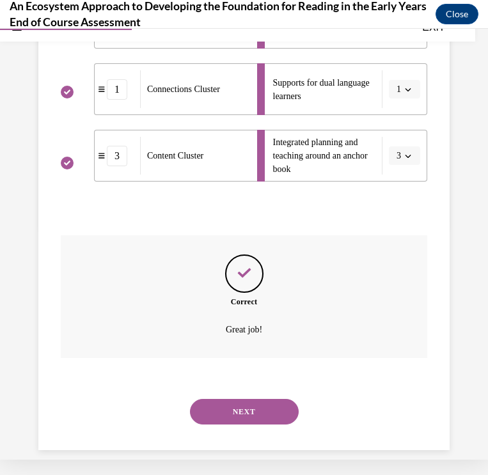
click at [265, 399] on button "NEXT" at bounding box center [244, 412] width 109 height 26
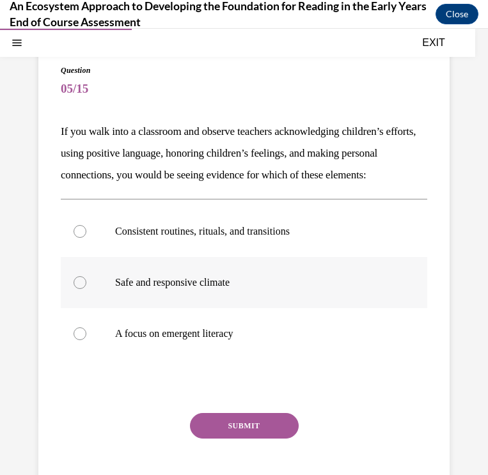
scroll to position [93, 0]
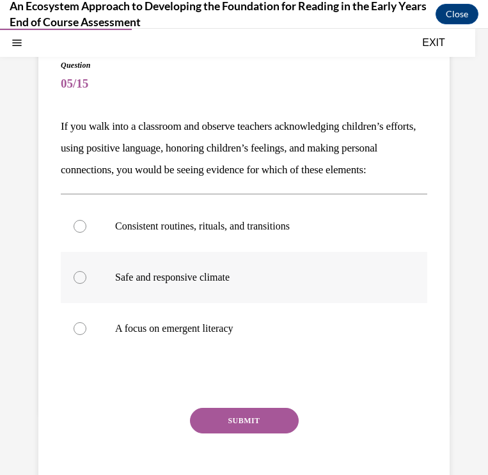
click at [85, 284] on div at bounding box center [80, 277] width 13 height 13
click at [85, 284] on input "Safe and responsive climate" at bounding box center [80, 277] width 13 height 13
radio input "true"
click at [226, 434] on button "SUBMIT" at bounding box center [244, 421] width 109 height 26
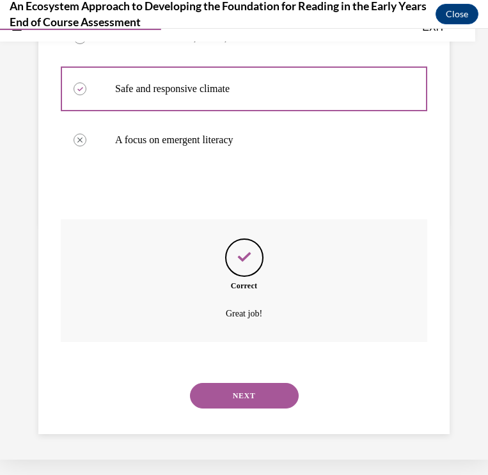
click at [249, 405] on button "NEXT" at bounding box center [244, 396] width 109 height 26
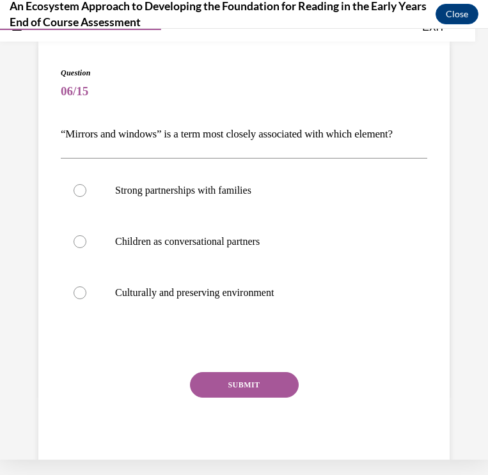
scroll to position [13, 0]
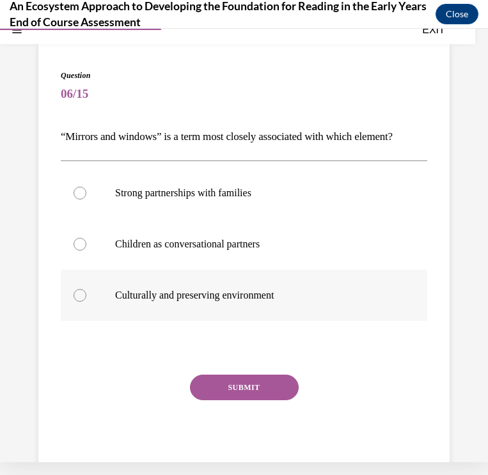
click at [81, 296] on div at bounding box center [80, 295] width 13 height 13
click at [81, 296] on input "Culturally and preserving environment" at bounding box center [80, 295] width 13 height 13
radio input "true"
click at [210, 389] on button "SUBMIT" at bounding box center [244, 388] width 109 height 26
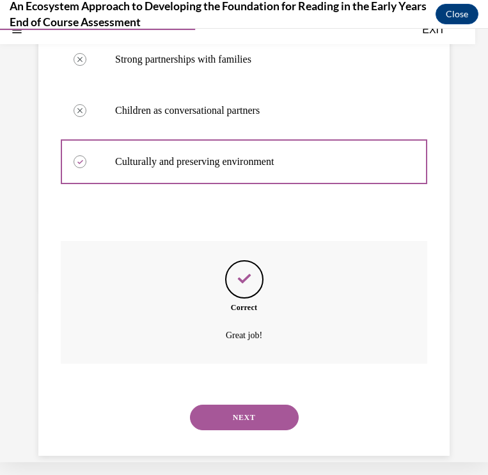
scroll to position [207, 0]
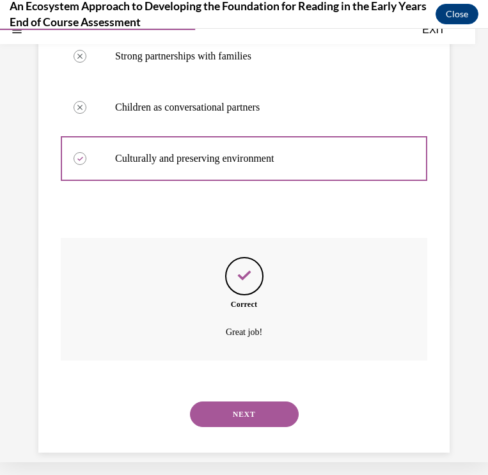
click at [232, 402] on button "NEXT" at bounding box center [244, 415] width 109 height 26
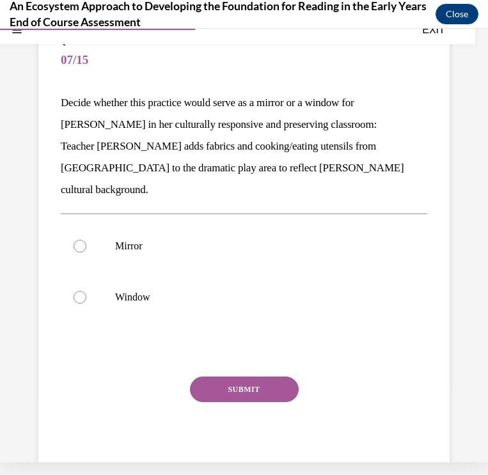
scroll to position [0, 0]
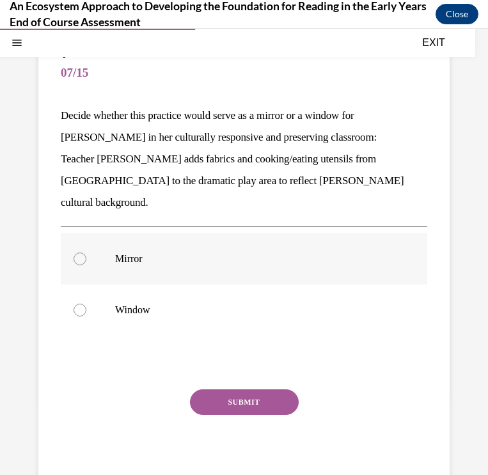
click at [389, 253] on p "Mirror" at bounding box center [255, 259] width 280 height 13
click at [86, 253] on input "Mirror" at bounding box center [80, 259] width 13 height 13
radio input "true"
click at [288, 363] on div "Question 07/15 Decide whether this practice would serve as a mirror or a window…" at bounding box center [244, 272] width 366 height 446
click at [244, 389] on button "SUBMIT" at bounding box center [244, 402] width 109 height 26
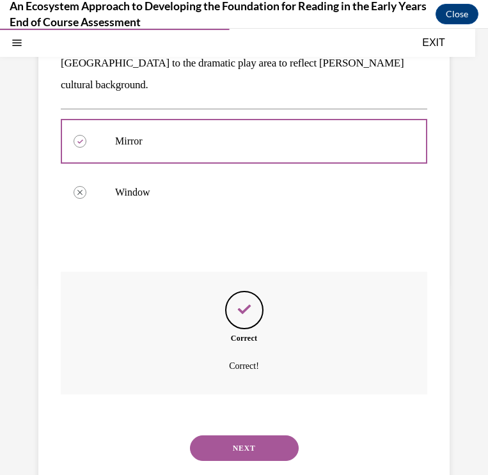
scroll to position [221, 0]
click at [253, 425] on div "NEXT" at bounding box center [244, 448] width 366 height 51
click at [253, 436] on button "NEXT" at bounding box center [244, 449] width 109 height 26
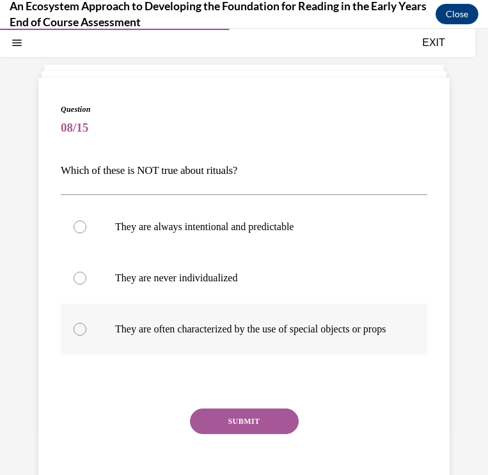
scroll to position [48, 0]
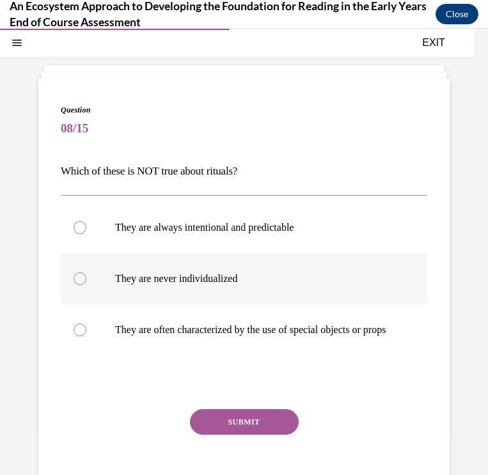
click at [222, 278] on p "They are never individualized" at bounding box center [255, 278] width 280 height 13
click at [86, 278] on input "They are never individualized" at bounding box center [80, 278] width 13 height 13
radio input "true"
click at [221, 428] on button "SUBMIT" at bounding box center [244, 422] width 109 height 26
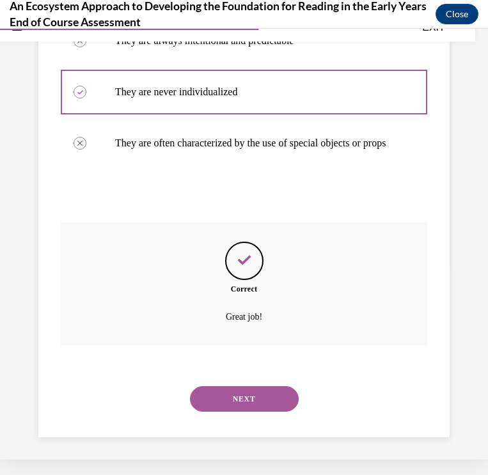
click at [264, 403] on button "NEXT" at bounding box center [244, 399] width 109 height 26
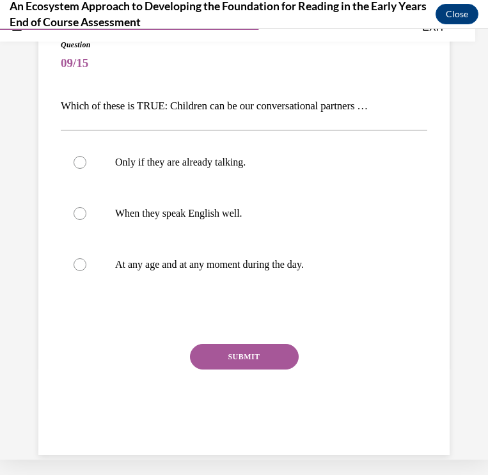
scroll to position [13, 0]
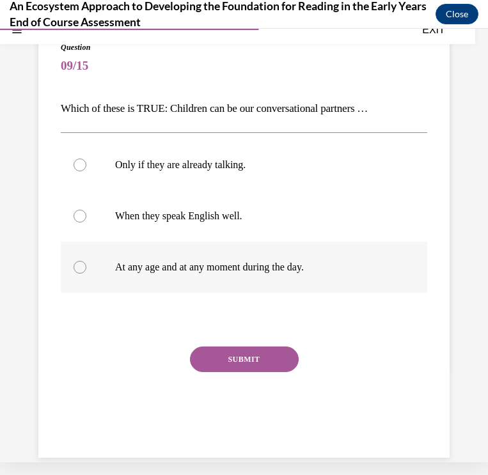
click at [315, 269] on p "At any age and at any moment during the day." at bounding box center [255, 267] width 280 height 13
click at [86, 269] on input "At any age and at any moment during the day." at bounding box center [80, 267] width 13 height 13
radio input "true"
click at [276, 359] on button "SUBMIT" at bounding box center [244, 360] width 109 height 26
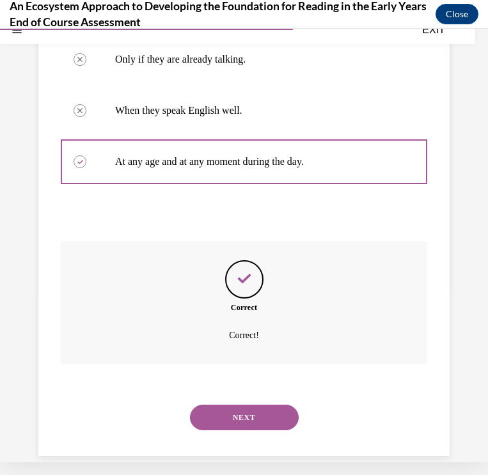
scroll to position [207, 0]
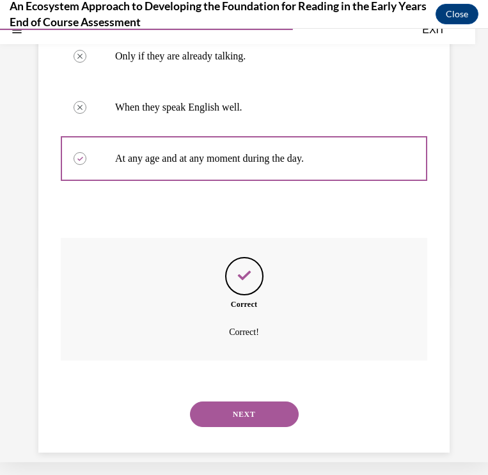
click at [259, 402] on button "NEXT" at bounding box center [244, 415] width 109 height 26
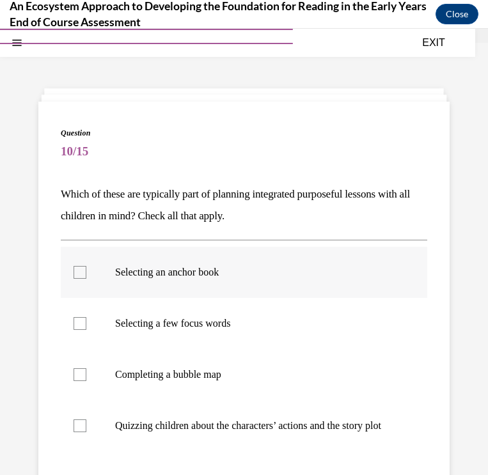
scroll to position [53, 0]
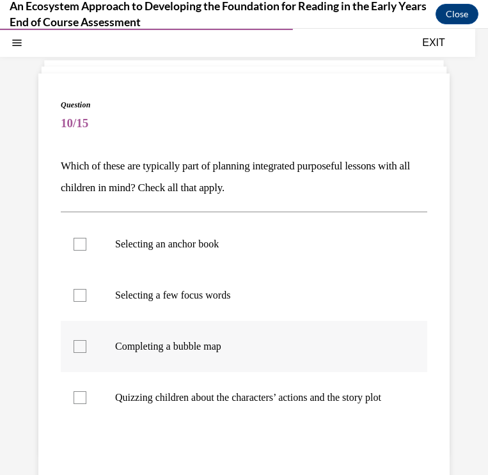
click at [102, 350] on label "Completing a bubble map" at bounding box center [244, 346] width 366 height 51
click at [86, 350] on input "Completing a bubble map" at bounding box center [80, 346] width 13 height 13
checkbox input "true"
click at [77, 296] on div at bounding box center [80, 295] width 13 height 13
click at [77, 296] on input "Selecting a few focus words" at bounding box center [80, 295] width 13 height 13
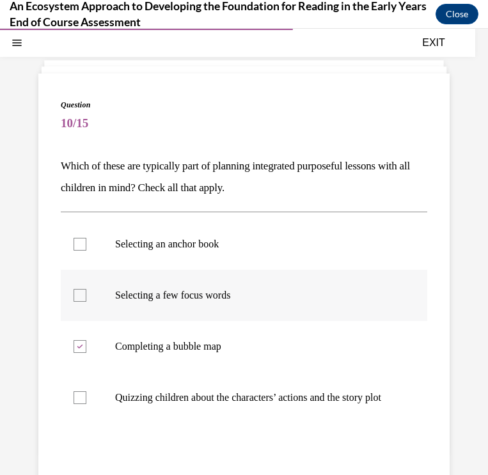
checkbox input "true"
click at [85, 243] on div at bounding box center [80, 244] width 13 height 13
click at [85, 243] on input "Selecting an anchor book" at bounding box center [80, 244] width 13 height 13
checkbox input "true"
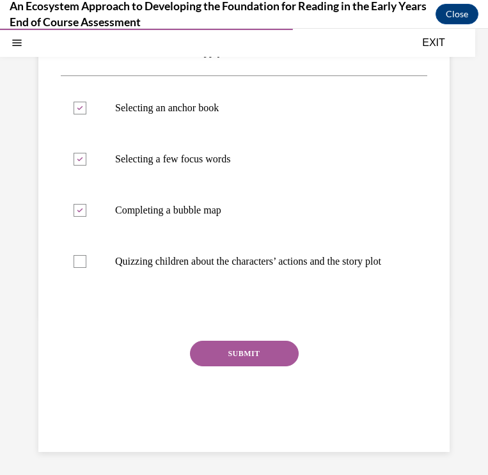
click at [240, 365] on button "SUBMIT" at bounding box center [244, 354] width 109 height 26
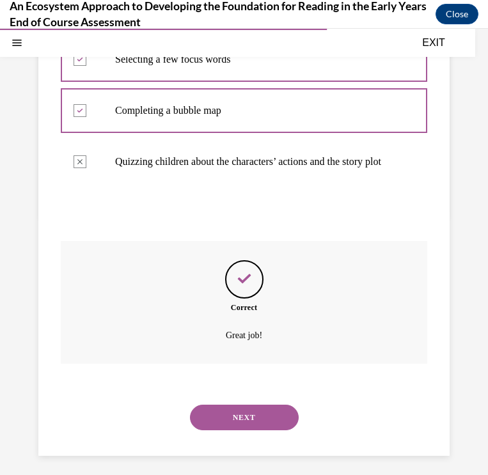
scroll to position [292, 0]
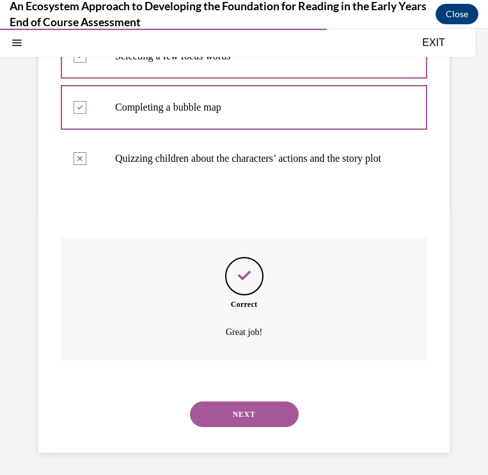
click at [251, 405] on button "NEXT" at bounding box center [244, 415] width 109 height 26
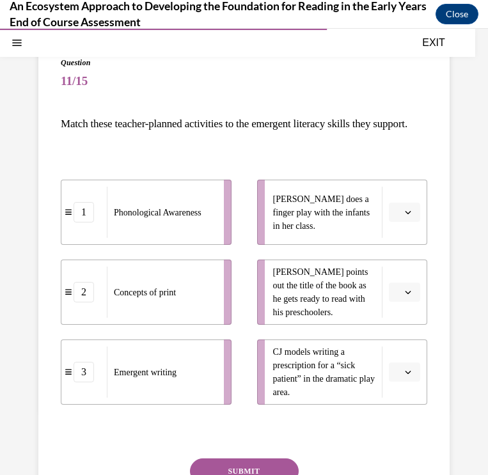
scroll to position [96, 0]
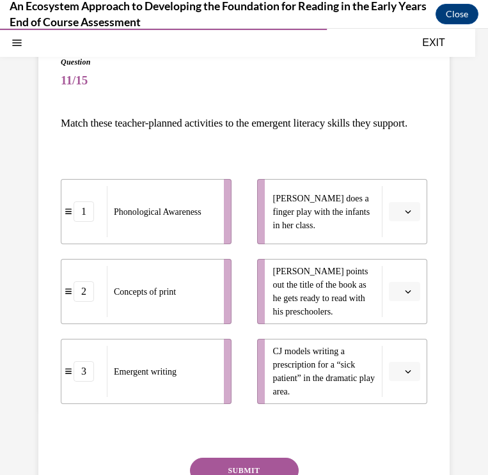
click at [404, 296] on span "button" at bounding box center [408, 291] width 9 height 9
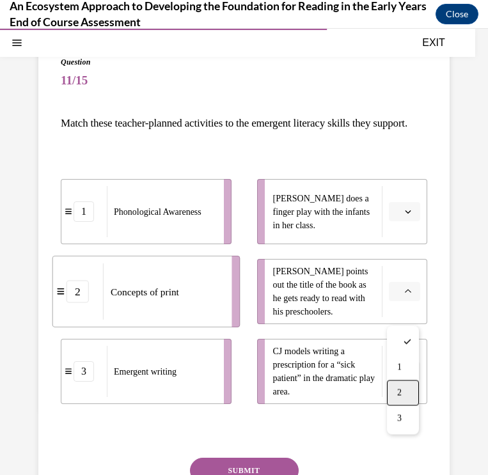
click at [399, 384] on div "2" at bounding box center [403, 394] width 32 height 26
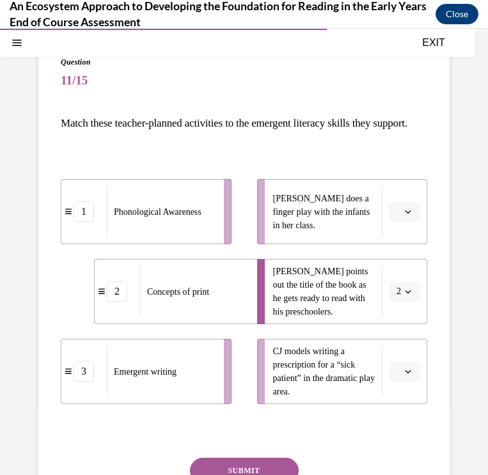
click at [396, 298] on span "2" at bounding box center [398, 291] width 4 height 13
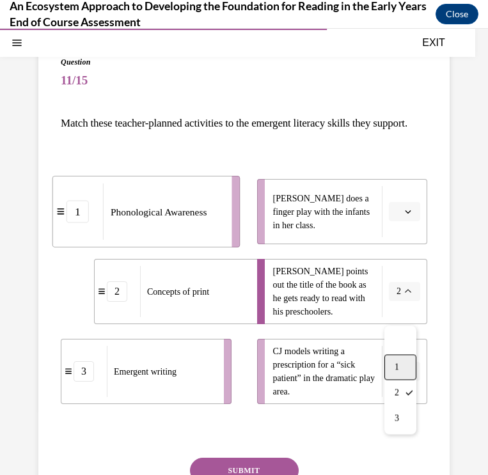
click at [396, 365] on span "1" at bounding box center [397, 368] width 4 height 10
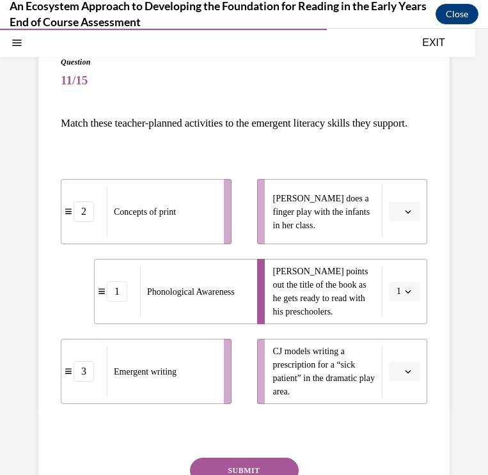
click at [410, 215] on icon "button" at bounding box center [408, 211] width 6 height 6
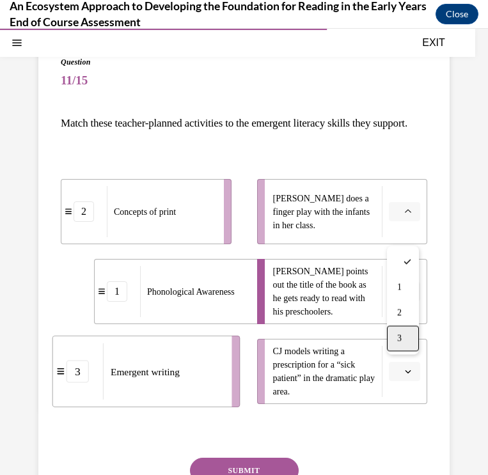
click at [405, 339] on div "3" at bounding box center [403, 339] width 32 height 26
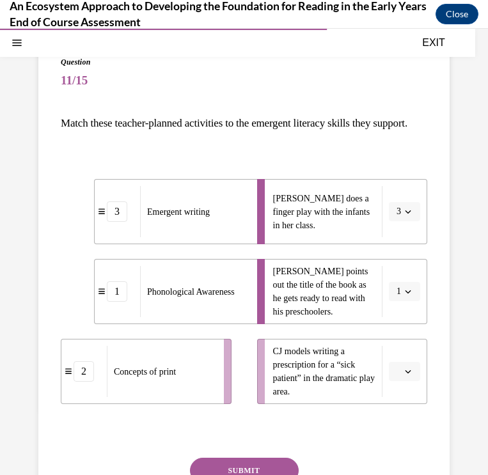
click at [410, 295] on icon "button" at bounding box center [408, 291] width 6 height 6
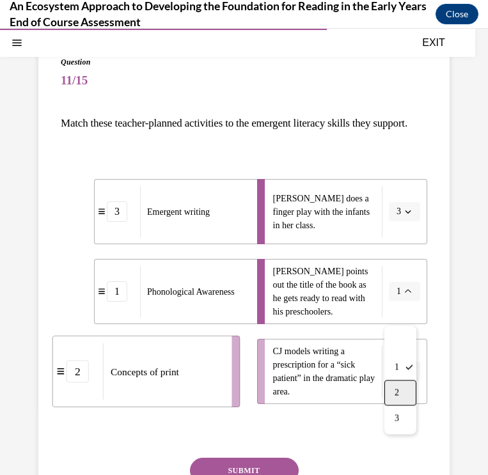
click at [396, 389] on span "2" at bounding box center [397, 393] width 4 height 10
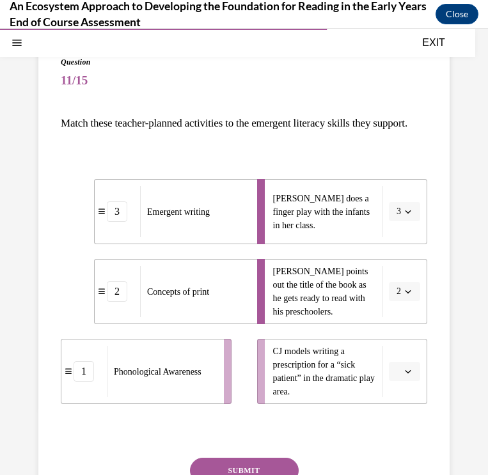
click at [404, 376] on span "button" at bounding box center [408, 371] width 9 height 9
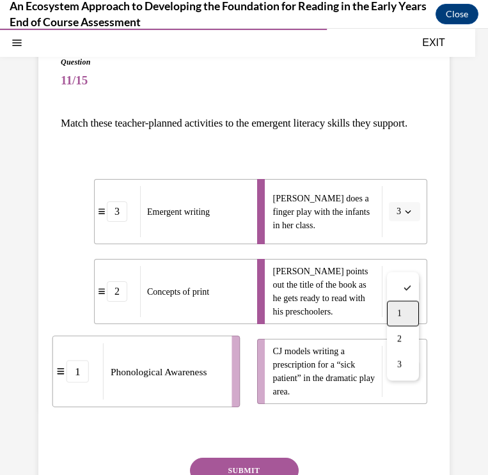
click at [406, 317] on div "1" at bounding box center [403, 314] width 32 height 26
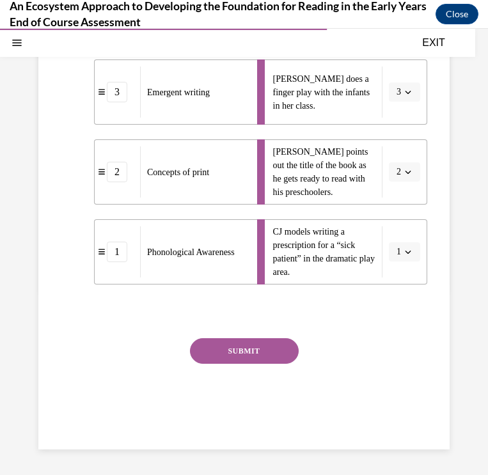
click at [271, 364] on button "SUBMIT" at bounding box center [244, 351] width 109 height 26
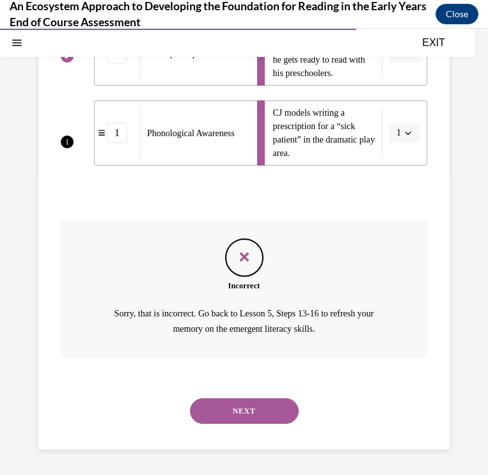
scroll to position [340, 0]
click at [267, 408] on button "NEXT" at bounding box center [244, 411] width 109 height 26
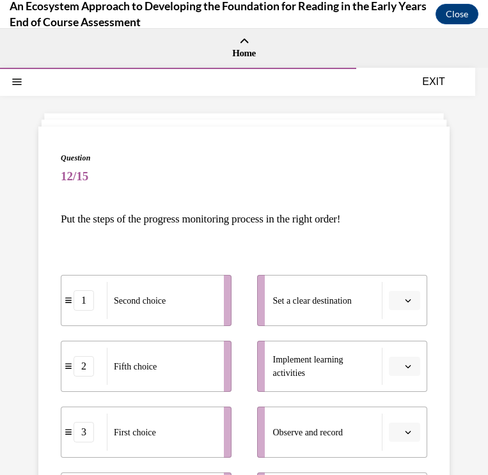
click at [401, 305] on button "button" at bounding box center [404, 300] width 31 height 19
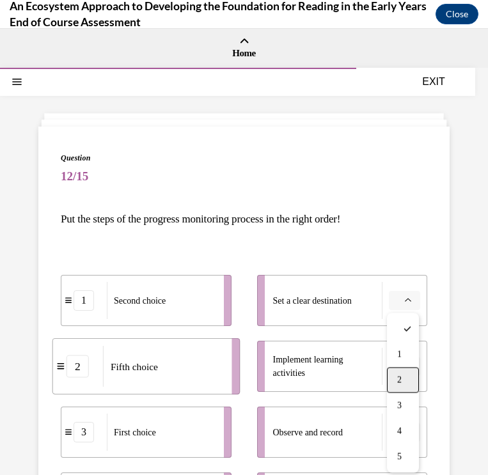
click at [402, 376] on span "2" at bounding box center [399, 380] width 4 height 10
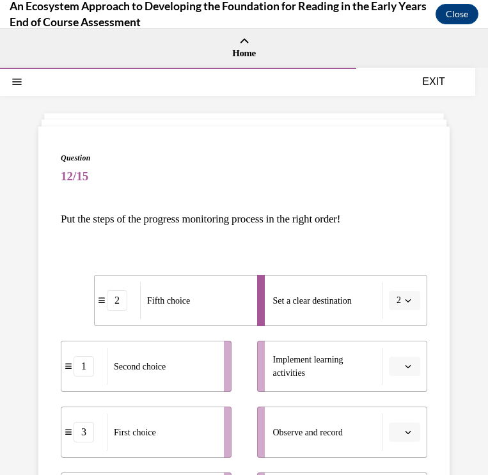
click at [411, 368] on span "button" at bounding box center [408, 366] width 9 height 9
click at [404, 342] on div "5" at bounding box center [403, 339] width 32 height 26
click at [405, 429] on icon "button" at bounding box center [408, 432] width 6 height 6
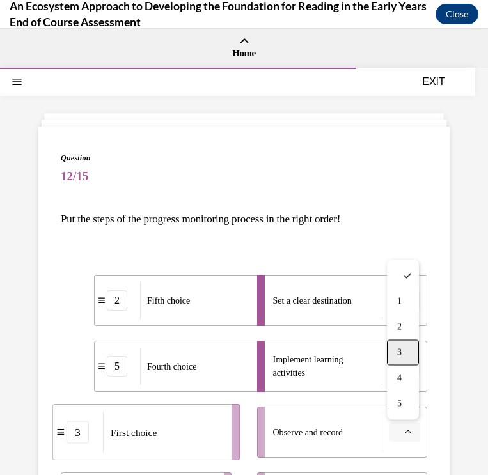
click at [396, 358] on div "3" at bounding box center [403, 353] width 32 height 26
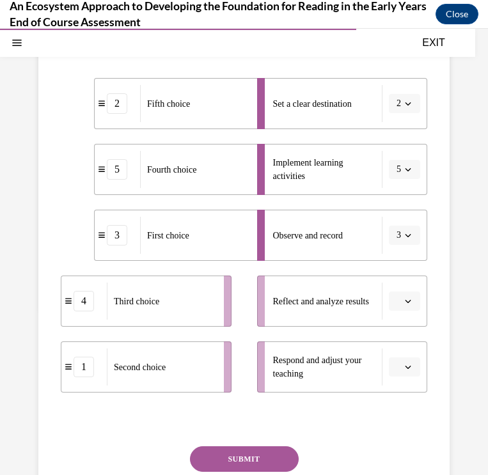
scroll to position [198, 0]
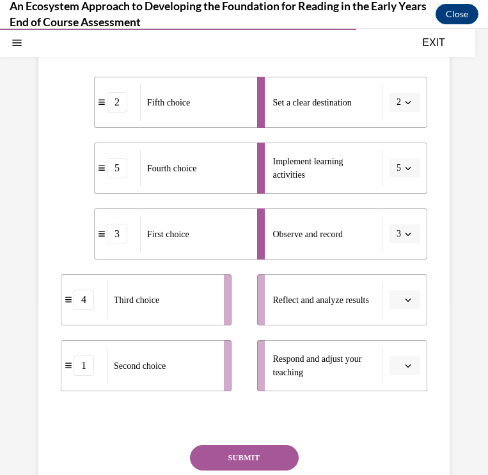
click at [414, 301] on button "button" at bounding box center [404, 299] width 31 height 19
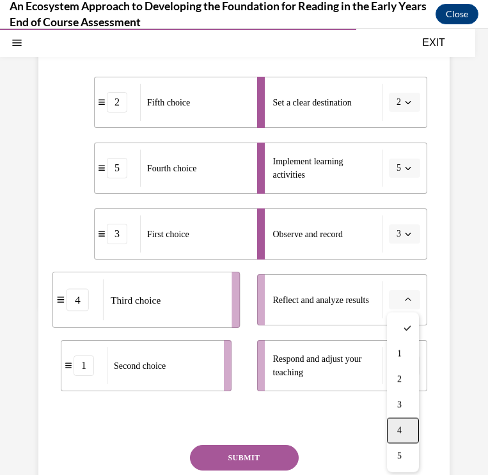
click at [395, 421] on div "4" at bounding box center [403, 431] width 32 height 26
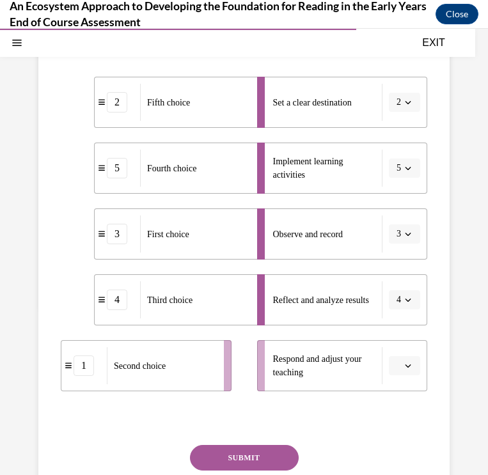
click at [414, 372] on button "button" at bounding box center [404, 365] width 31 height 19
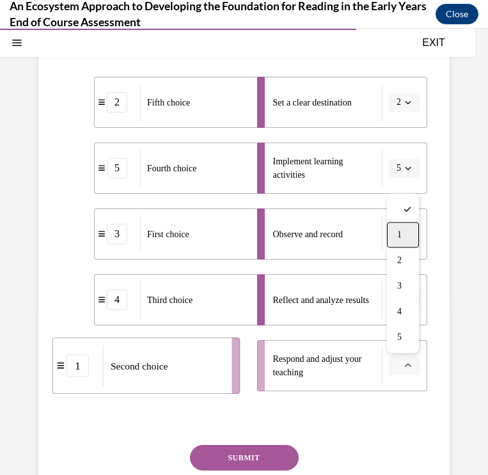
click at [405, 235] on div "1" at bounding box center [403, 236] width 32 height 26
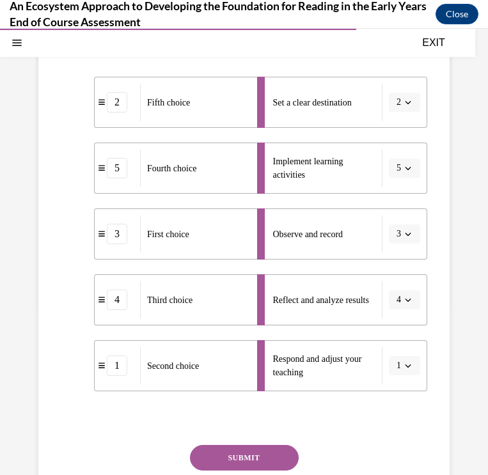
click at [255, 455] on button "SUBMIT" at bounding box center [244, 458] width 109 height 26
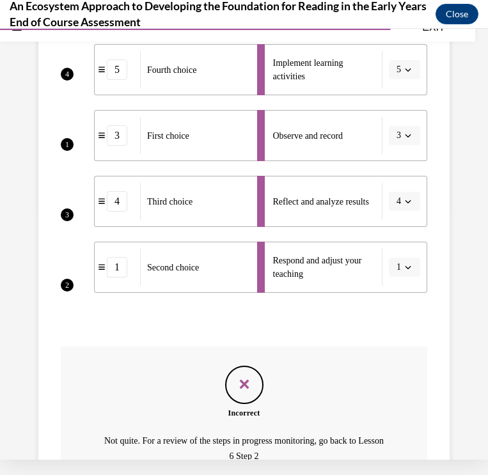
scroll to position [327, 0]
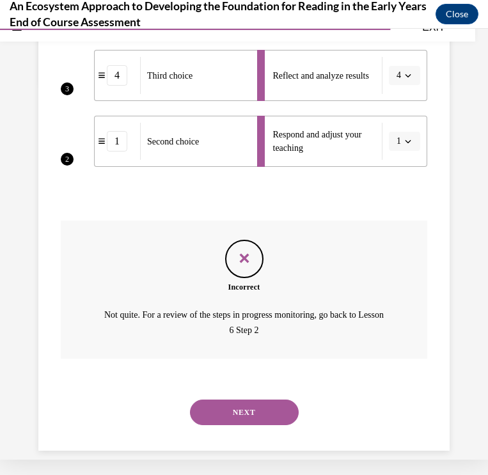
click at [267, 400] on button "NEXT" at bounding box center [244, 413] width 109 height 26
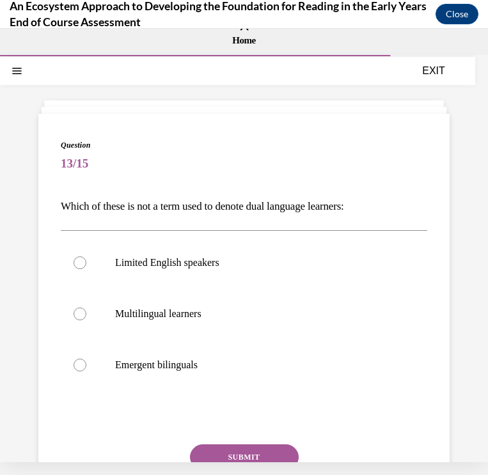
scroll to position [0, 0]
click at [249, 259] on p "Limited English speakers" at bounding box center [255, 262] width 280 height 13
click at [86, 259] on input "Limited English speakers" at bounding box center [80, 262] width 13 height 13
radio input "true"
click at [226, 448] on button "SUBMIT" at bounding box center [244, 457] width 109 height 26
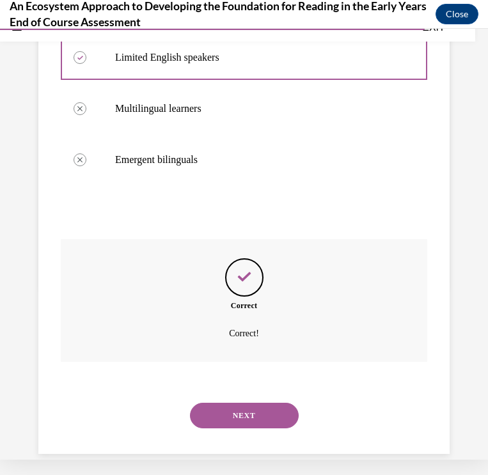
scroll to position [207, 0]
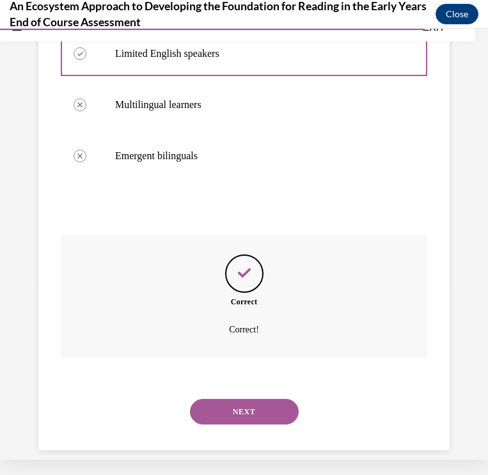
click at [264, 399] on button "NEXT" at bounding box center [244, 412] width 109 height 26
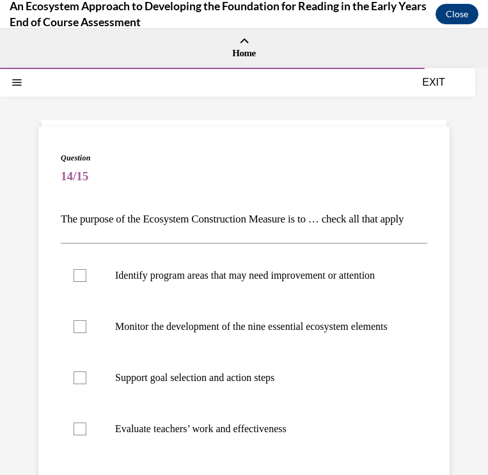
scroll to position [0, 0]
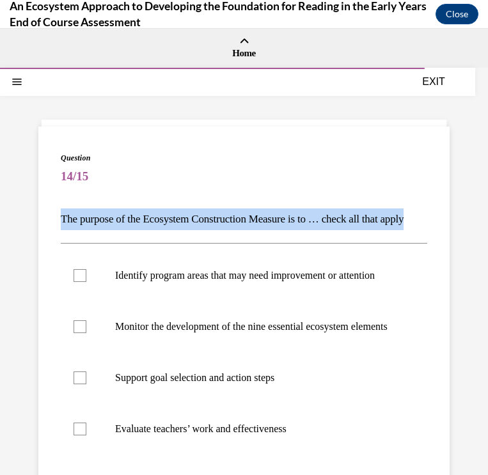
drag, startPoint x: 61, startPoint y: 189, endPoint x: 101, endPoint y: 214, distance: 46.5
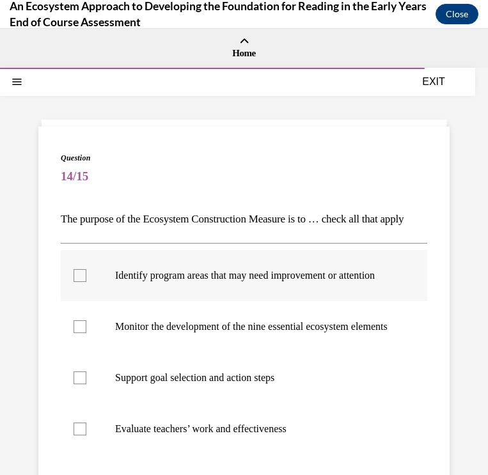
click at [79, 282] on div at bounding box center [80, 275] width 13 height 13
click at [79, 282] on input "Identify program areas that may need improvement or attention" at bounding box center [80, 275] width 13 height 13
checkbox input "true"
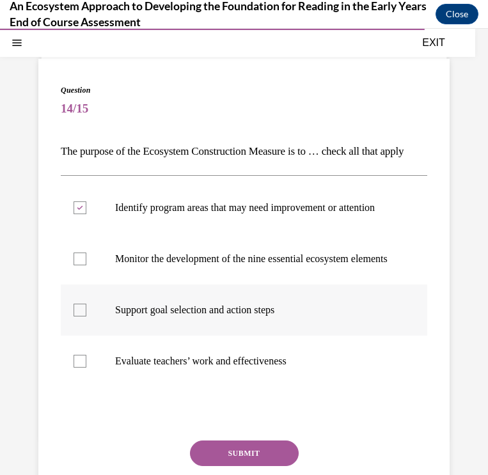
scroll to position [88, 0]
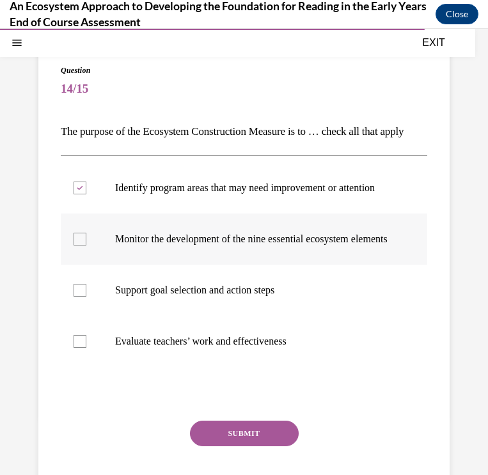
click at [81, 265] on label "Monitor the development of the nine essential ecosystem elements" at bounding box center [244, 239] width 366 height 51
click at [81, 246] on input "Monitor the development of the nine essential ecosystem elements" at bounding box center [80, 239] width 13 height 13
checkbox input "true"
click at [68, 316] on label "Support goal selection and action steps" at bounding box center [244, 290] width 366 height 51
click at [74, 297] on input "Support goal selection and action steps" at bounding box center [80, 290] width 13 height 13
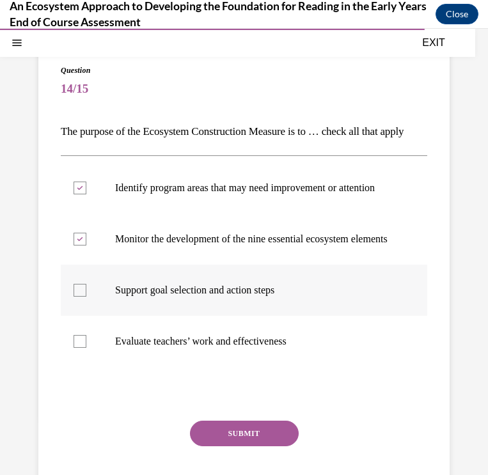
checkbox input "true"
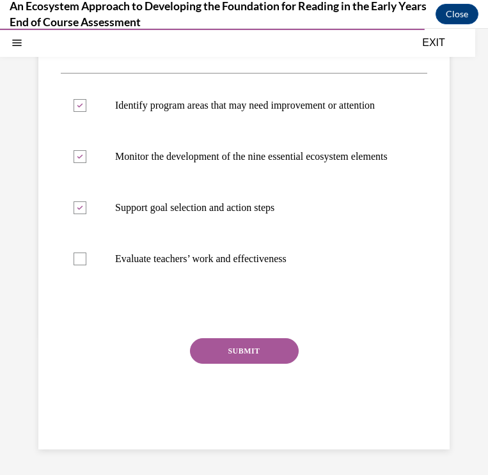
click at [240, 363] on button "SUBMIT" at bounding box center [244, 351] width 109 height 26
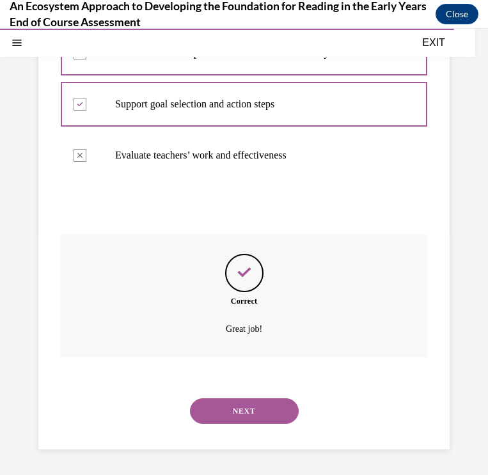
scroll to position [305, 0]
click at [249, 409] on button "NEXT" at bounding box center [244, 411] width 109 height 26
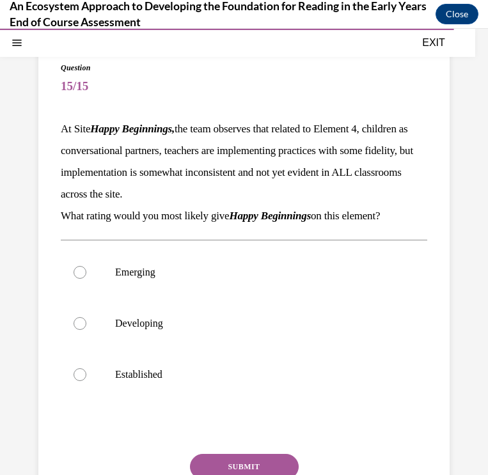
scroll to position [91, 0]
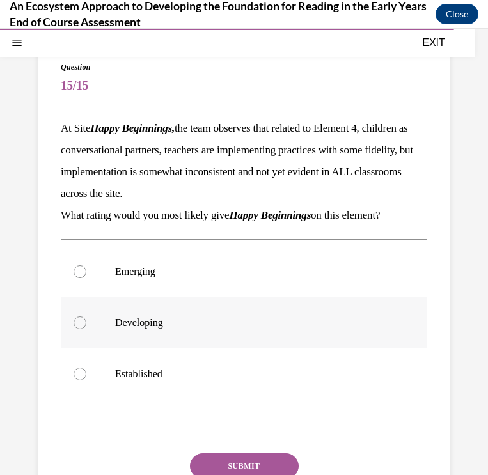
click at [79, 322] on div at bounding box center [80, 323] width 13 height 13
click at [79, 322] on input "Developing" at bounding box center [80, 323] width 13 height 13
radio input "true"
click at [261, 466] on button "SUBMIT" at bounding box center [244, 466] width 109 height 26
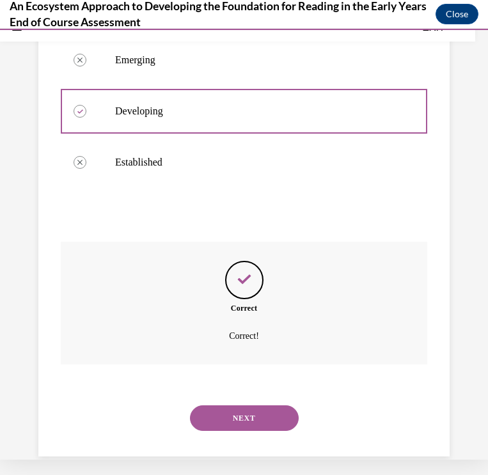
scroll to position [294, 0]
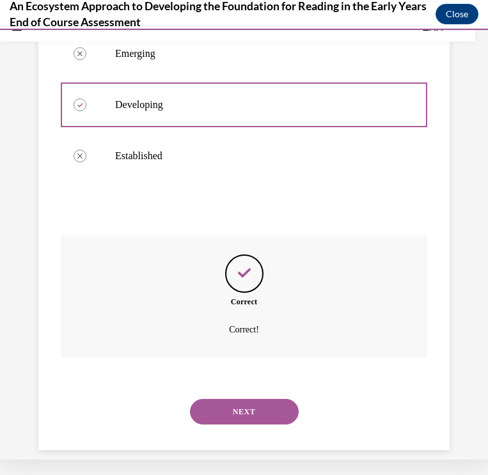
click at [251, 399] on button "NEXT" at bounding box center [244, 412] width 109 height 26
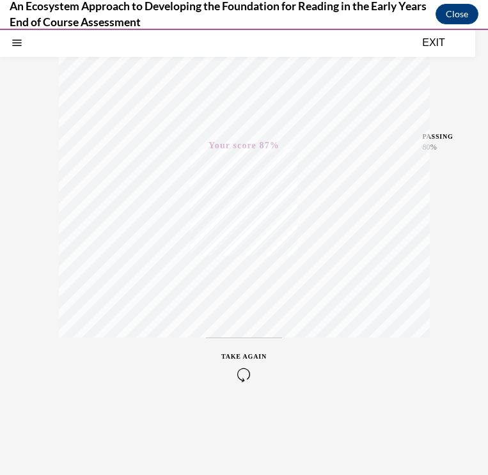
scroll to position [192, 0]
click at [424, 47] on button "EXIT" at bounding box center [433, 42] width 77 height 15
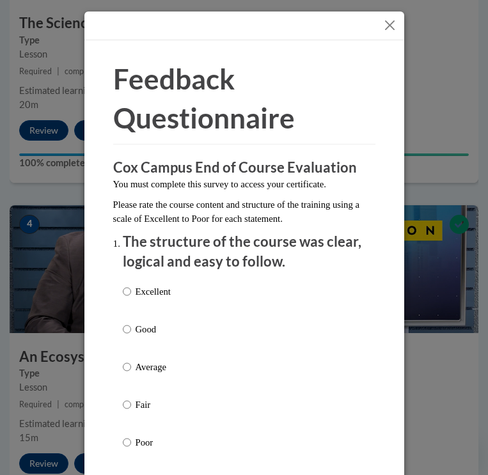
click at [124, 329] on input "Good" at bounding box center [127, 329] width 8 height 14
radio input "true"
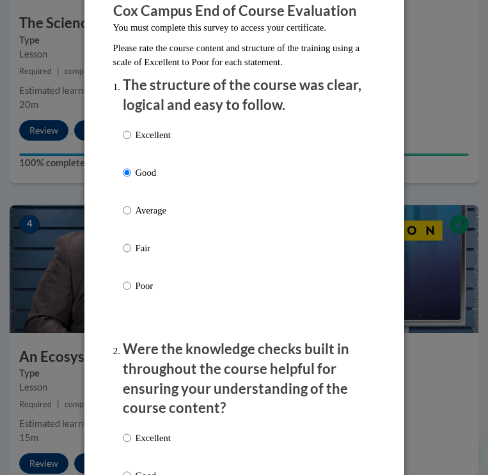
scroll to position [208, 0]
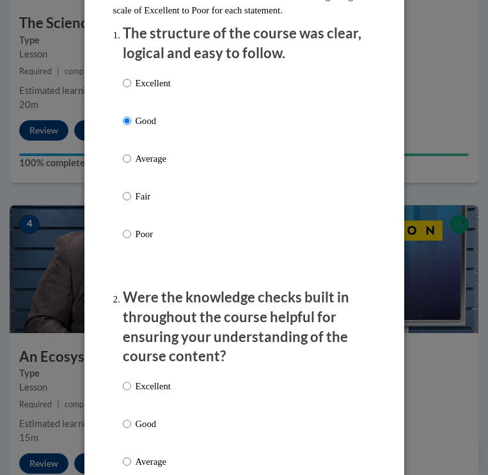
click at [150, 417] on p "Good" at bounding box center [153, 424] width 35 height 14
click at [131, 417] on input "Good" at bounding box center [127, 424] width 8 height 14
radio input "true"
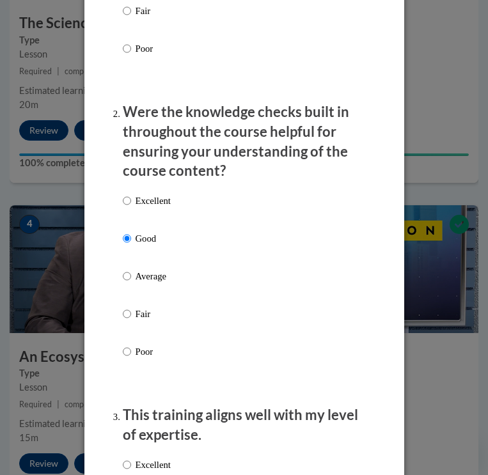
scroll to position [567, 0]
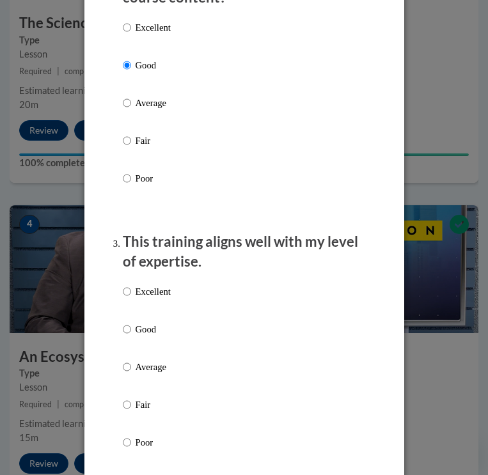
click at [146, 326] on p "Good" at bounding box center [153, 329] width 35 height 14
click at [131, 326] on input "Good" at bounding box center [127, 329] width 8 height 14
radio input "true"
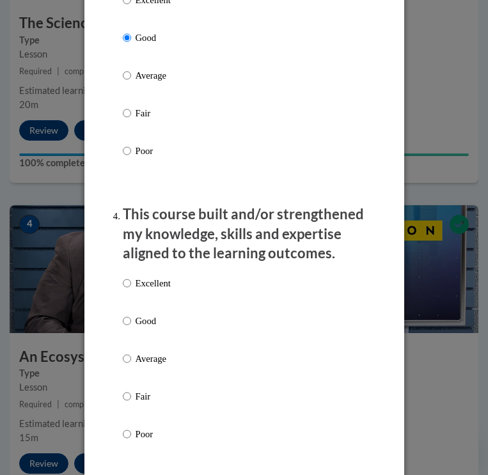
scroll to position [868, 0]
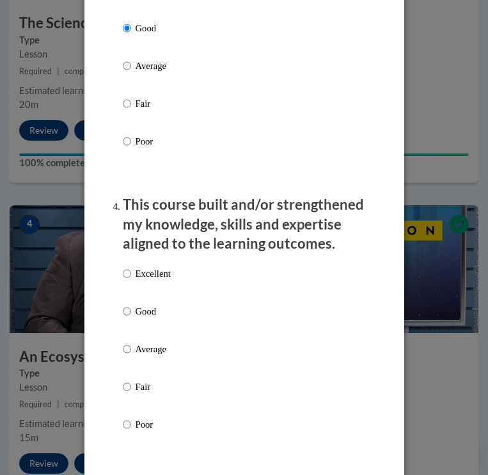
click at [146, 304] on p "Good" at bounding box center [153, 311] width 35 height 14
click at [131, 304] on input "Good" at bounding box center [127, 311] width 8 height 14
radio input "true"
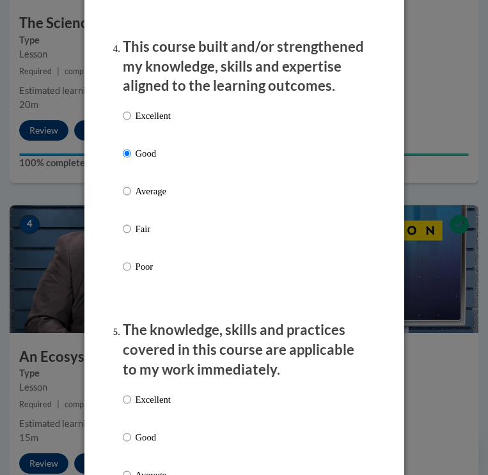
scroll to position [1070, 0]
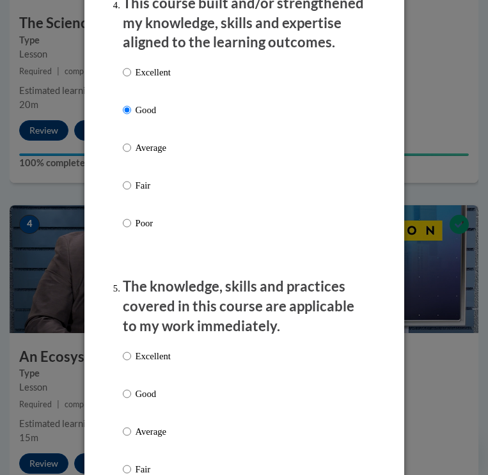
click at [153, 375] on div "Excellent Good Average Fair Poor" at bounding box center [147, 442] width 48 height 198
click at [144, 387] on p "Good" at bounding box center [153, 394] width 35 height 14
click at [131, 387] on input "Good" at bounding box center [127, 394] width 8 height 14
radio input "true"
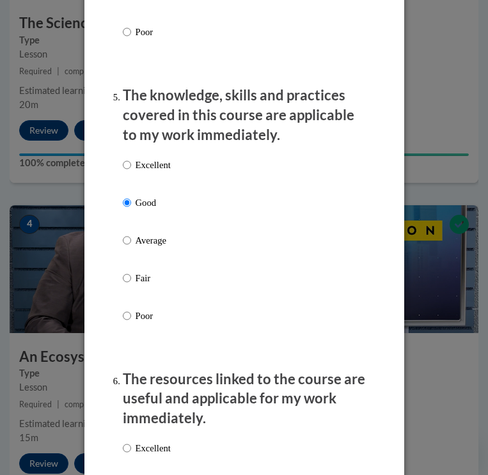
scroll to position [1306, 0]
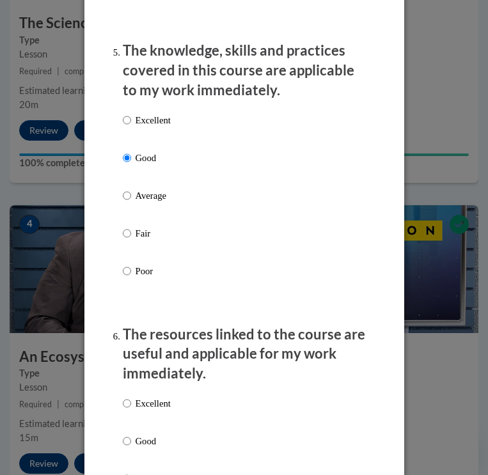
click at [146, 434] on p "Good" at bounding box center [153, 441] width 35 height 14
click at [131, 434] on input "Good" at bounding box center [127, 441] width 8 height 14
radio input "true"
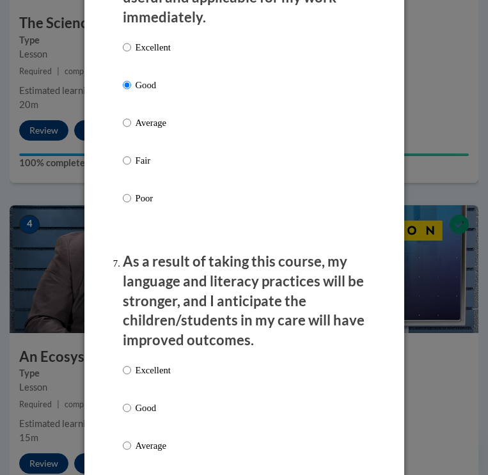
click at [142, 401] on p "Good" at bounding box center [153, 408] width 35 height 14
click at [131, 401] on input "Good" at bounding box center [127, 408] width 8 height 14
radio input "true"
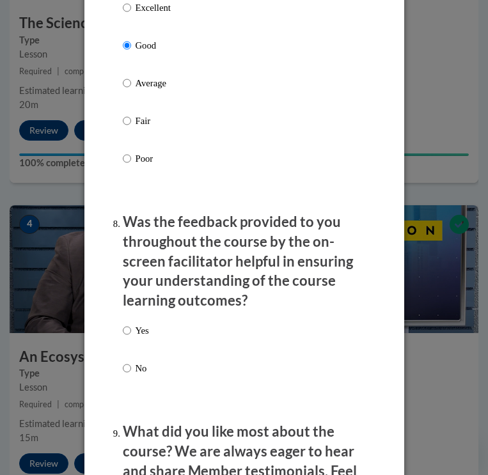
scroll to position [2082, 0]
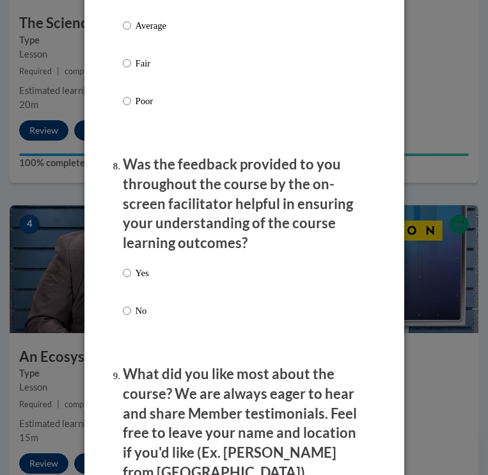
click at [129, 266] on input "Yes" at bounding box center [127, 273] width 8 height 14
radio input "true"
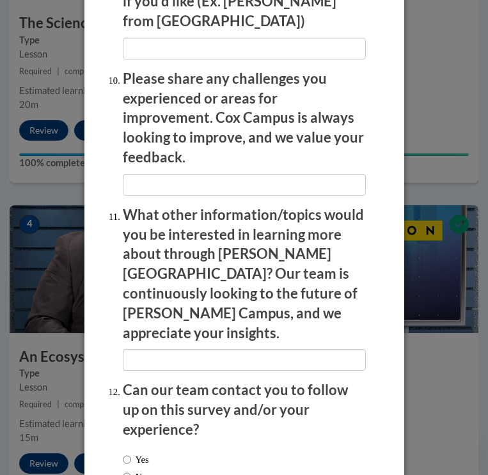
scroll to position [2533, 0]
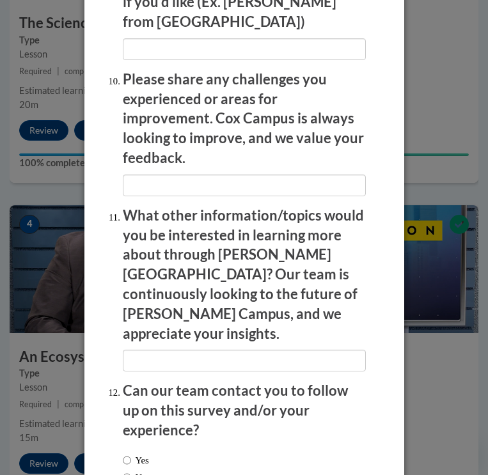
click at [126, 471] on input "No" at bounding box center [127, 478] width 8 height 14
radio input "true"
